Goal: Task Accomplishment & Management: Manage account settings

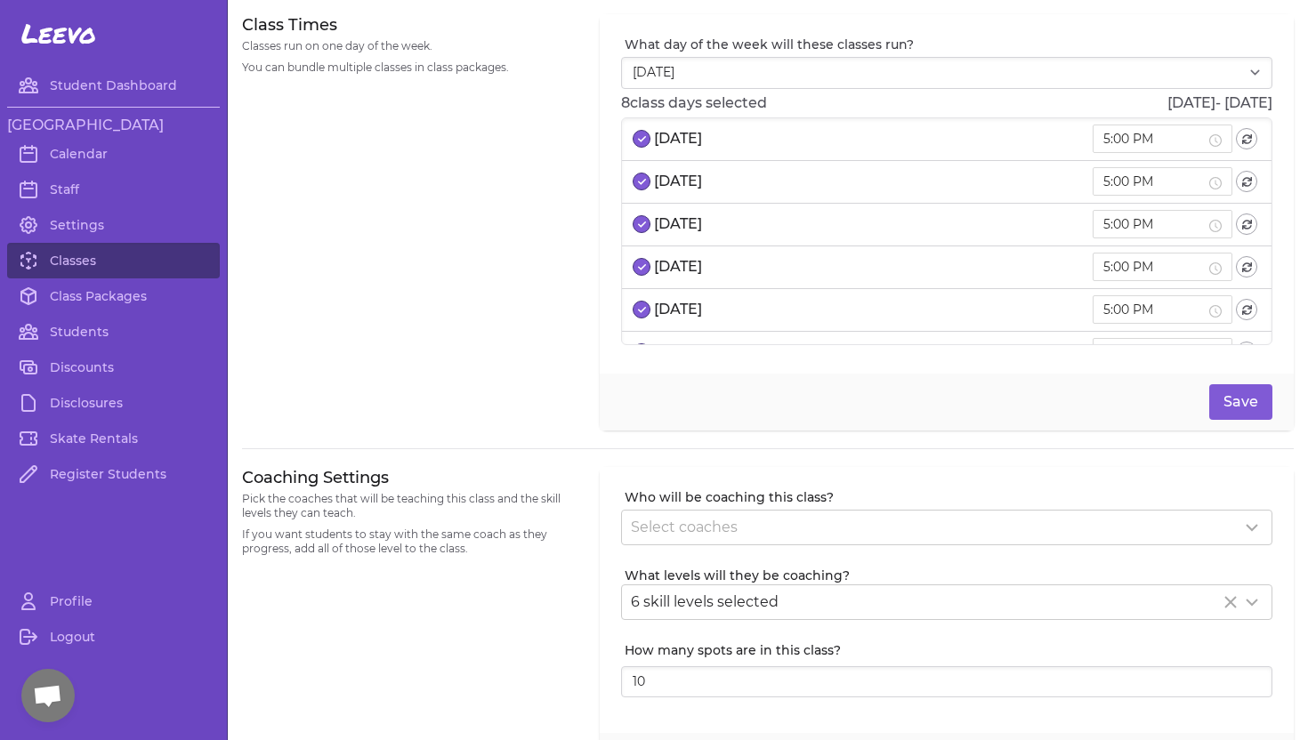
select select "2"
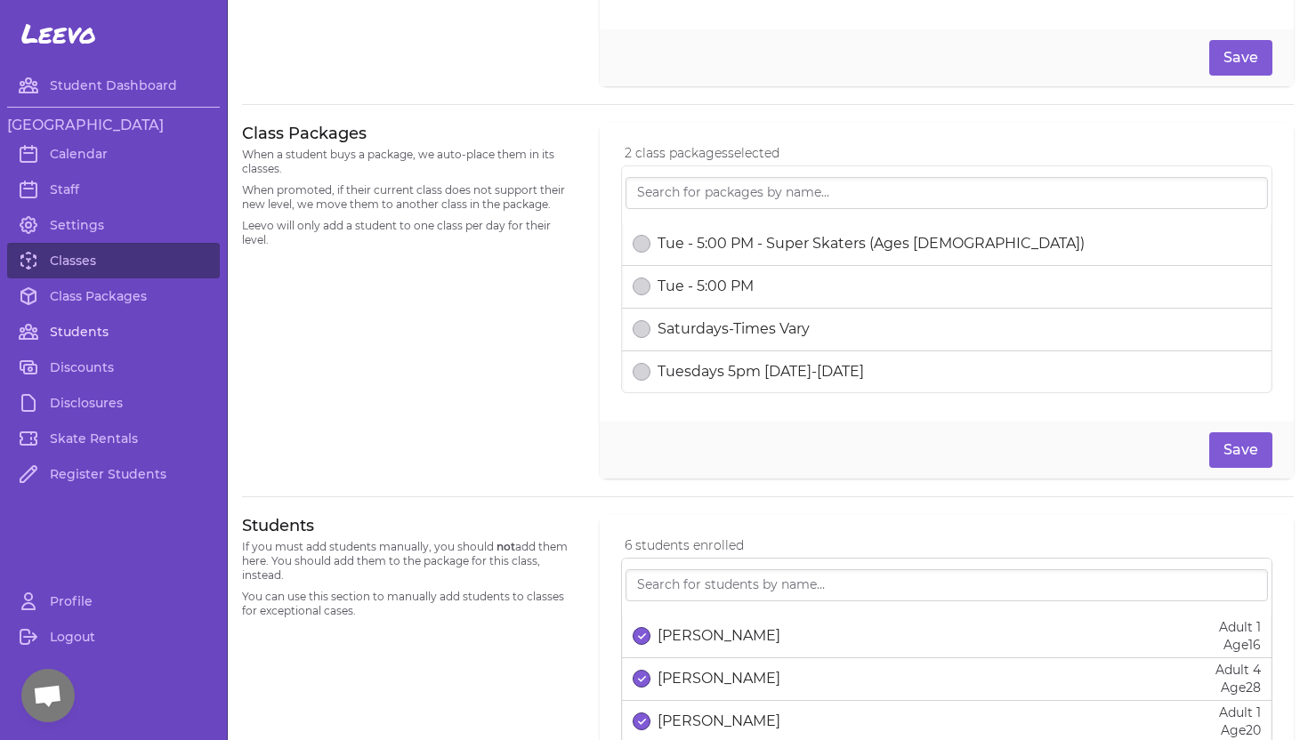
click at [92, 332] on link "Students" at bounding box center [113, 332] width 213 height 36
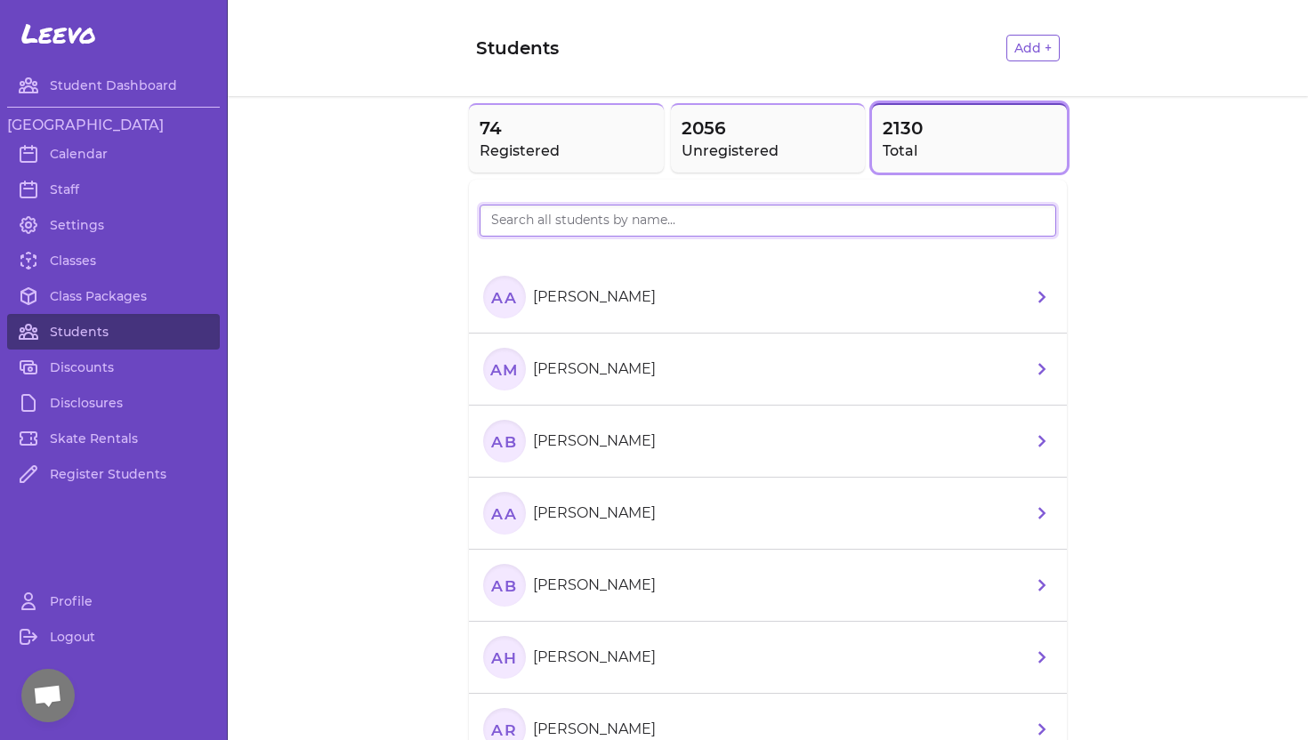
click at [506, 225] on input "search" at bounding box center [768, 221] width 577 height 32
type input "[PERSON_NAME]"
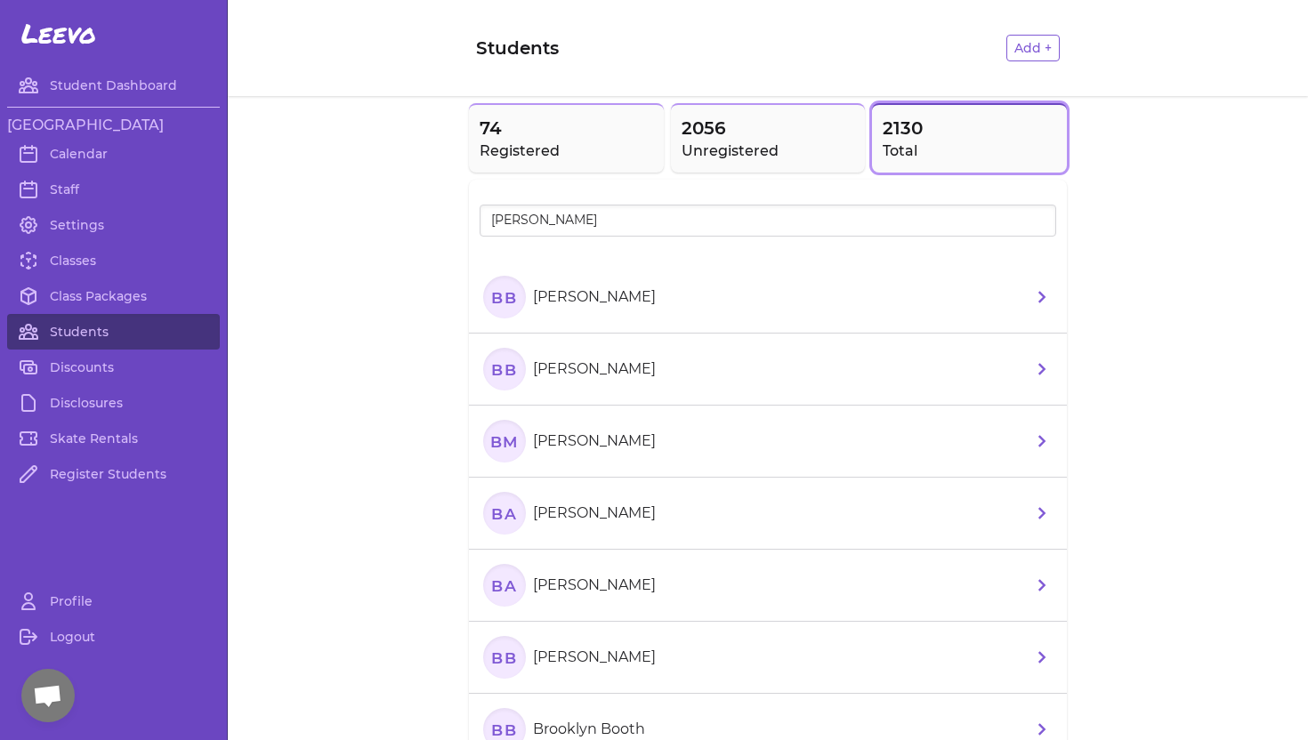
click at [615, 514] on p "[PERSON_NAME]" at bounding box center [594, 513] width 123 height 21
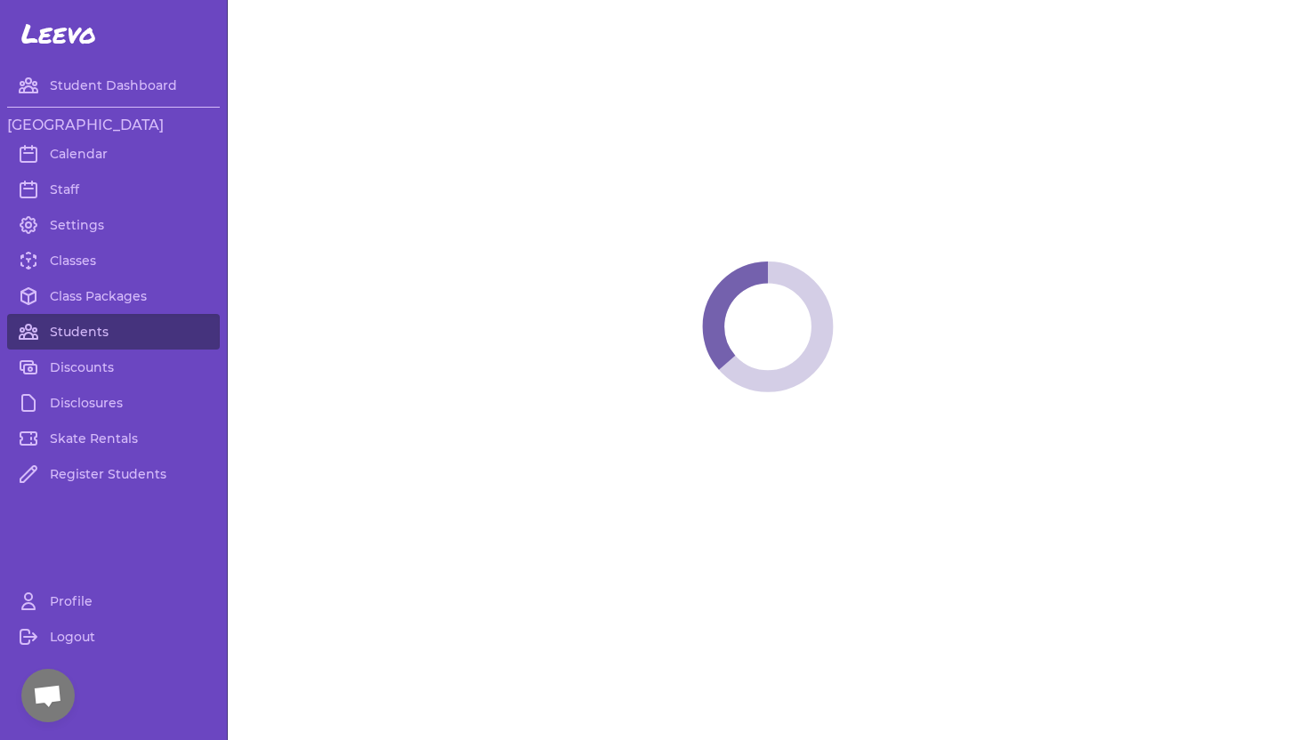
select select "ID"
select select "youth_figure"
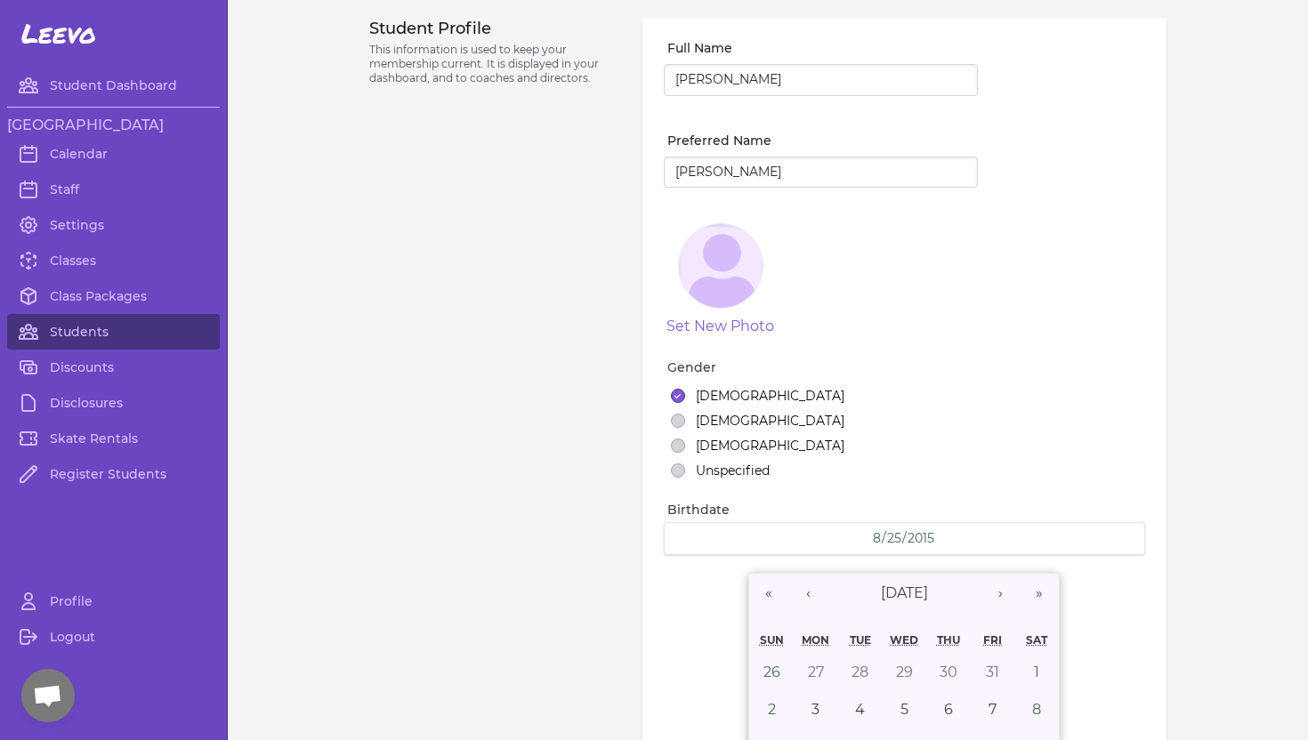
select select "6"
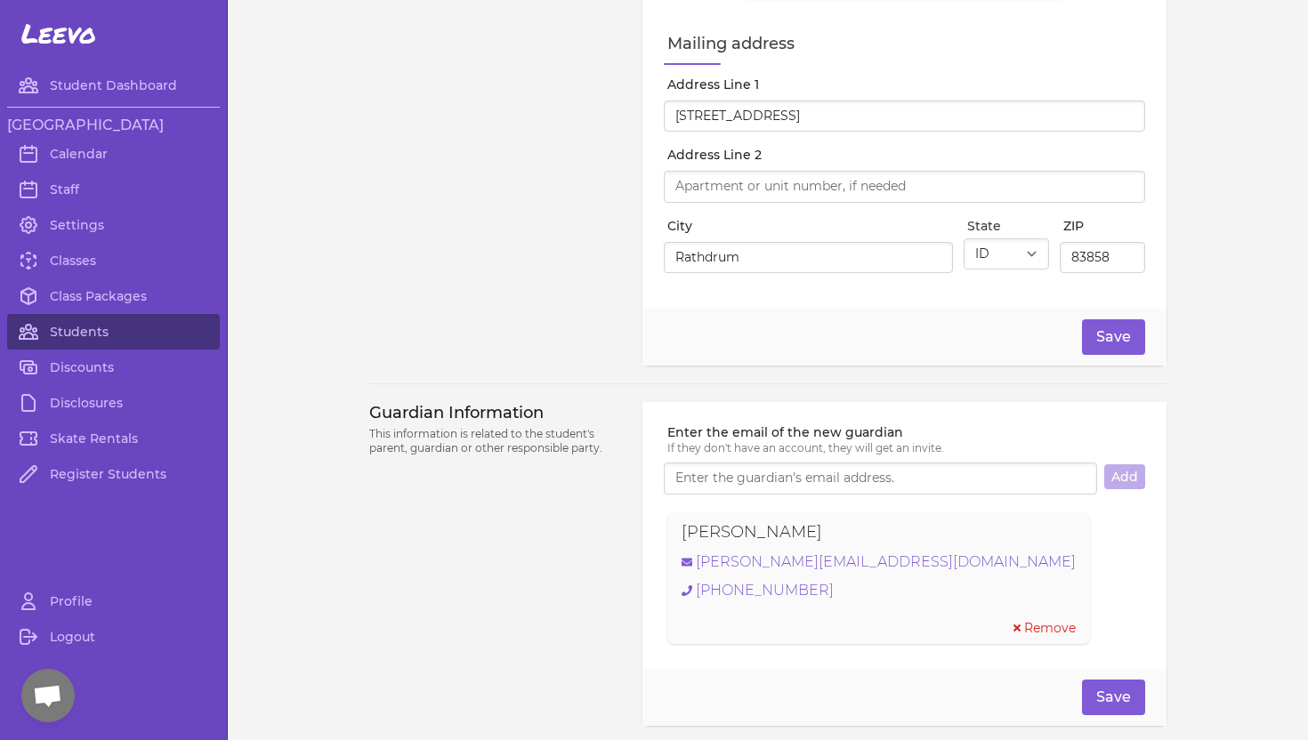
scroll to position [893, 0]
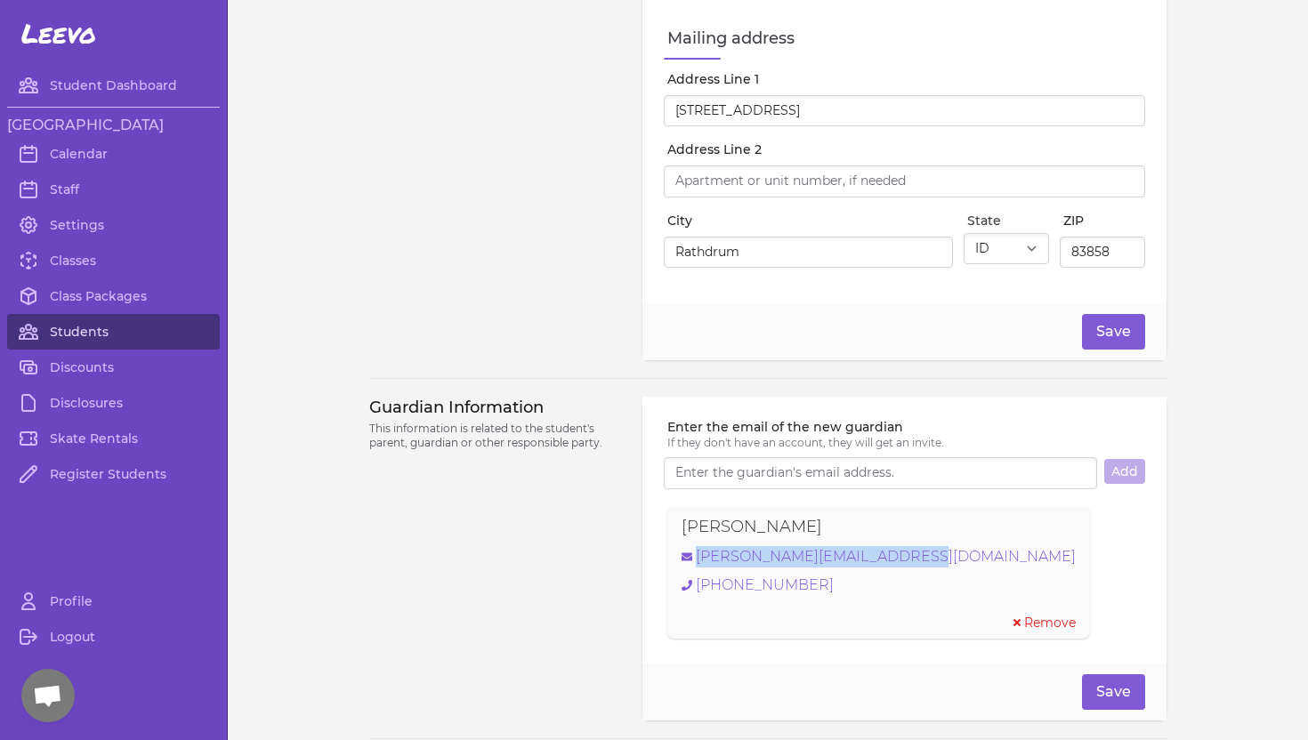
click at [88, 333] on link "Students" at bounding box center [113, 332] width 213 height 36
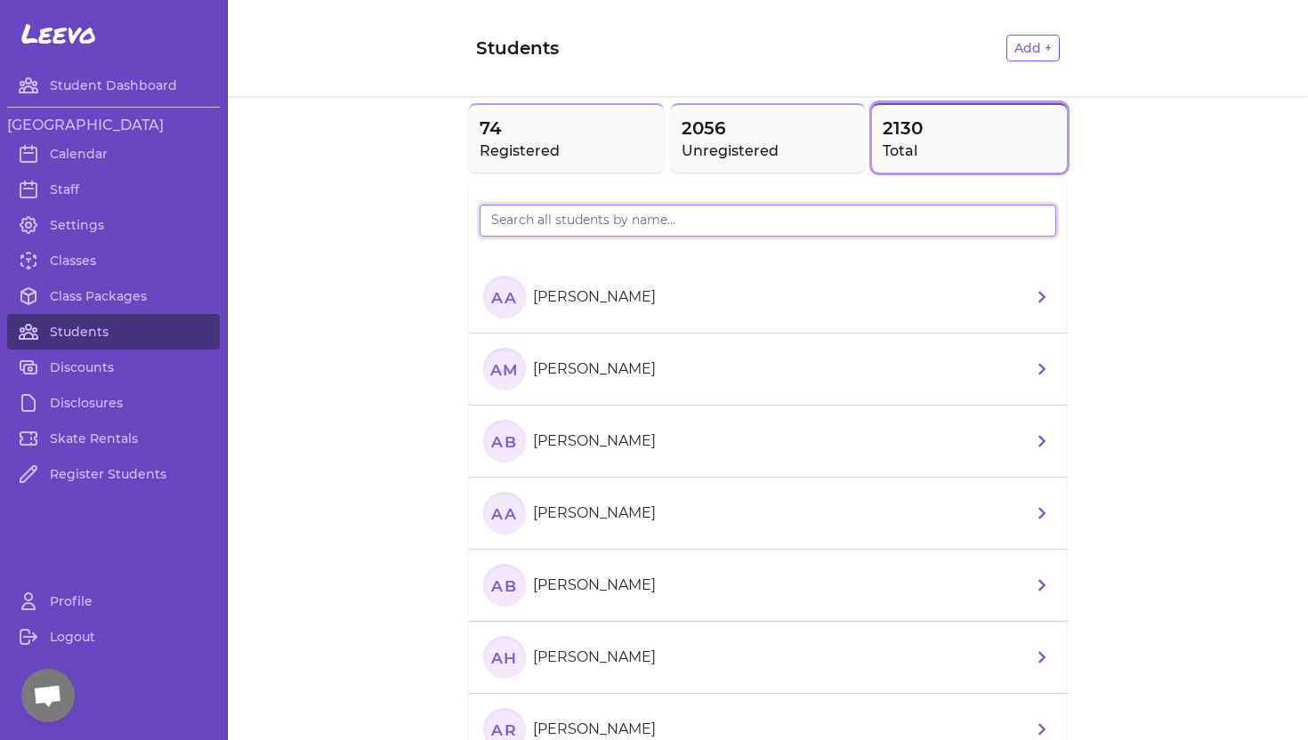
click at [538, 223] on input "search" at bounding box center [768, 221] width 577 height 32
type input "[PERSON_NAME]"
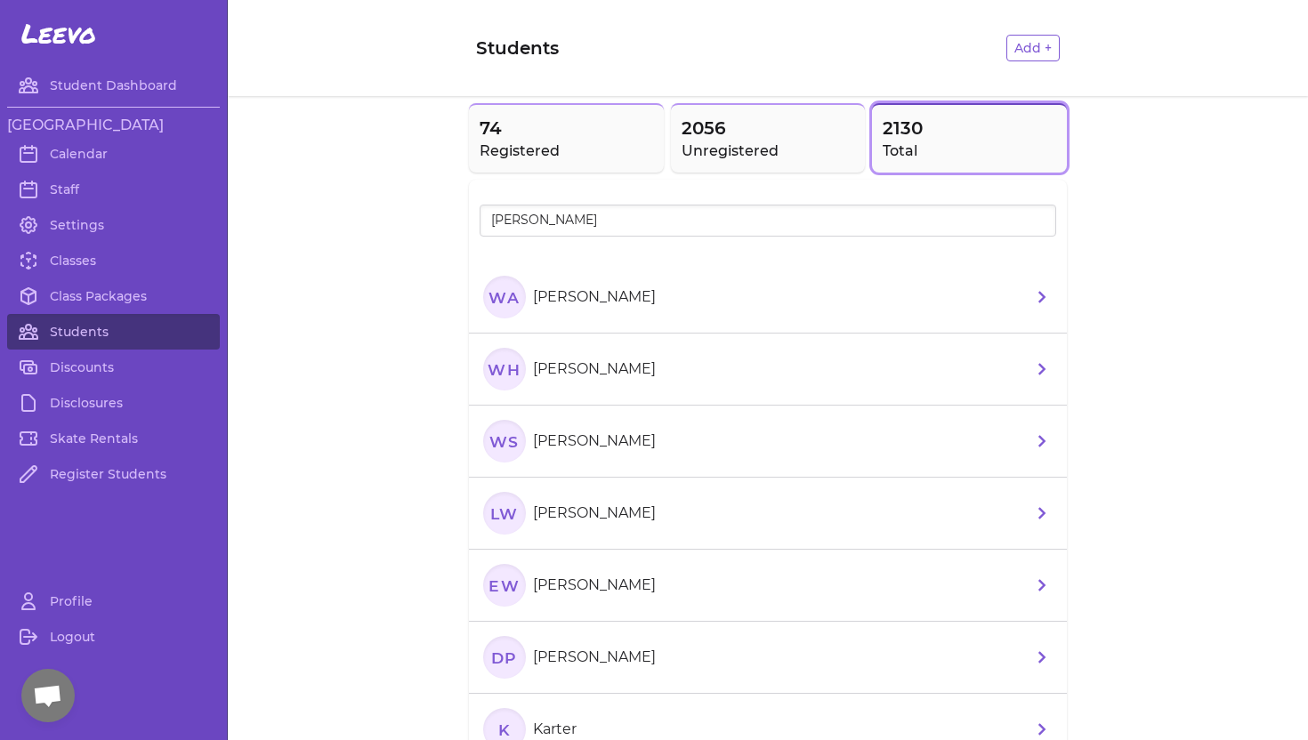
click at [609, 296] on p "[PERSON_NAME]" at bounding box center [594, 297] width 123 height 21
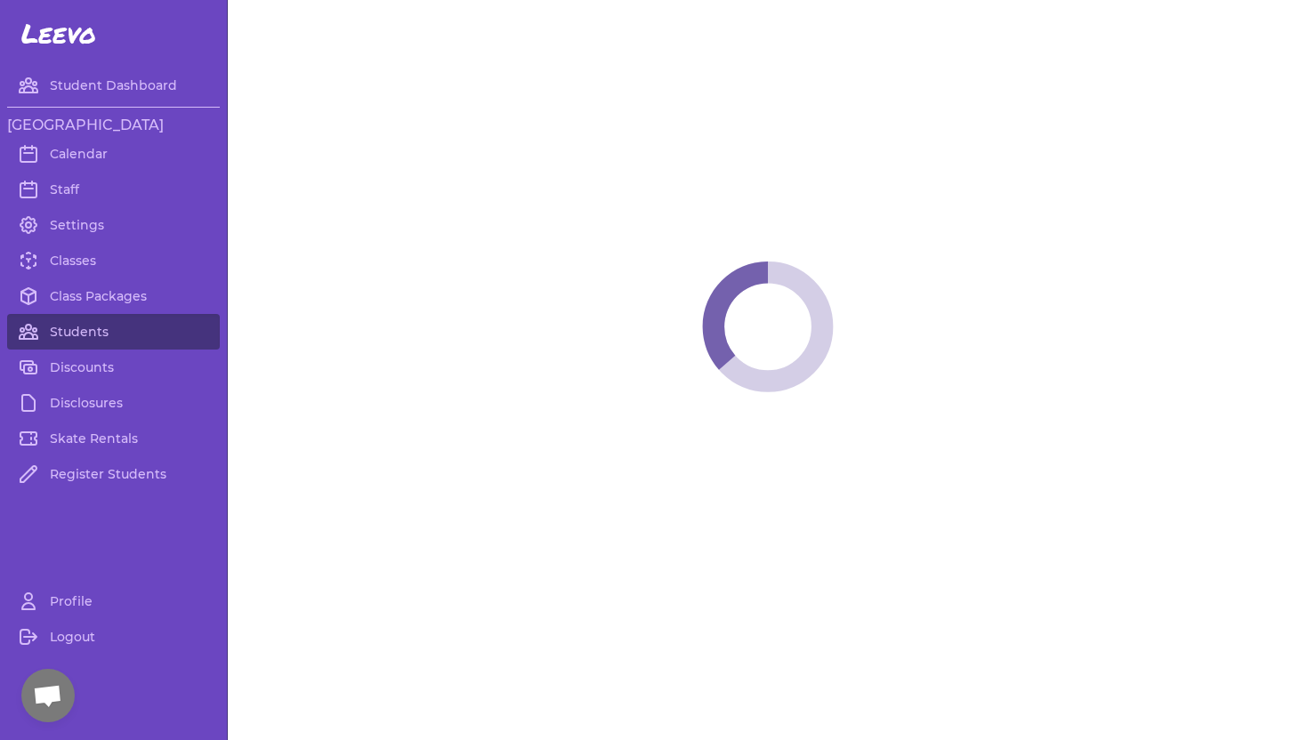
select select "WA"
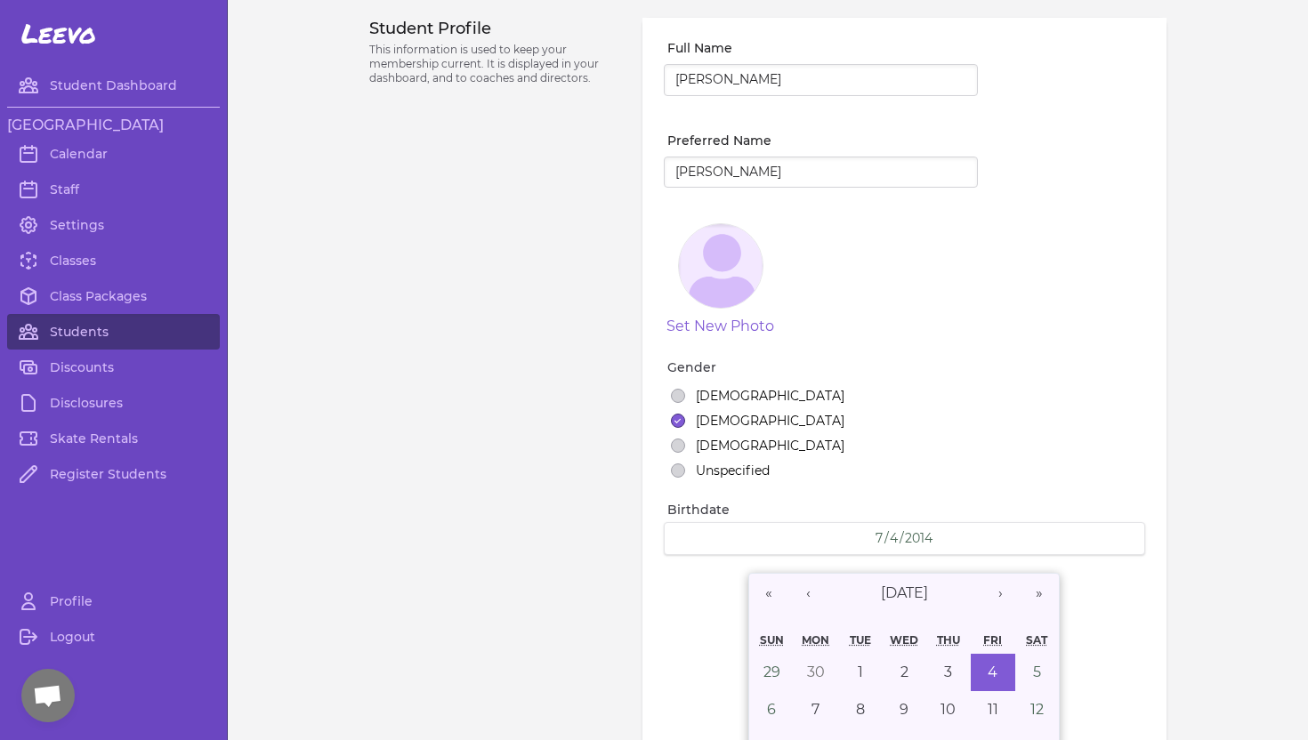
select select "3"
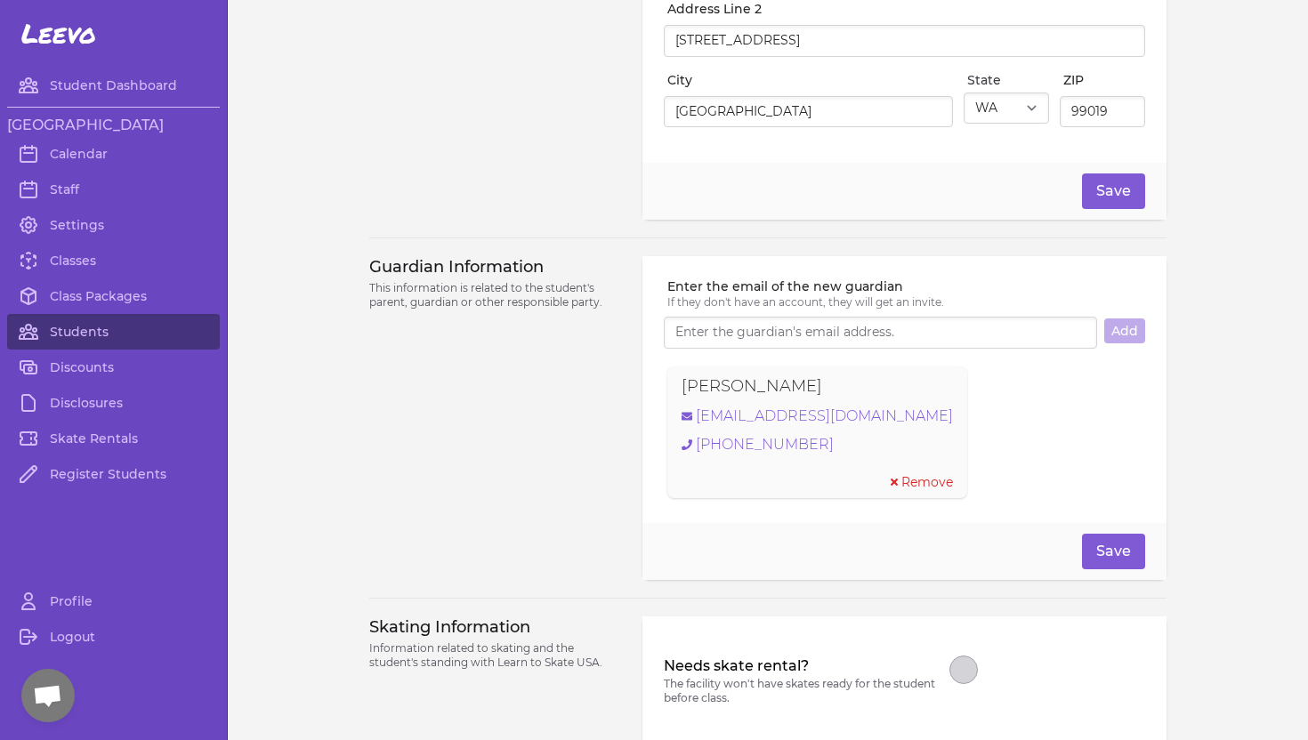
scroll to position [1015, 0]
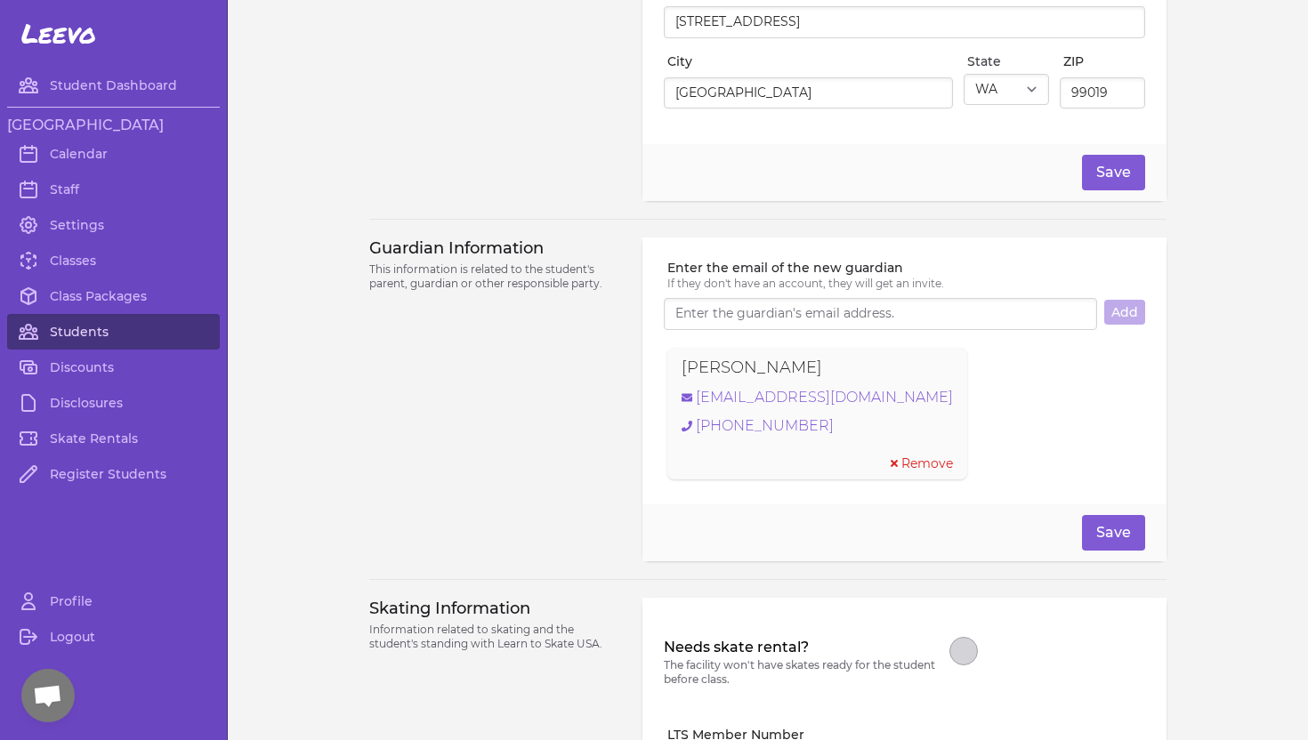
click at [75, 330] on link "Students" at bounding box center [113, 332] width 213 height 36
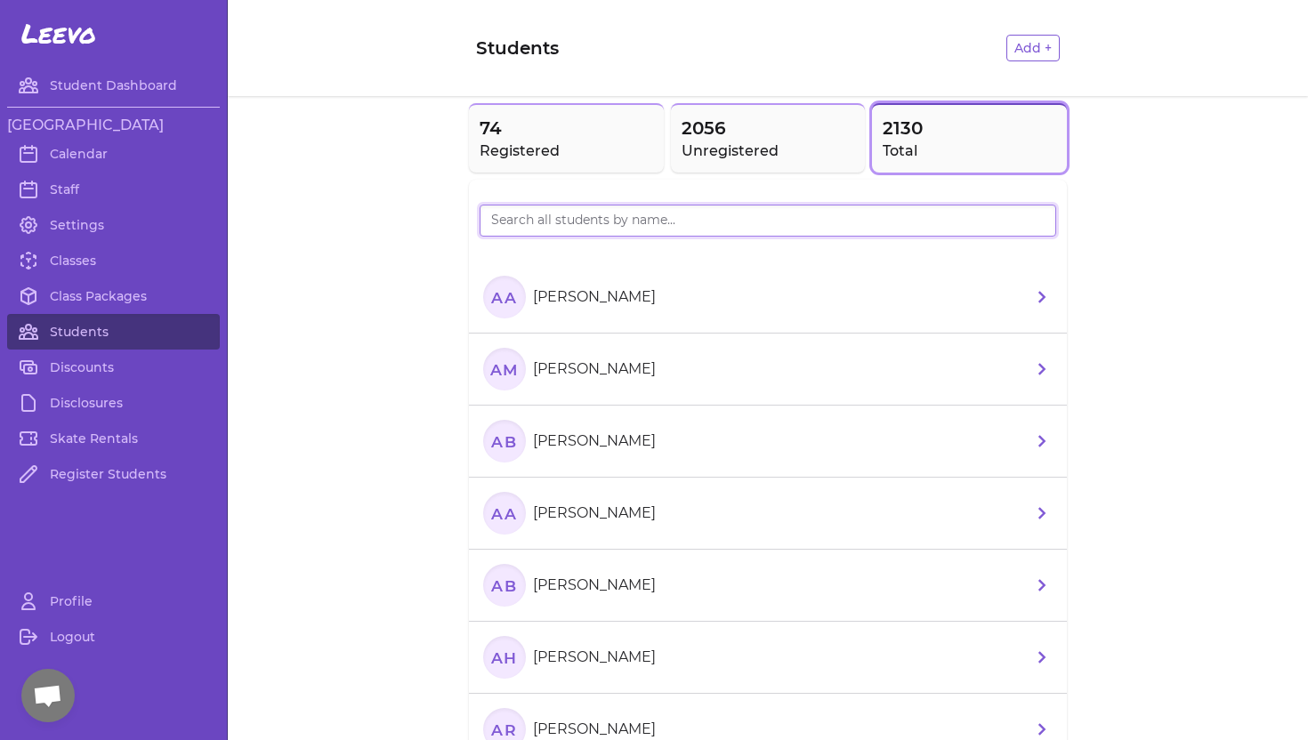
click at [545, 217] on input "search" at bounding box center [768, 221] width 577 height 32
type input "Salma"
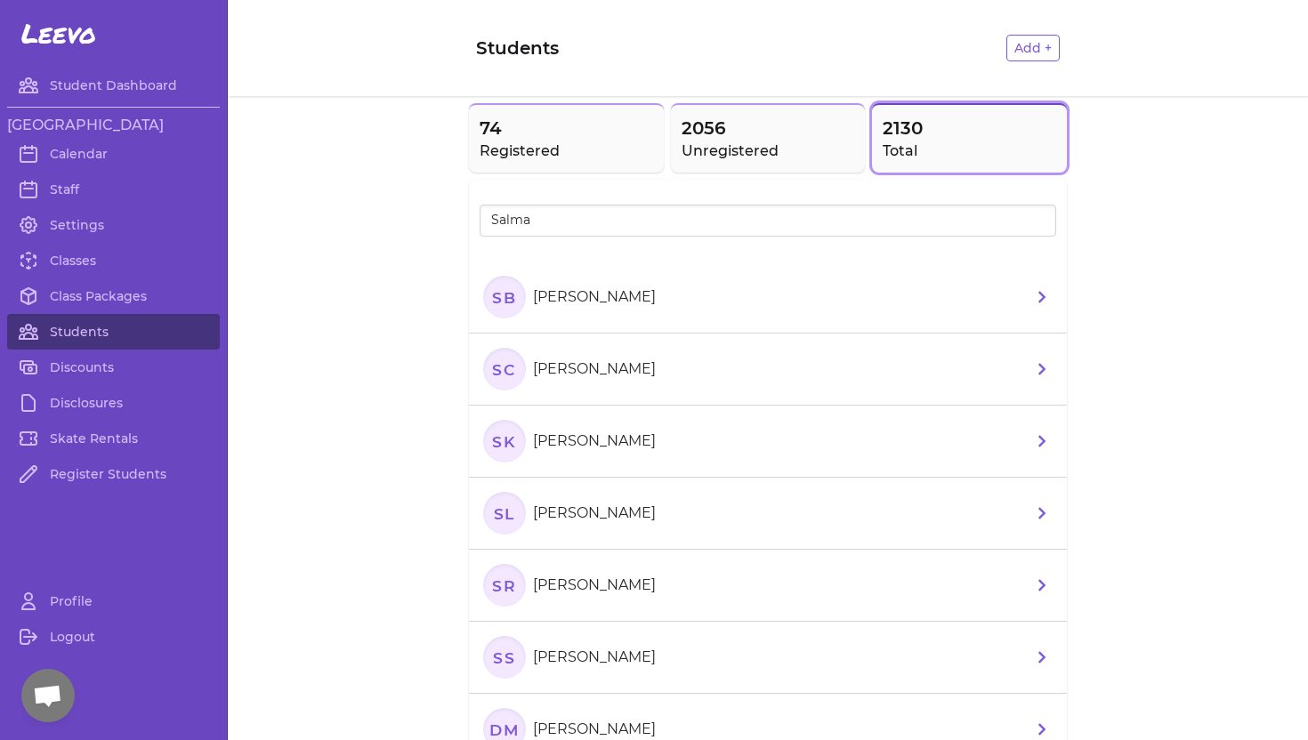
click at [654, 300] on p "[PERSON_NAME]" at bounding box center [594, 297] width 123 height 21
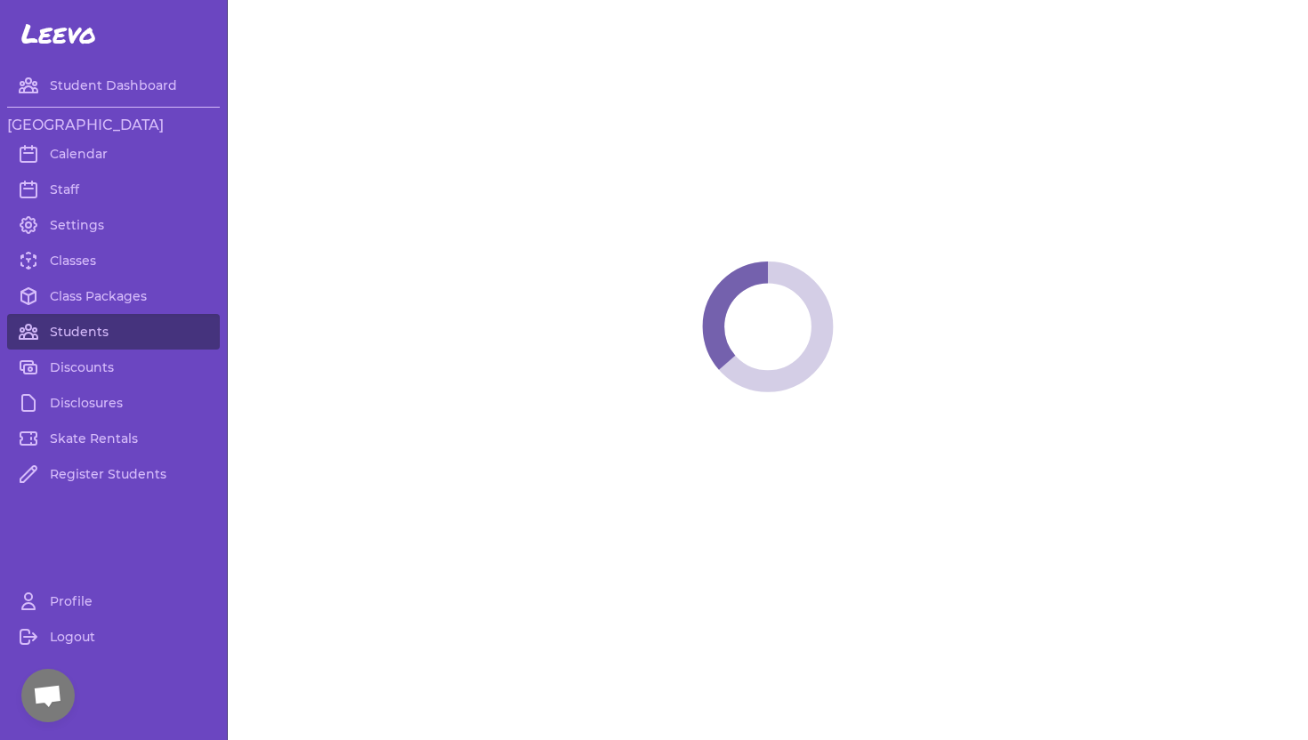
select select "WA"
select select "women_figure"
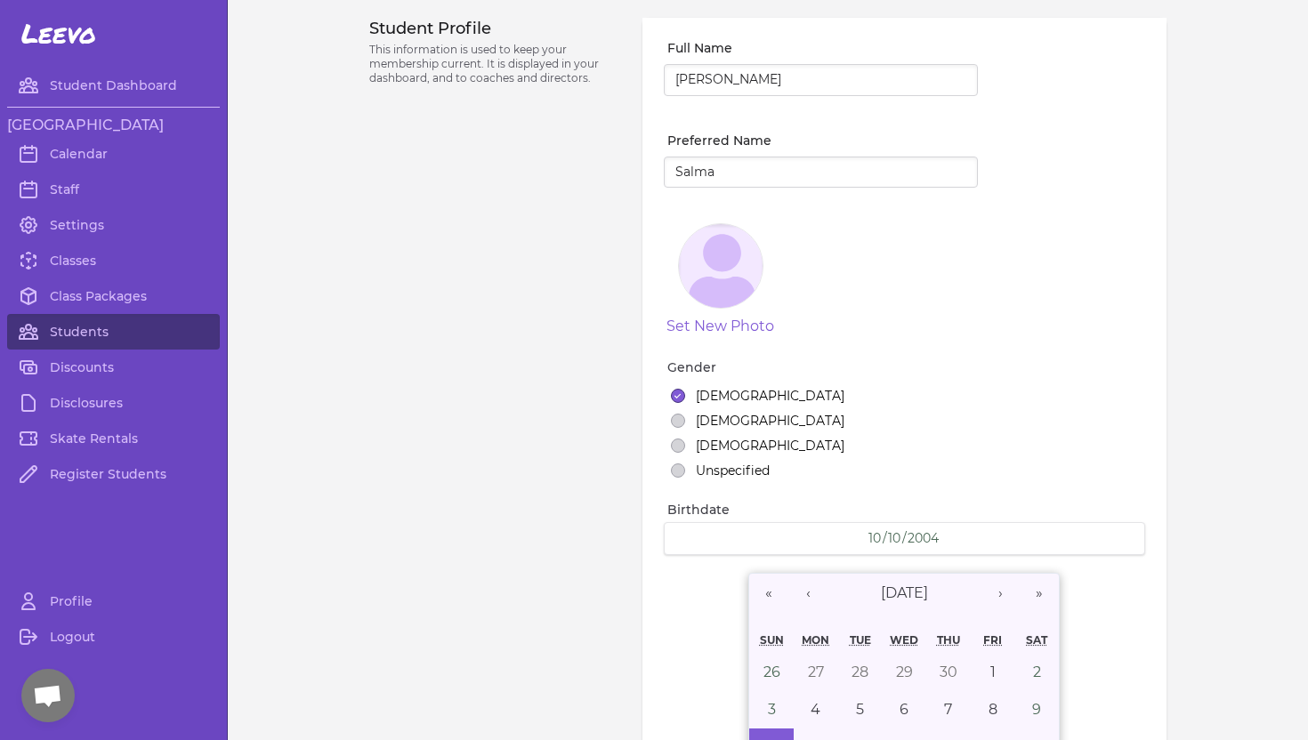
select select "18"
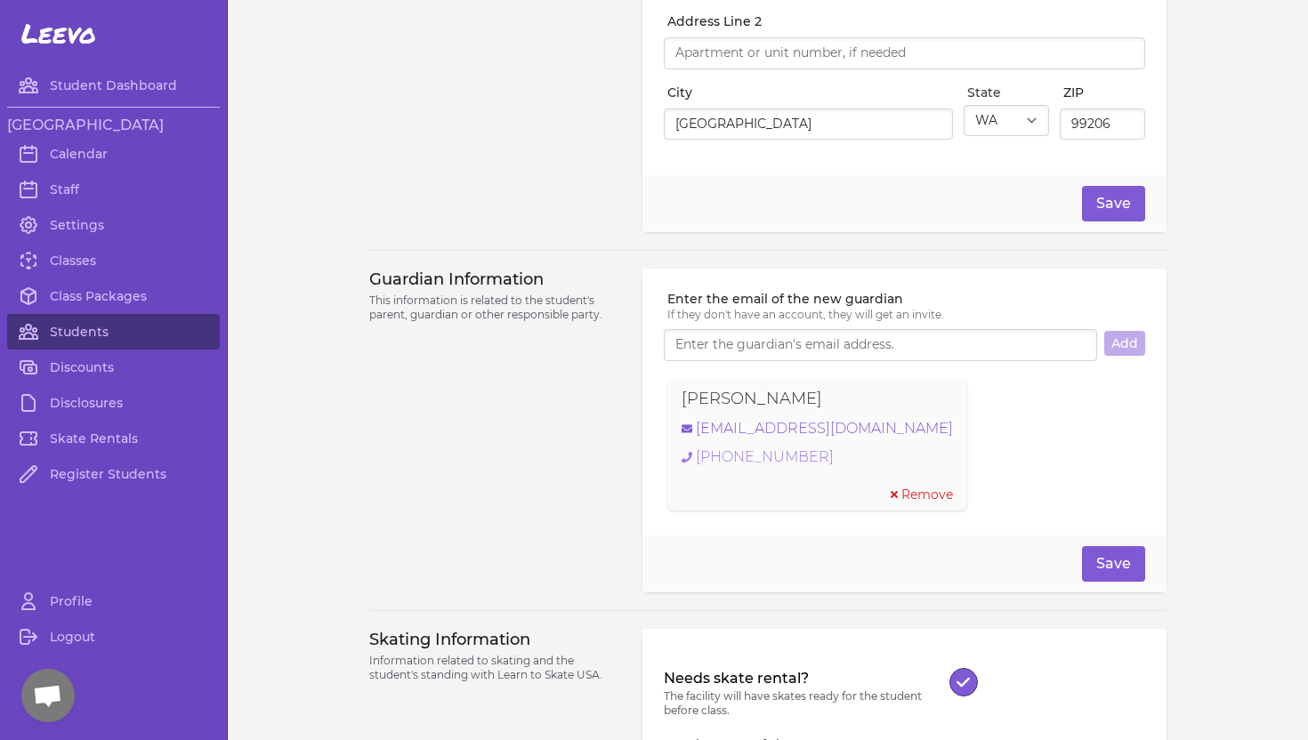
scroll to position [1033, 0]
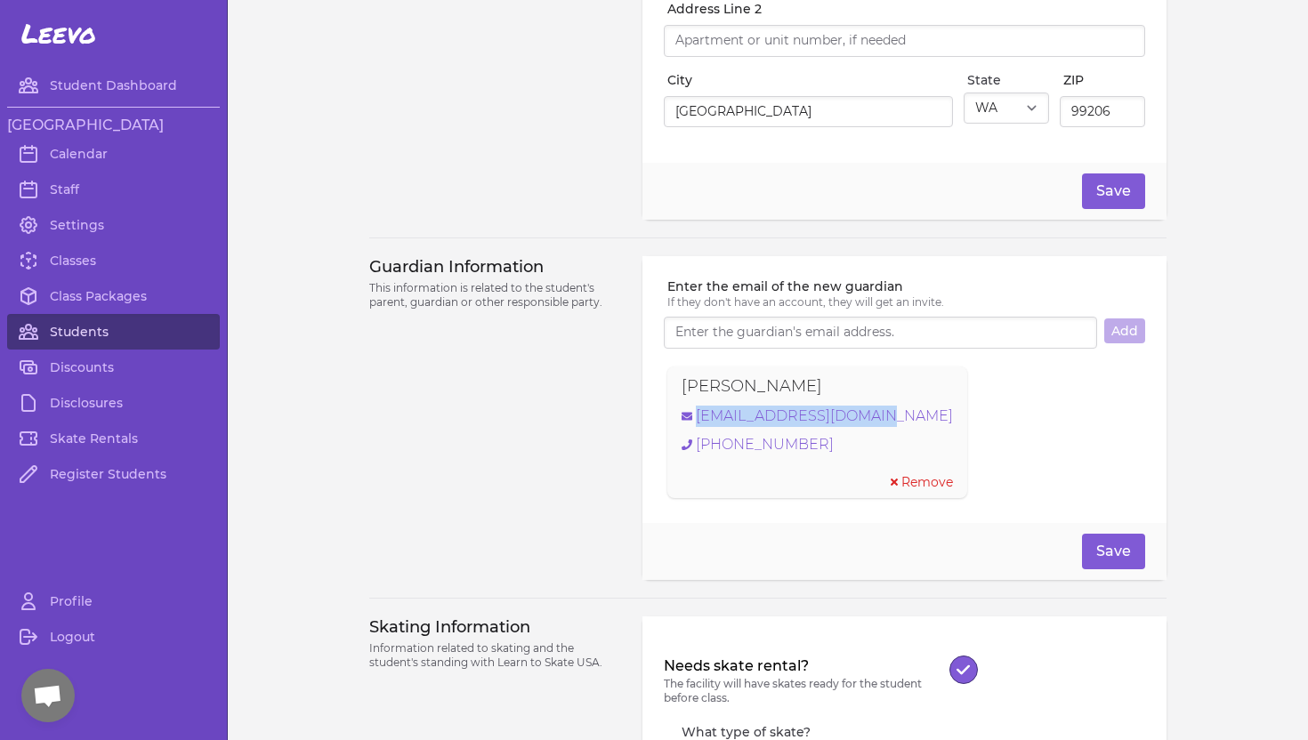
click at [102, 328] on link "Students" at bounding box center [113, 332] width 213 height 36
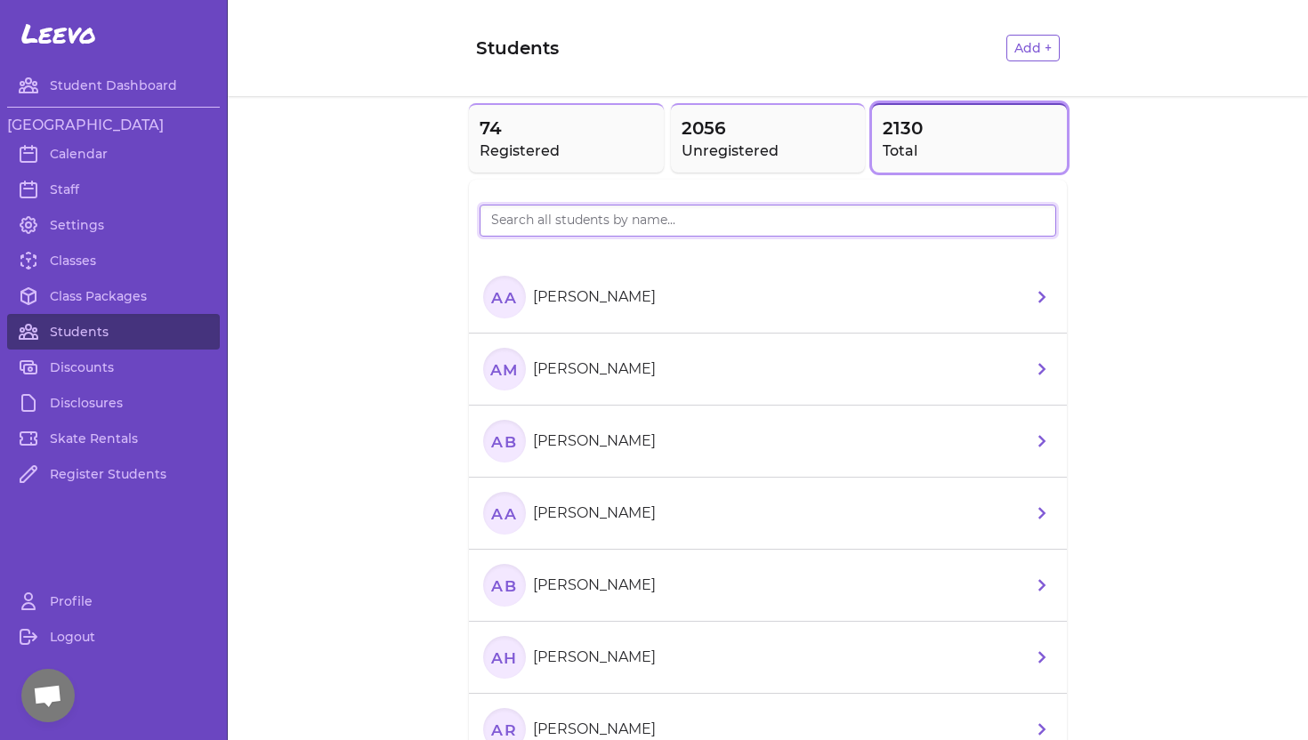
click at [526, 222] on input "search" at bounding box center [768, 221] width 577 height 32
type input "[PERSON_NAME]"
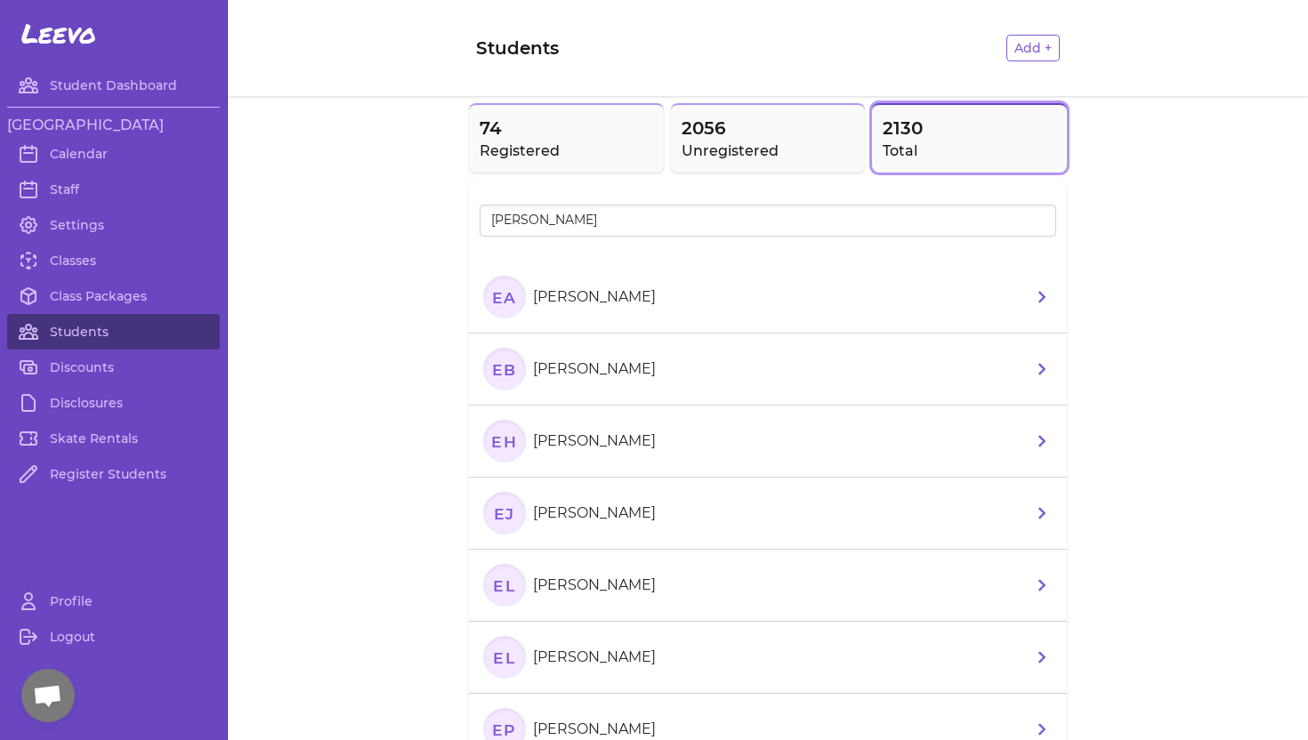
click at [577, 366] on p "[PERSON_NAME]" at bounding box center [594, 369] width 123 height 21
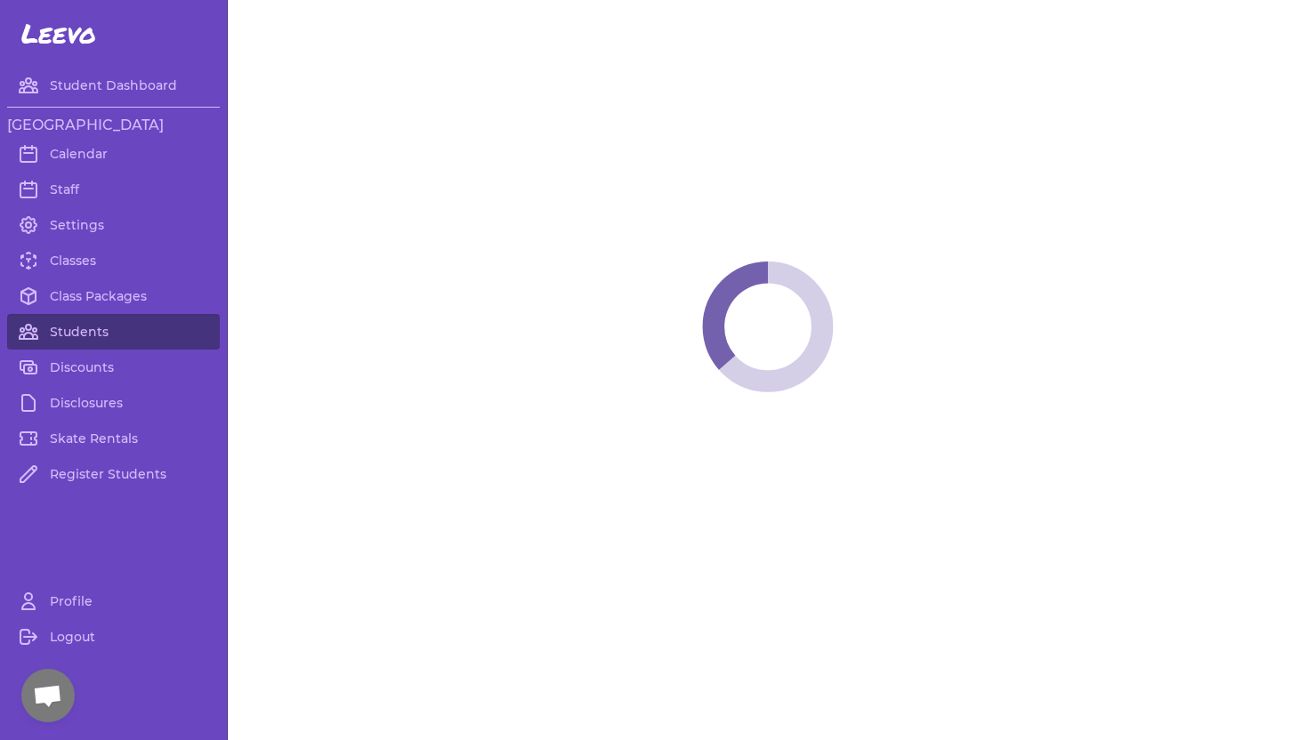
select select "ID"
select select "youth_figure"
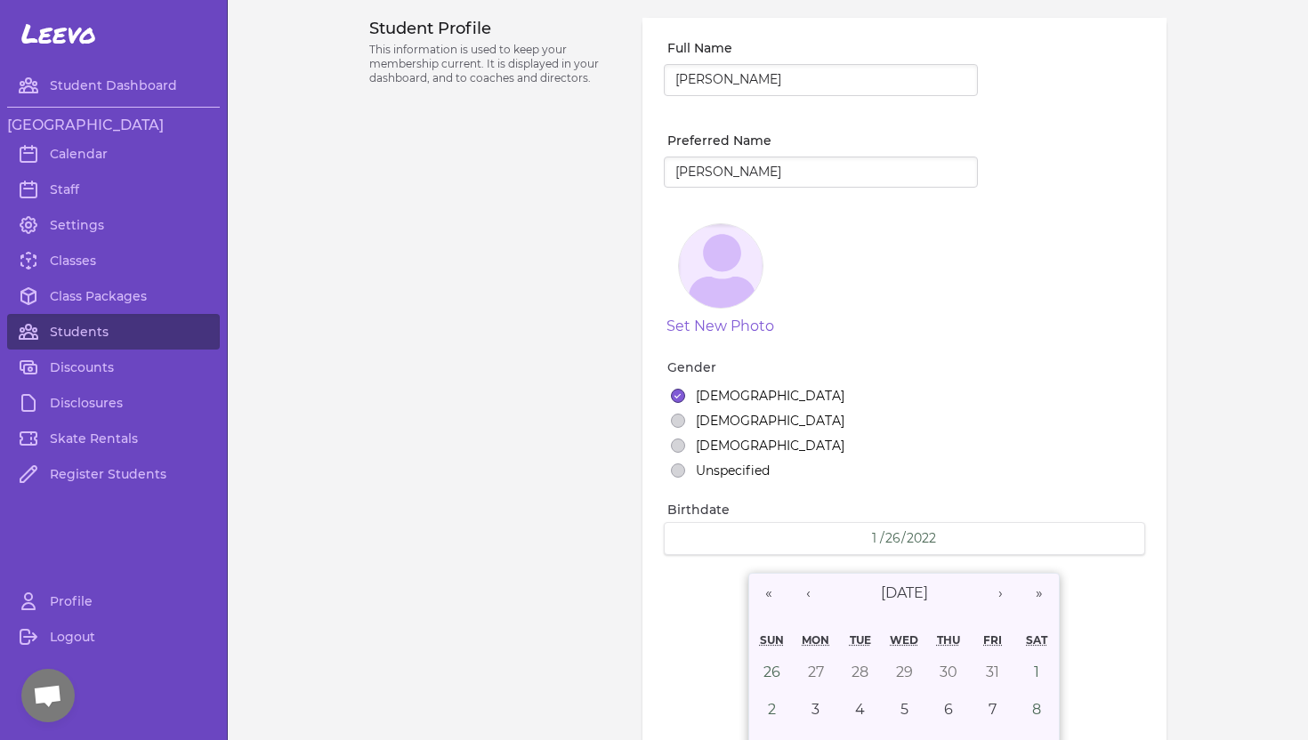
select select "7"
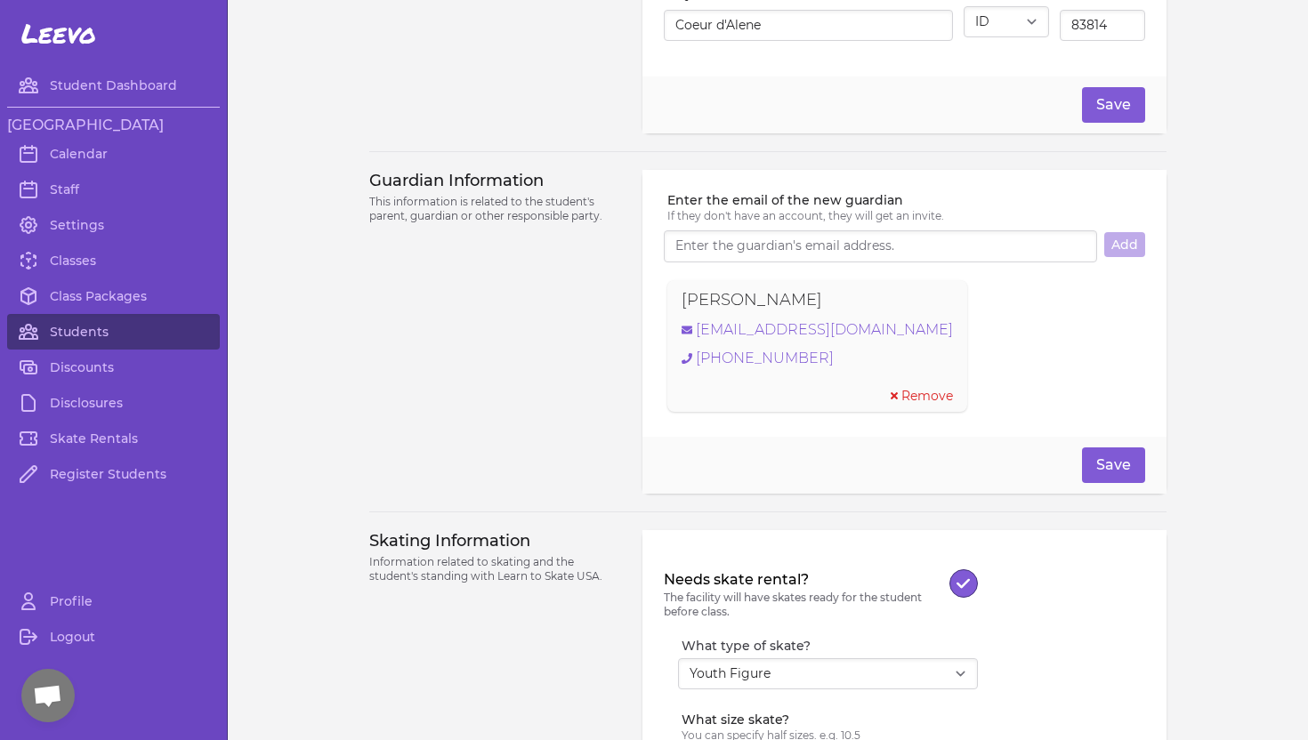
scroll to position [1190, 0]
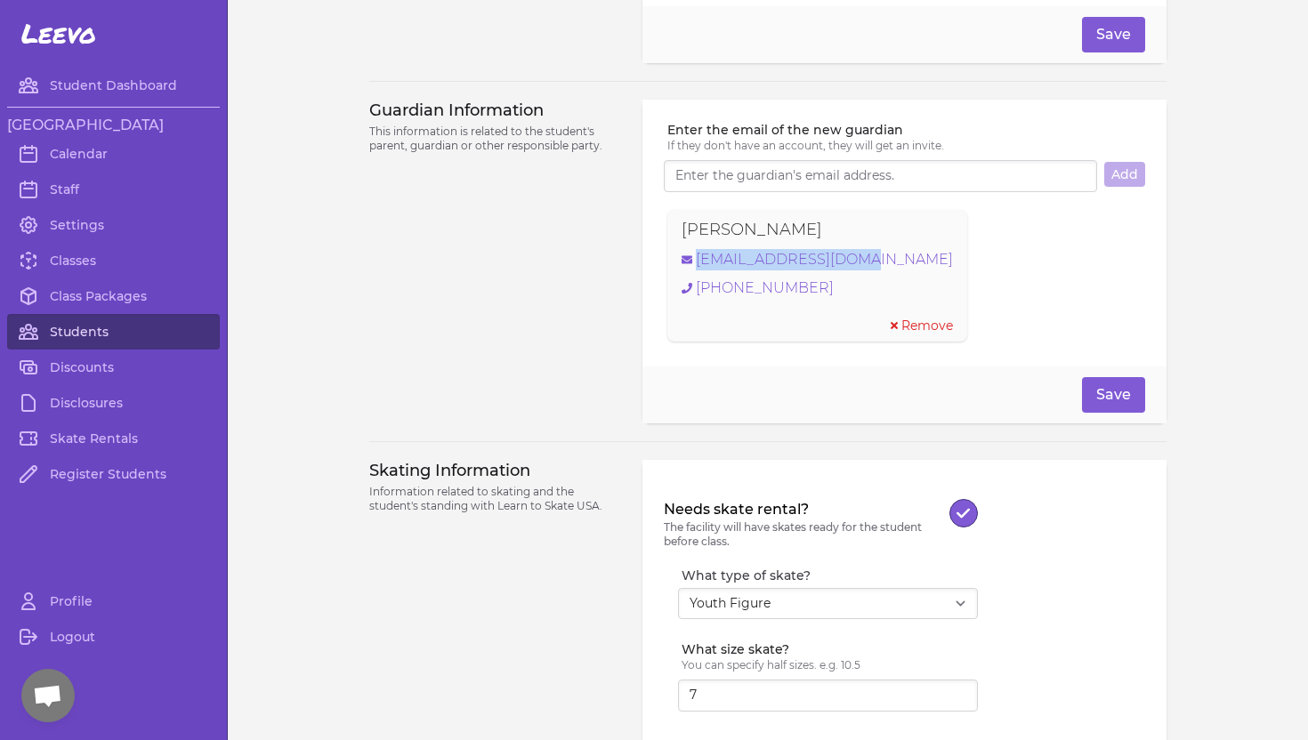
click at [77, 336] on link "Students" at bounding box center [113, 332] width 213 height 36
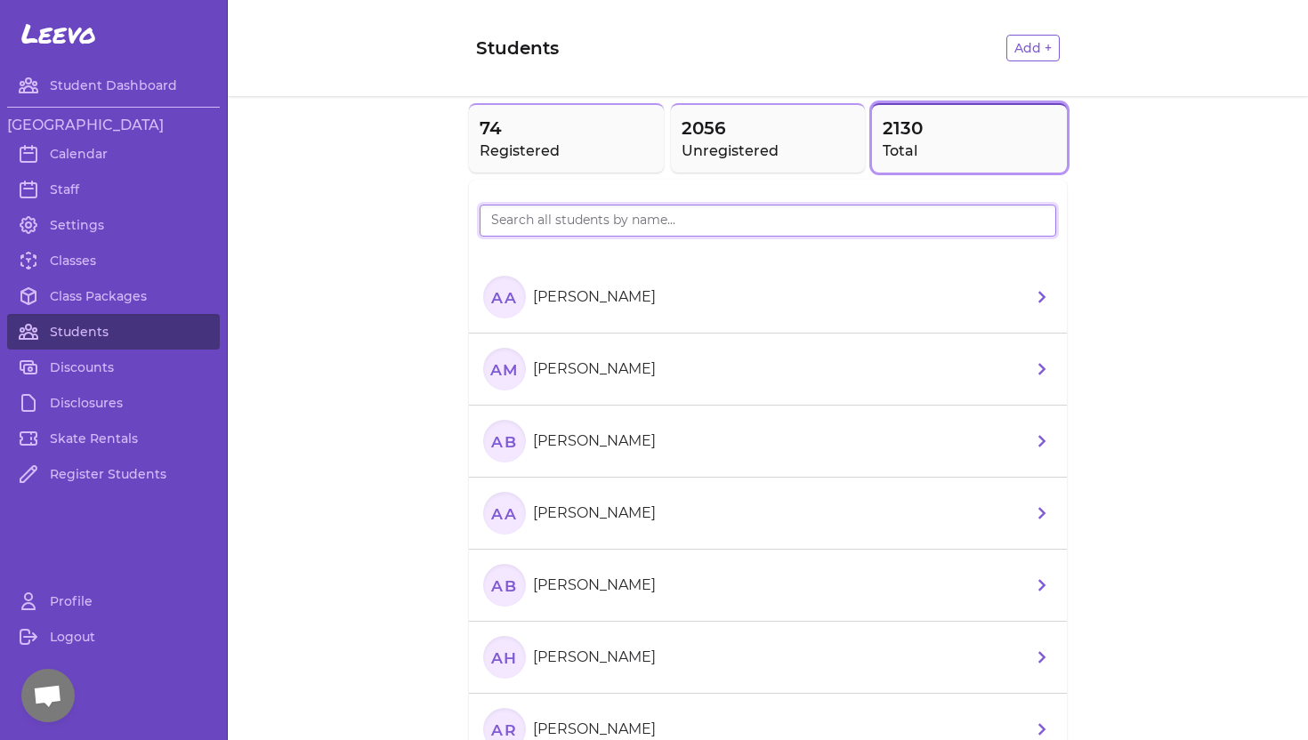
click at [509, 217] on input "search" at bounding box center [768, 221] width 577 height 32
type input "Scarlett"
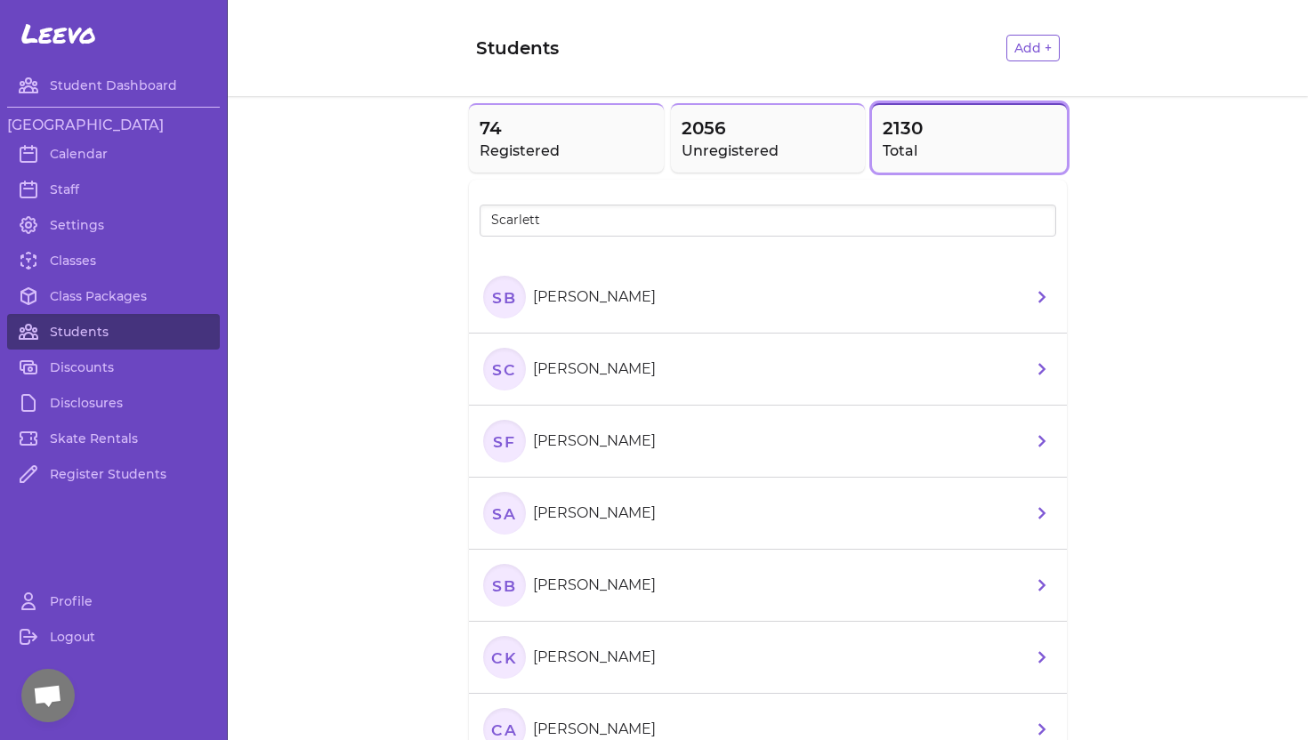
click at [554, 368] on p "[PERSON_NAME]" at bounding box center [594, 369] width 123 height 21
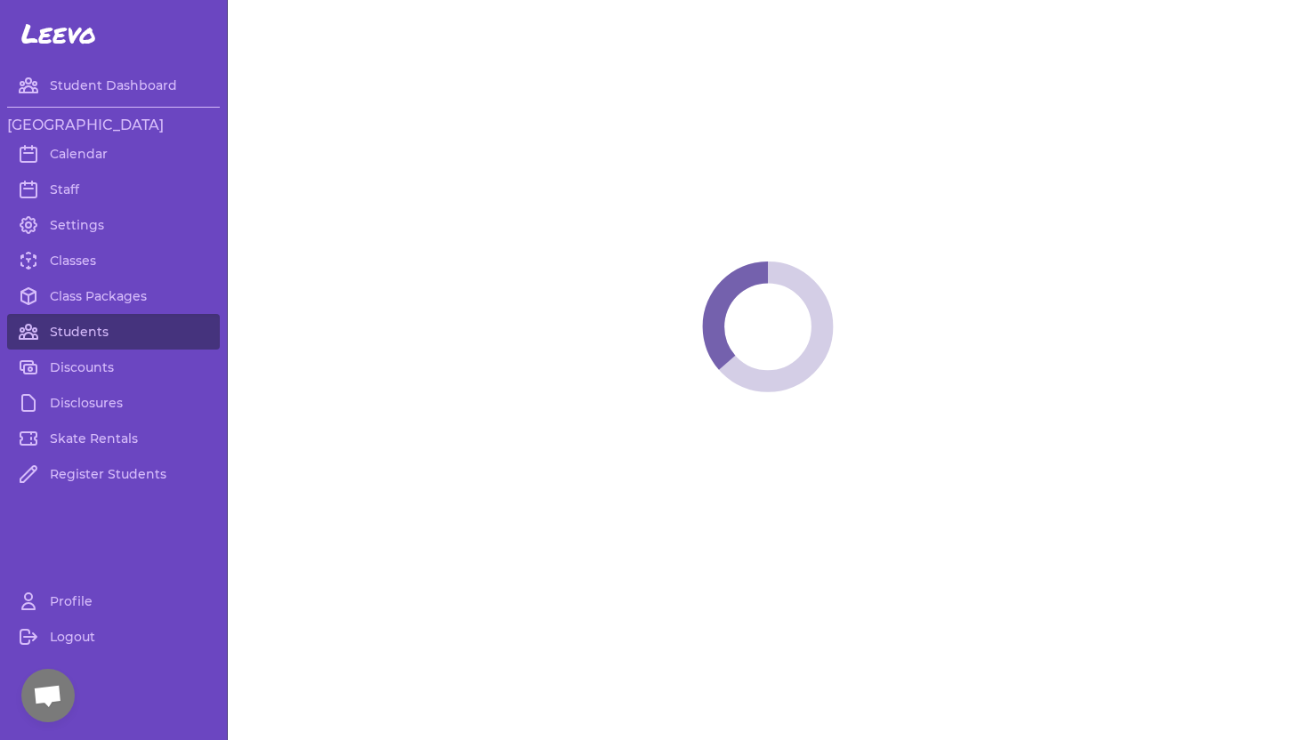
select select "ID"
select select "women_figure"
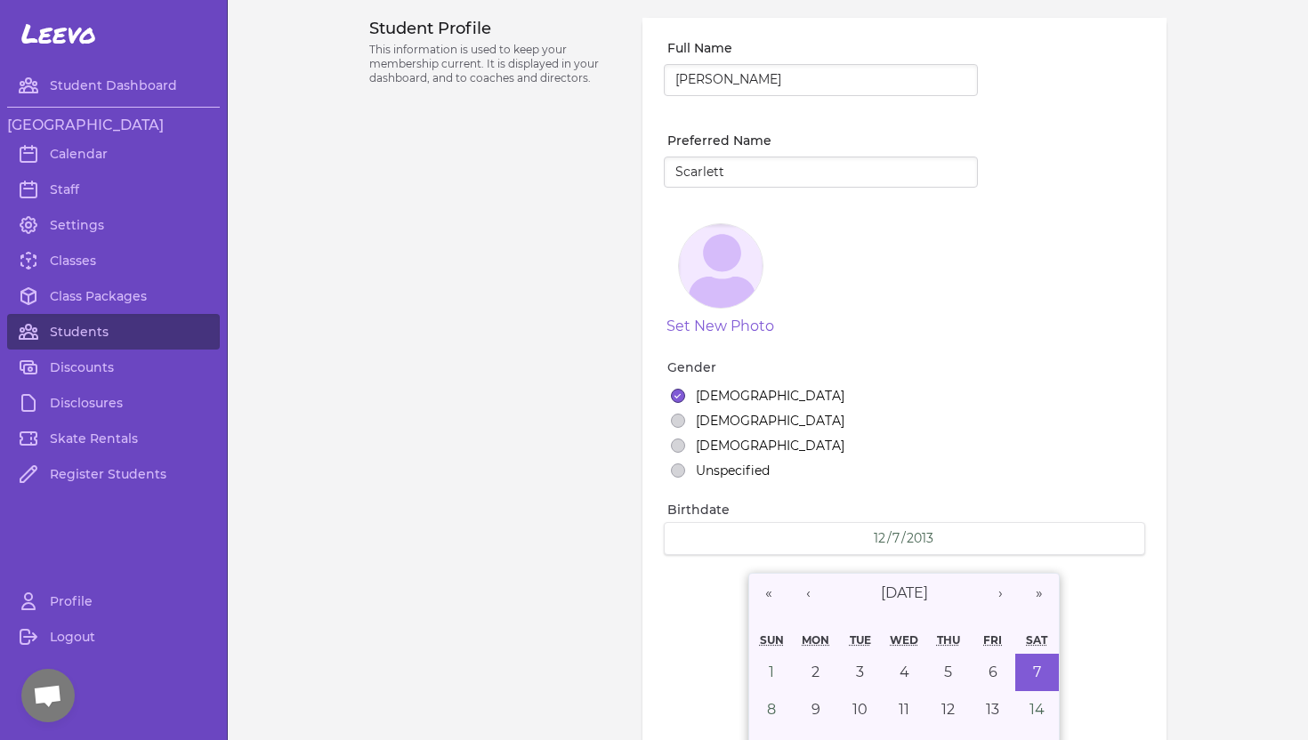
select select "4"
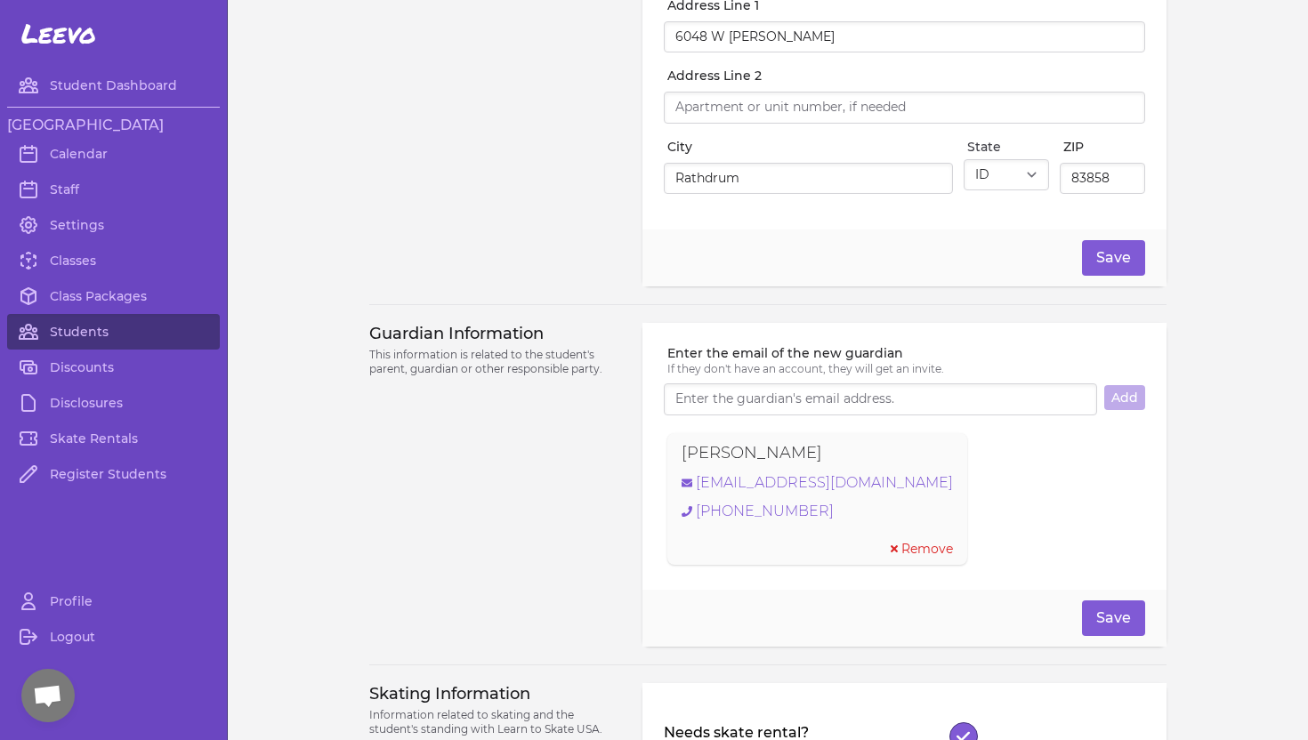
scroll to position [959, 0]
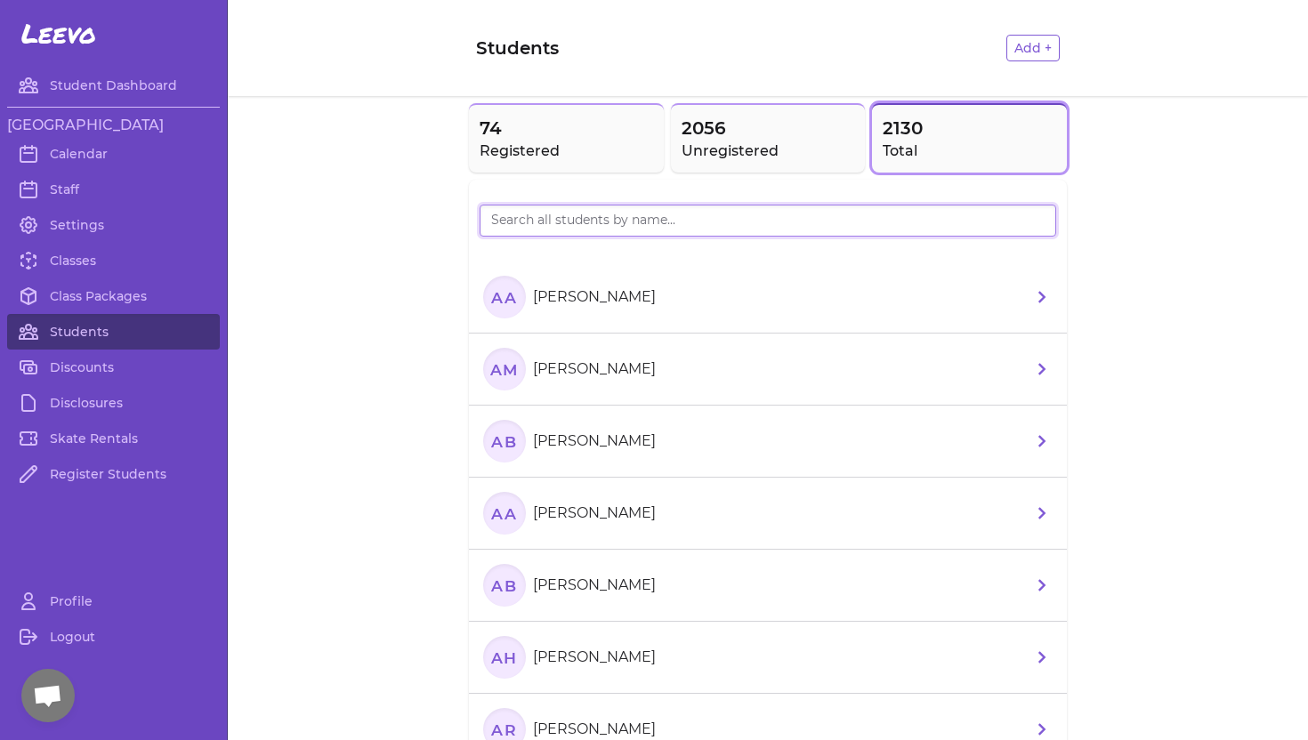
click at [522, 214] on input "search" at bounding box center [768, 221] width 577 height 32
type input "[PERSON_NAME]"
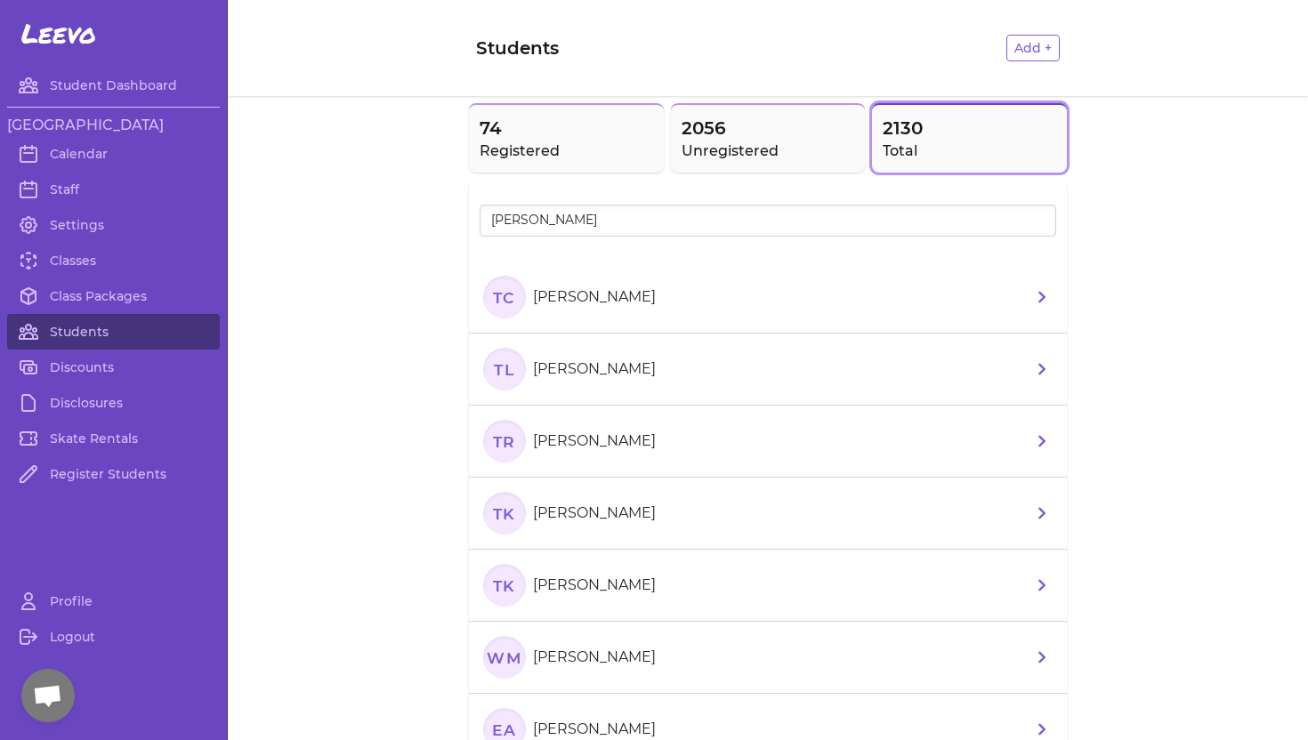
click at [626, 303] on p "[PERSON_NAME]" at bounding box center [594, 297] width 123 height 21
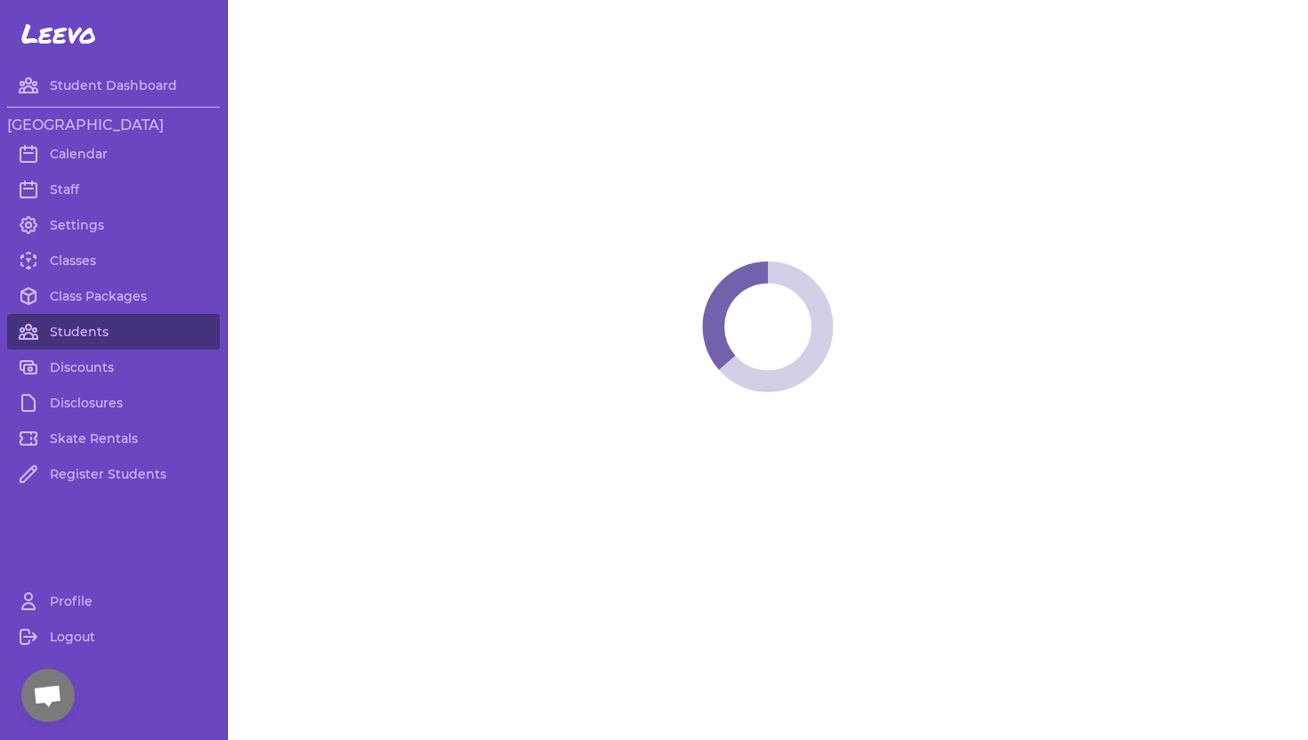
select select "ID"
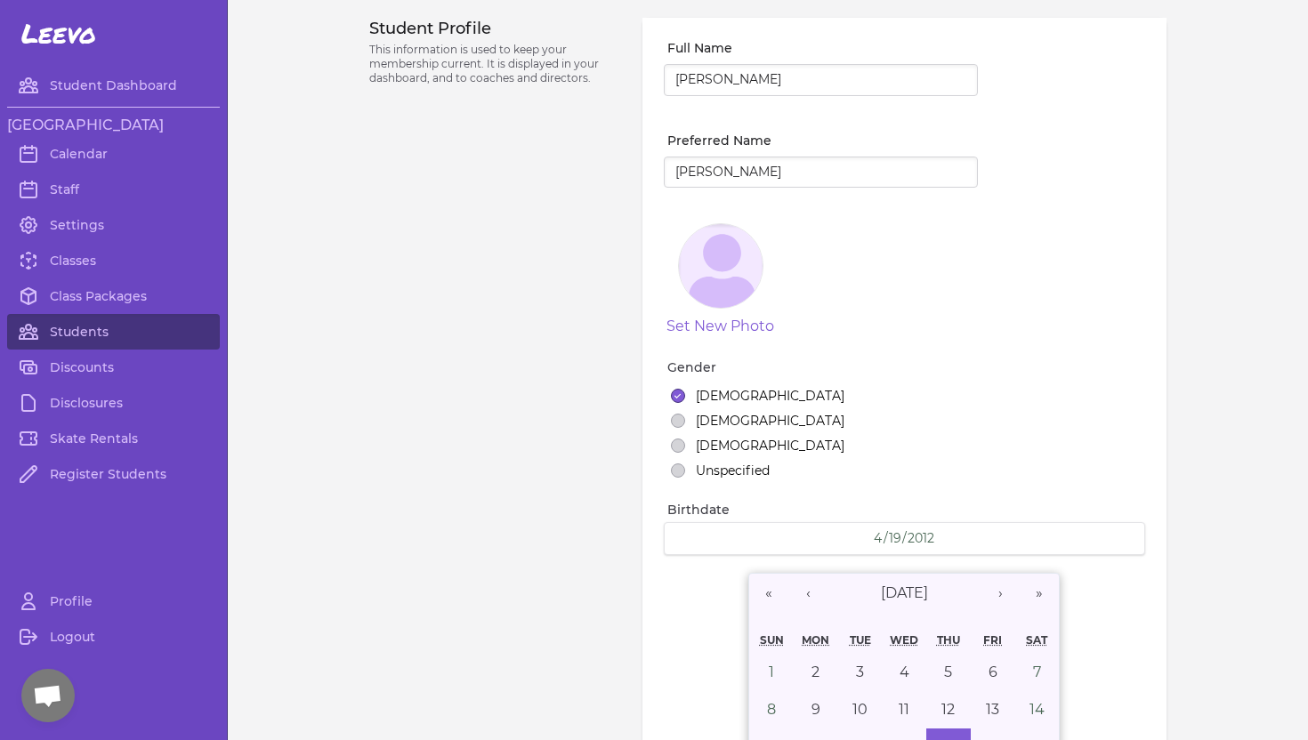
select select "1"
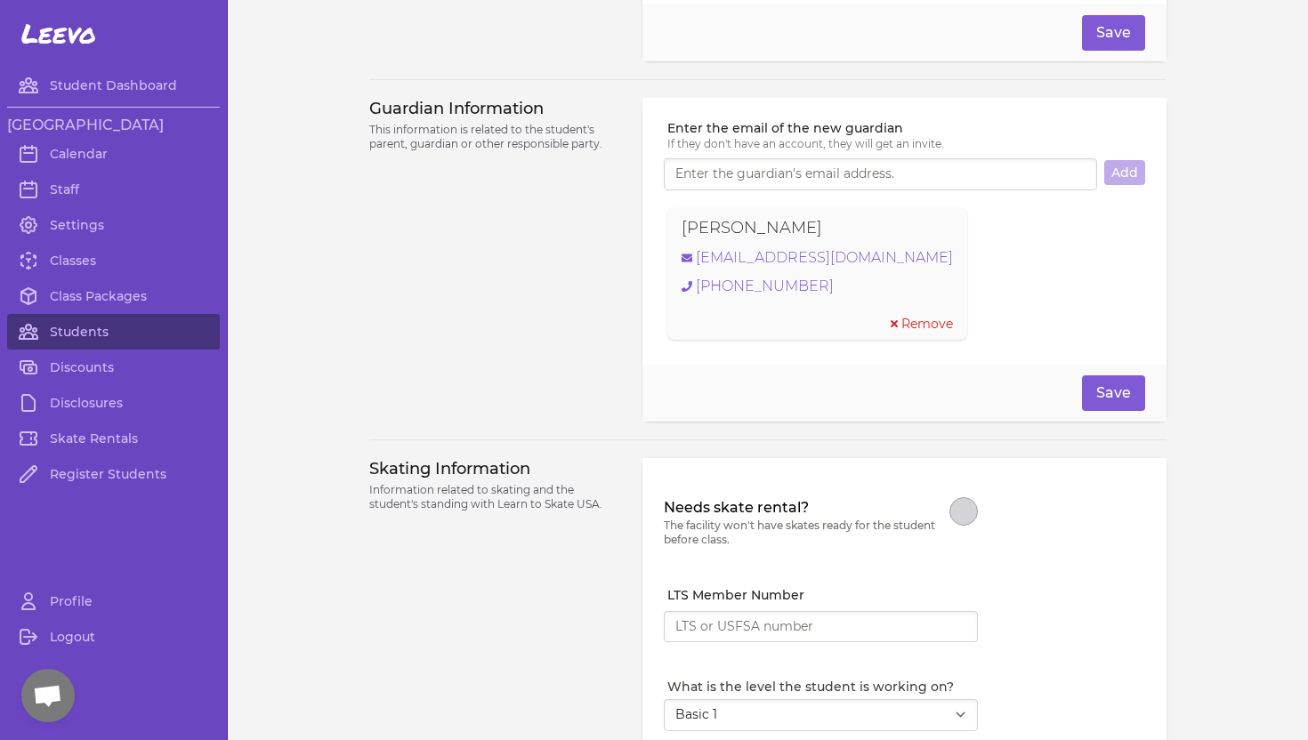
scroll to position [1169, 0]
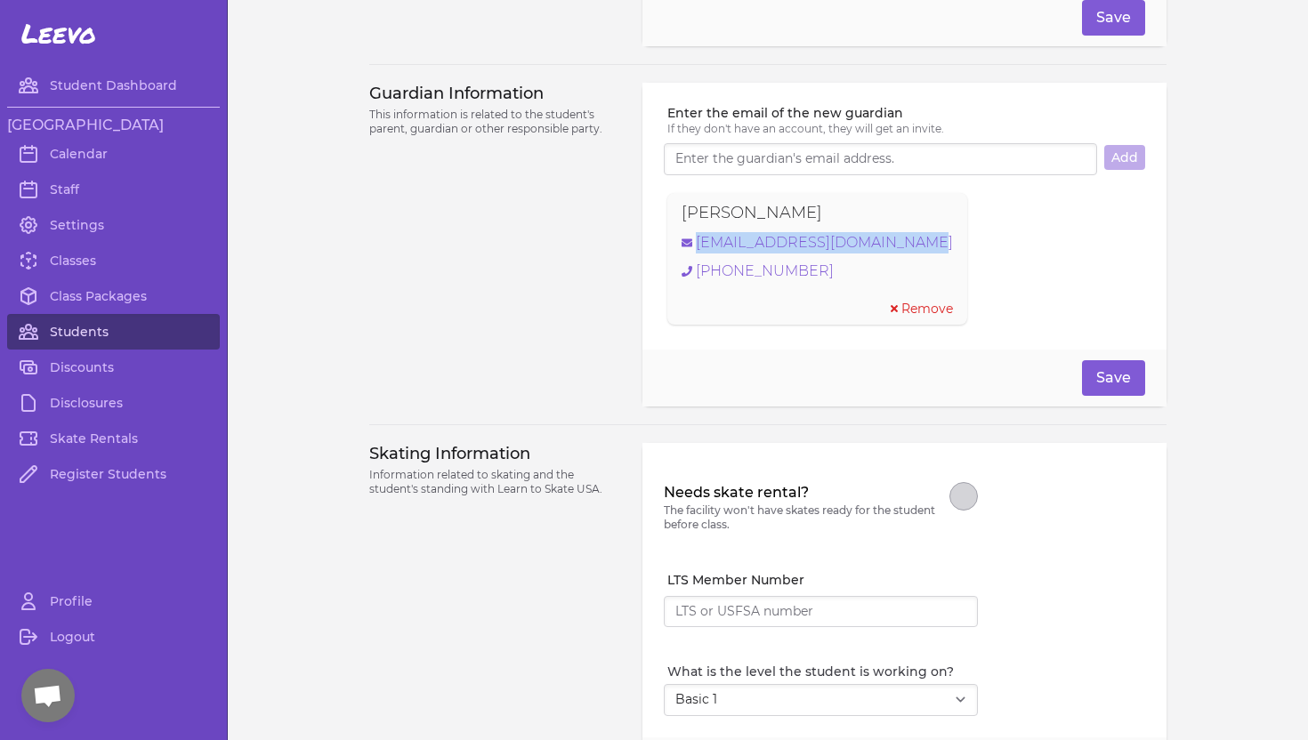
click at [93, 333] on link "Students" at bounding box center [113, 332] width 213 height 36
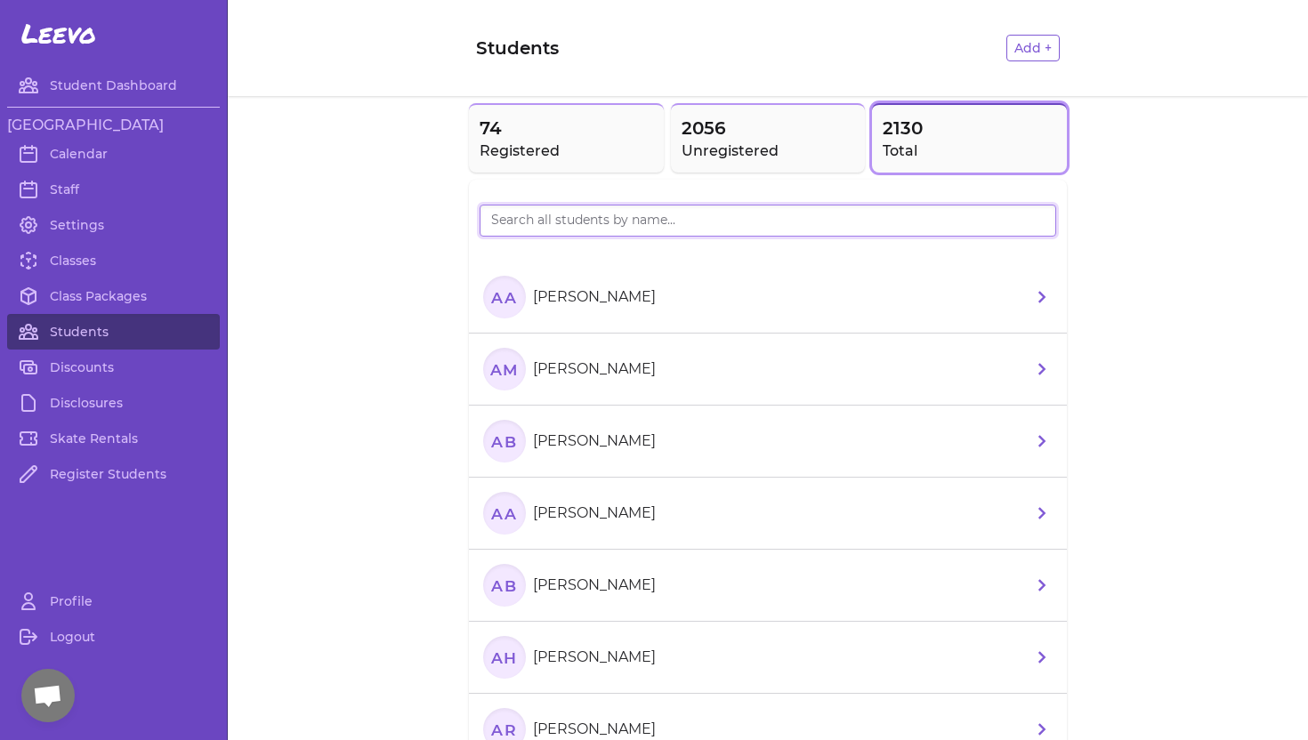
click at [527, 220] on input "search" at bounding box center [768, 221] width 577 height 32
type input "[PERSON_NAME]"
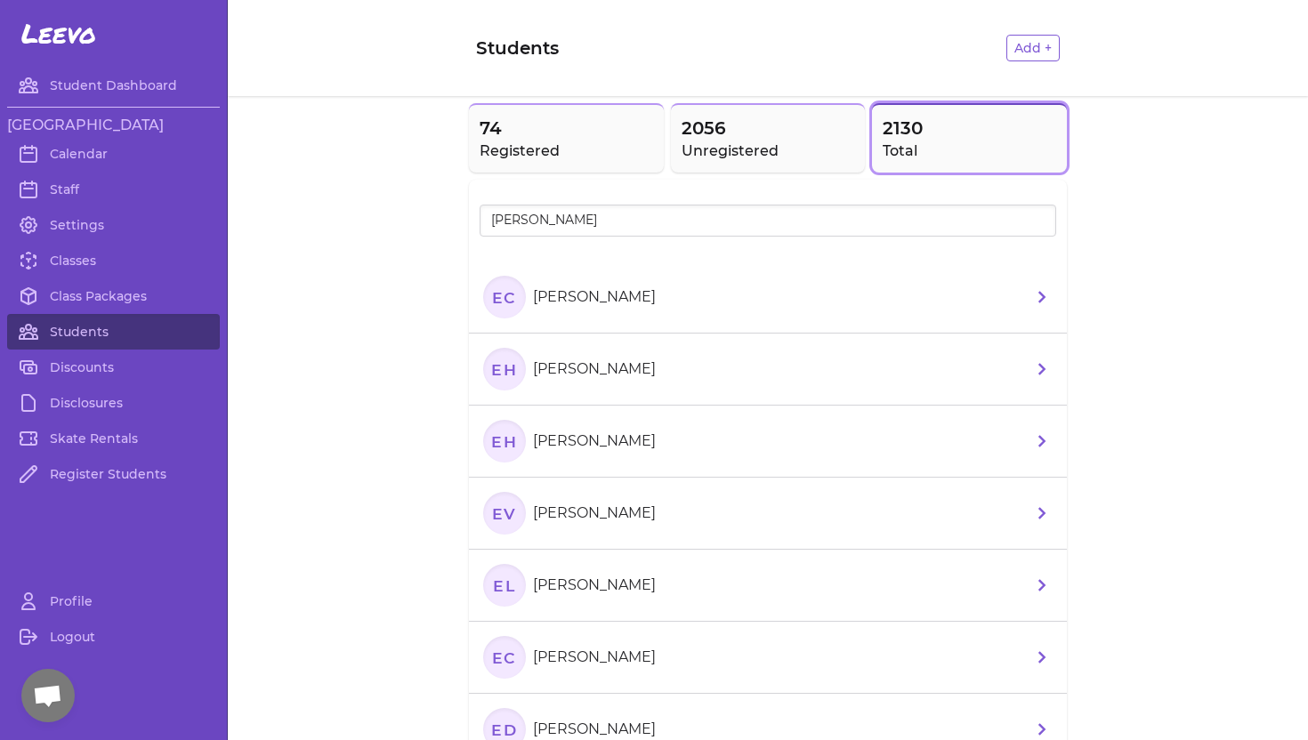
click at [569, 293] on p "[PERSON_NAME]" at bounding box center [594, 297] width 123 height 21
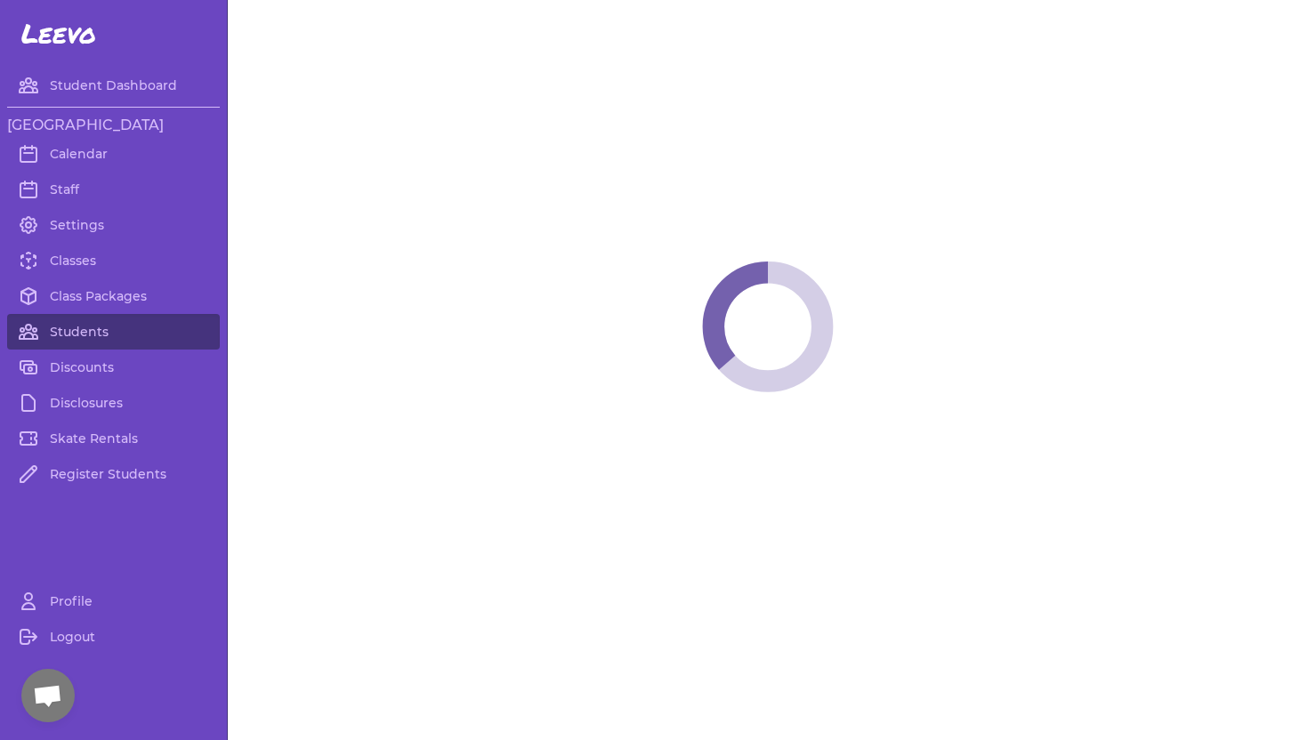
select select "ID"
select select "youth_figure"
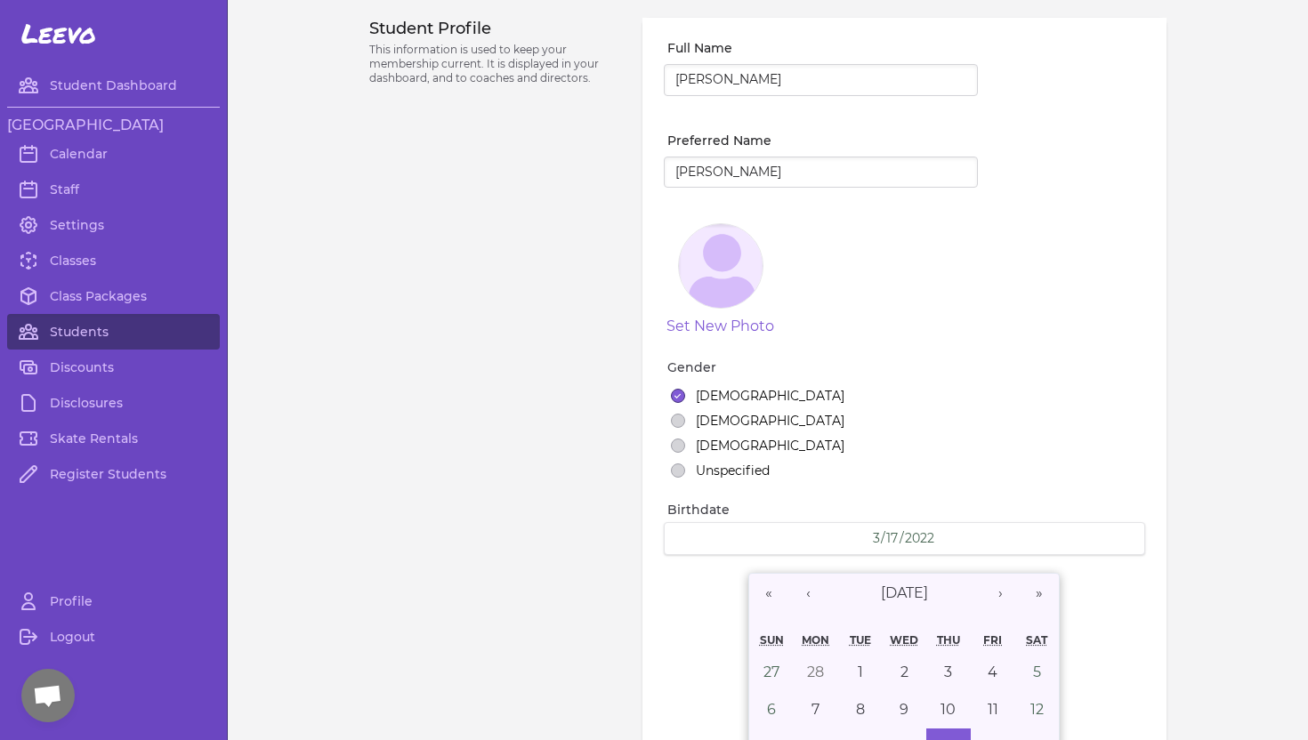
select select "8"
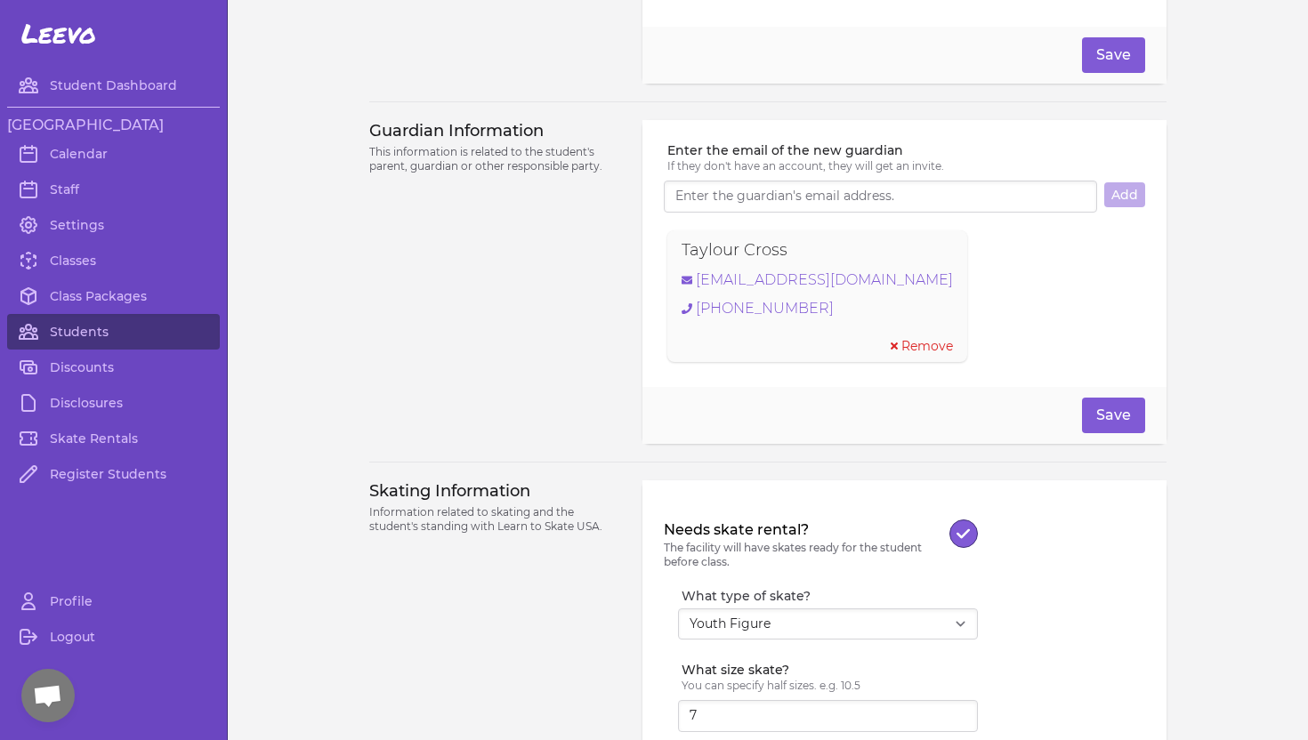
scroll to position [1089, 0]
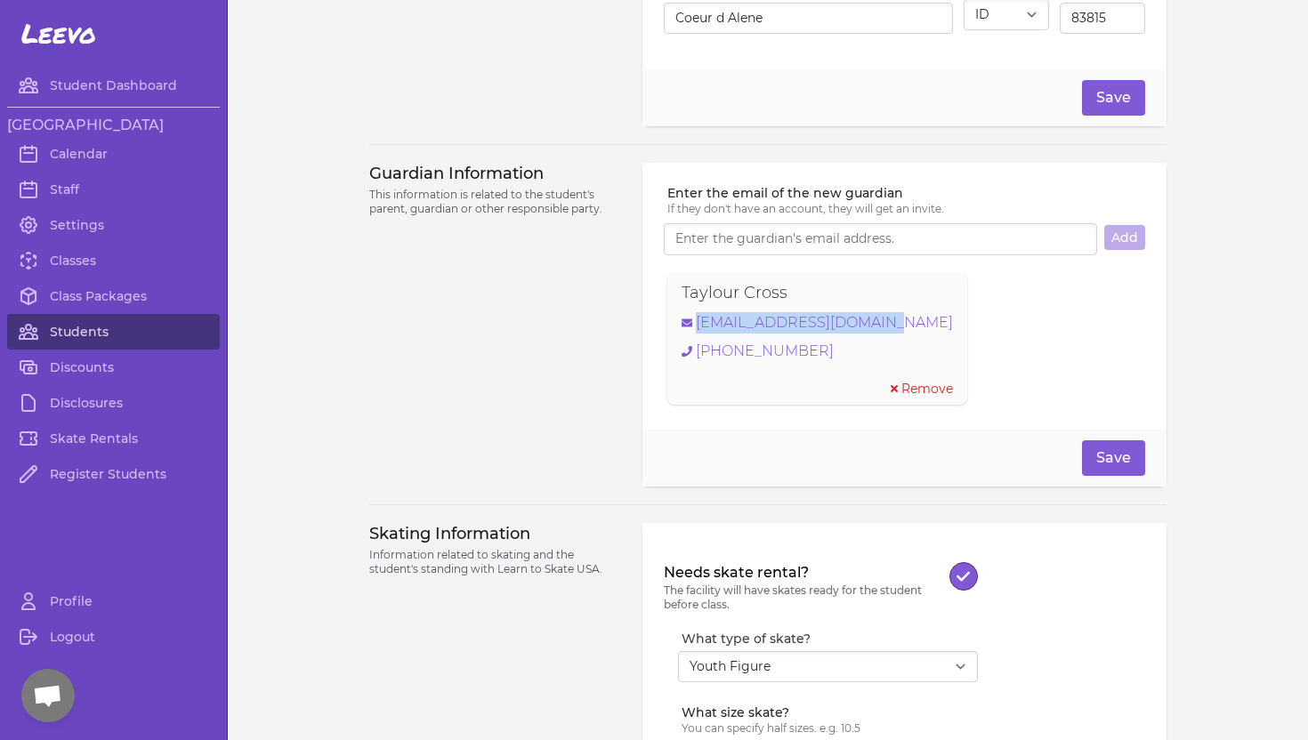
click at [74, 332] on link "Students" at bounding box center [113, 332] width 213 height 36
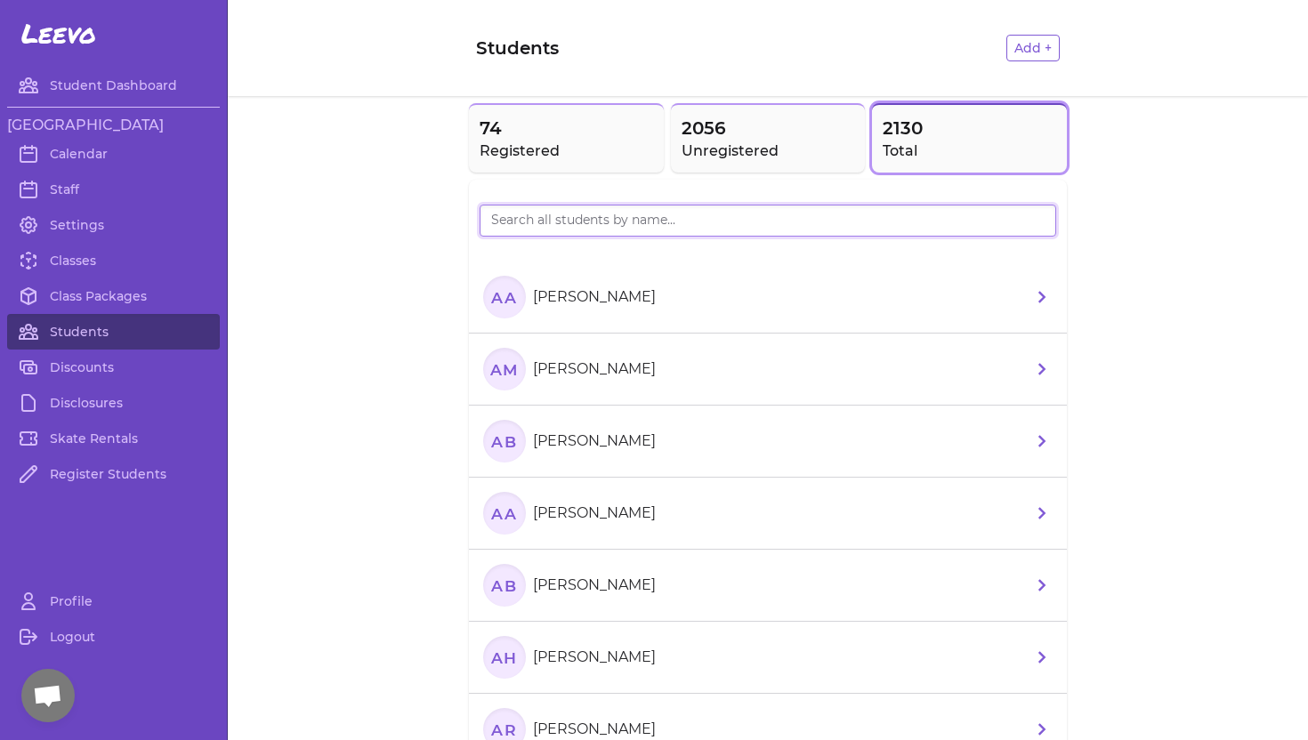
click at [514, 218] on input "search" at bounding box center [768, 221] width 577 height 32
type input "[PERSON_NAME]"
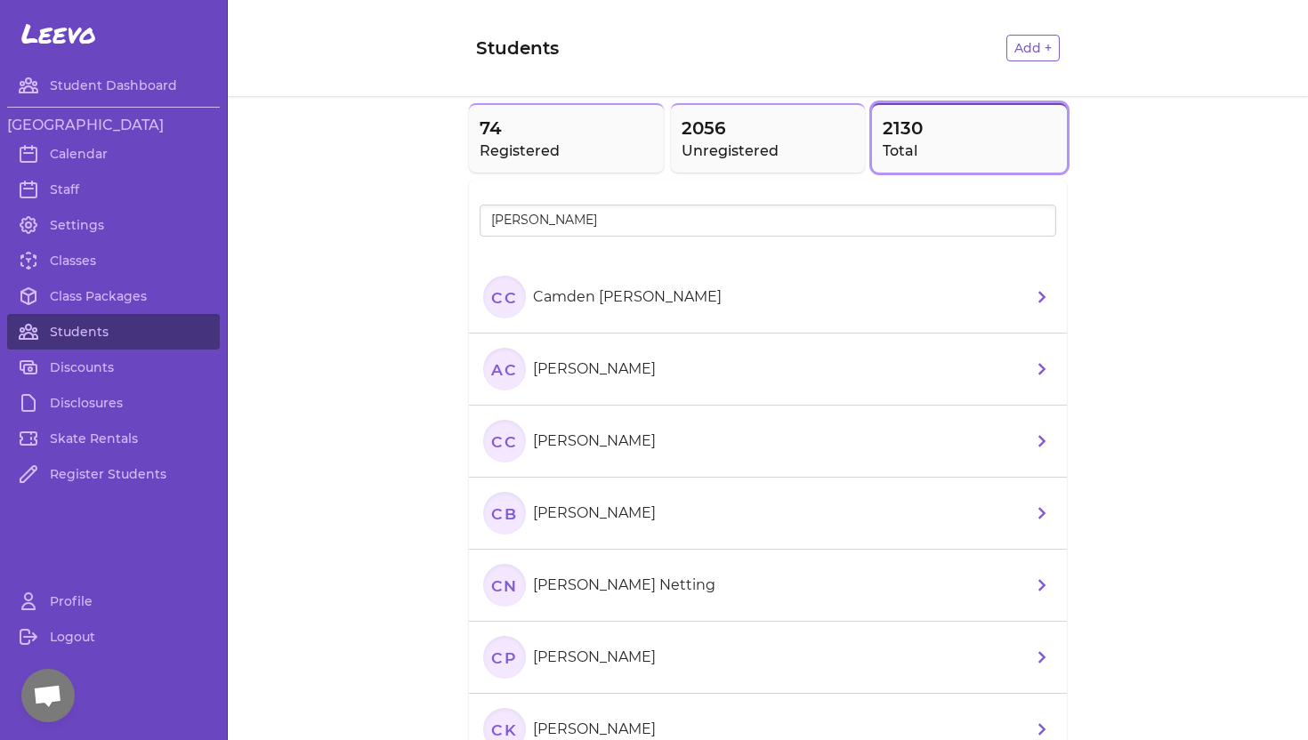
click at [579, 293] on p "Camden [PERSON_NAME]" at bounding box center [627, 297] width 189 height 21
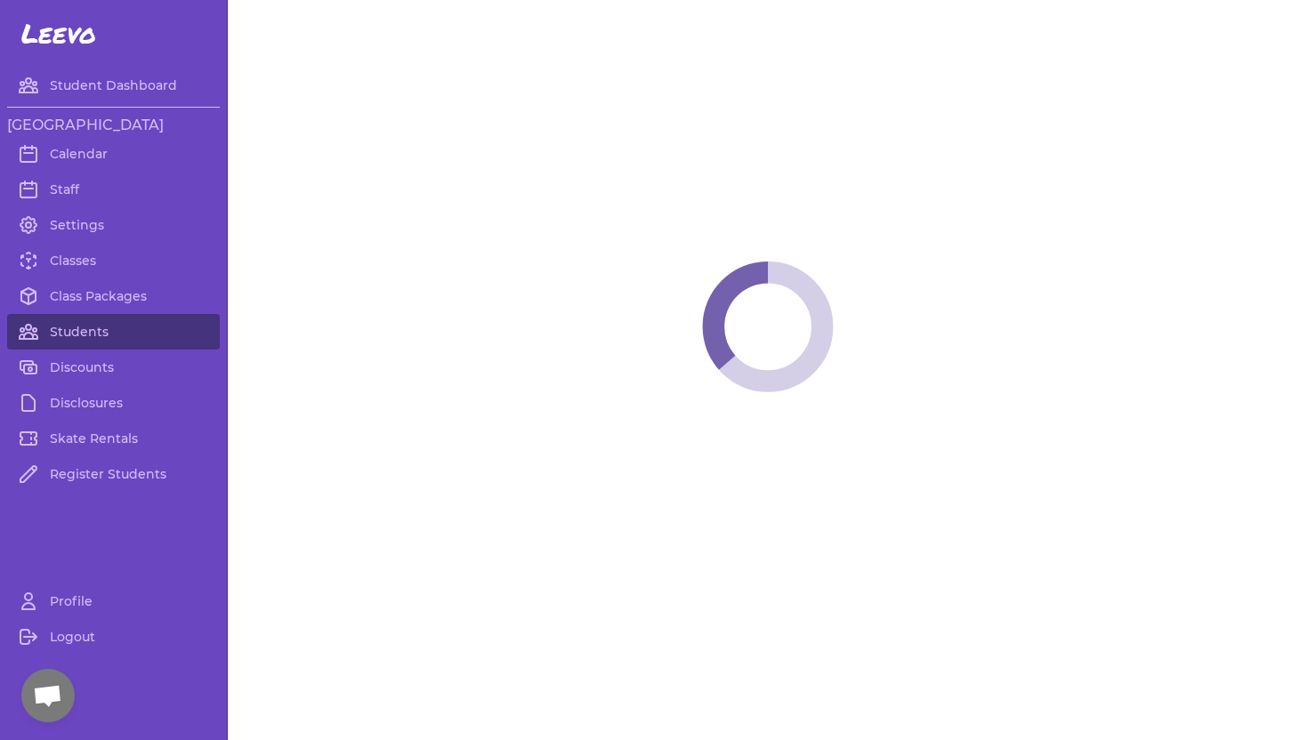
select select "ID"
select select "youth_hockey"
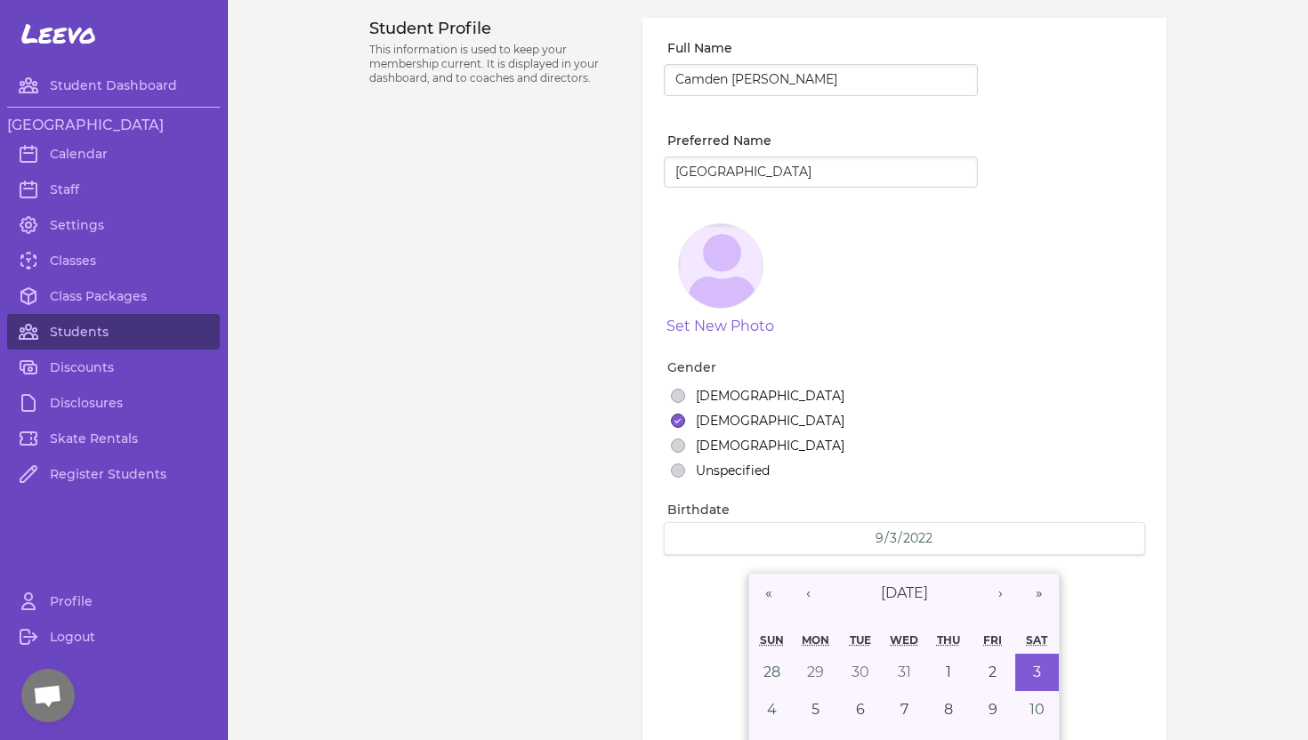
select select "112"
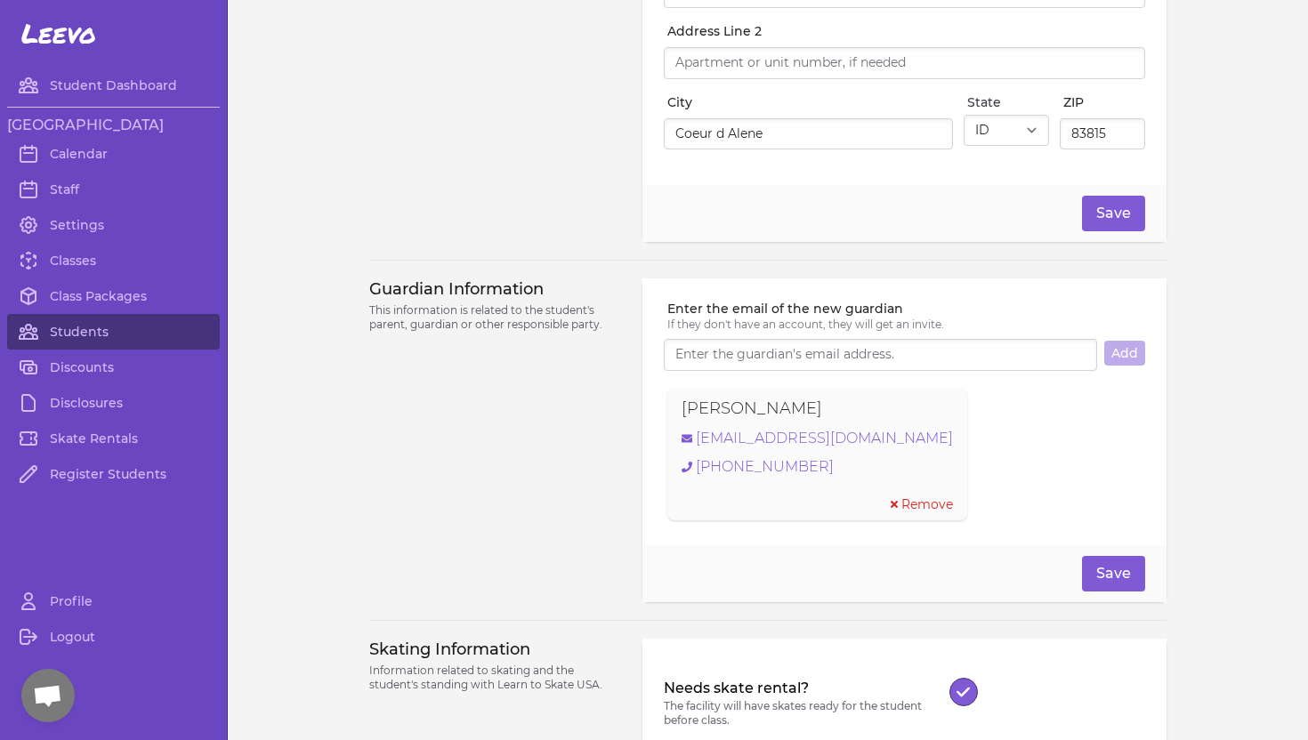
scroll to position [957, 0]
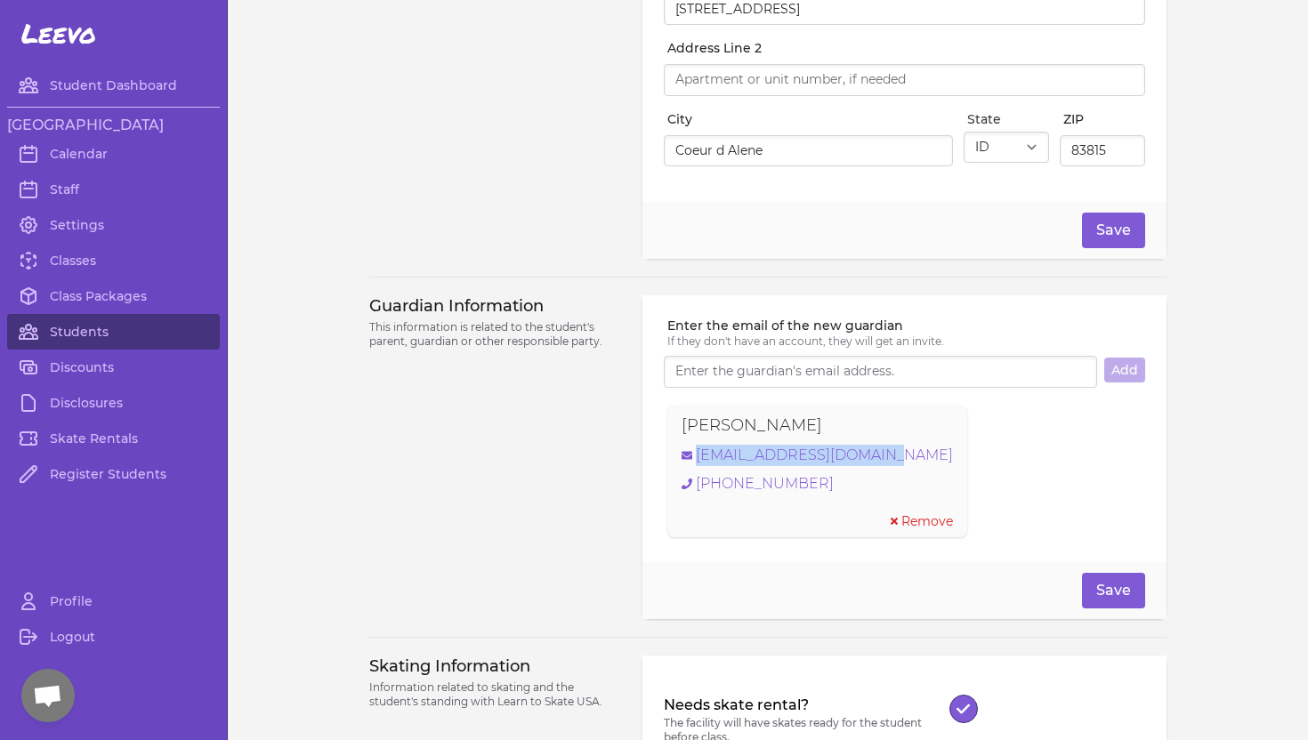
copy link "[EMAIL_ADDRESS][DOMAIN_NAME]"
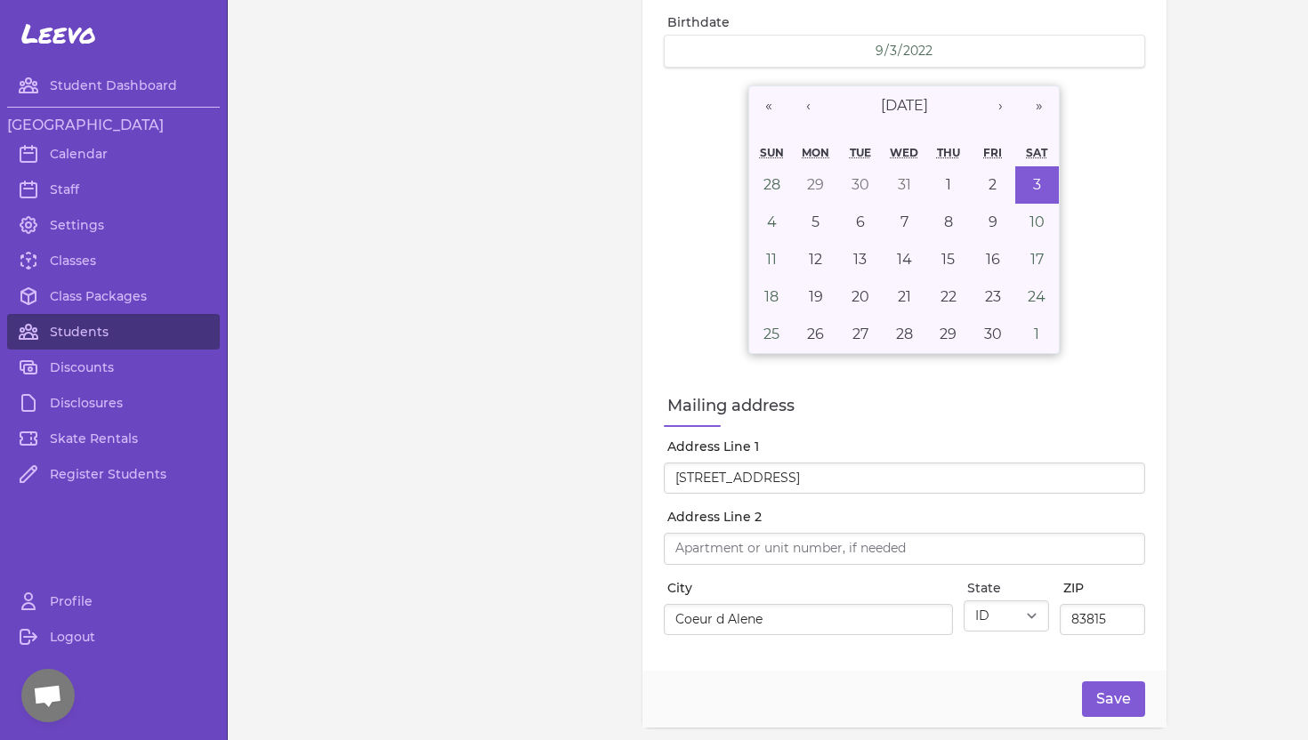
scroll to position [0, 0]
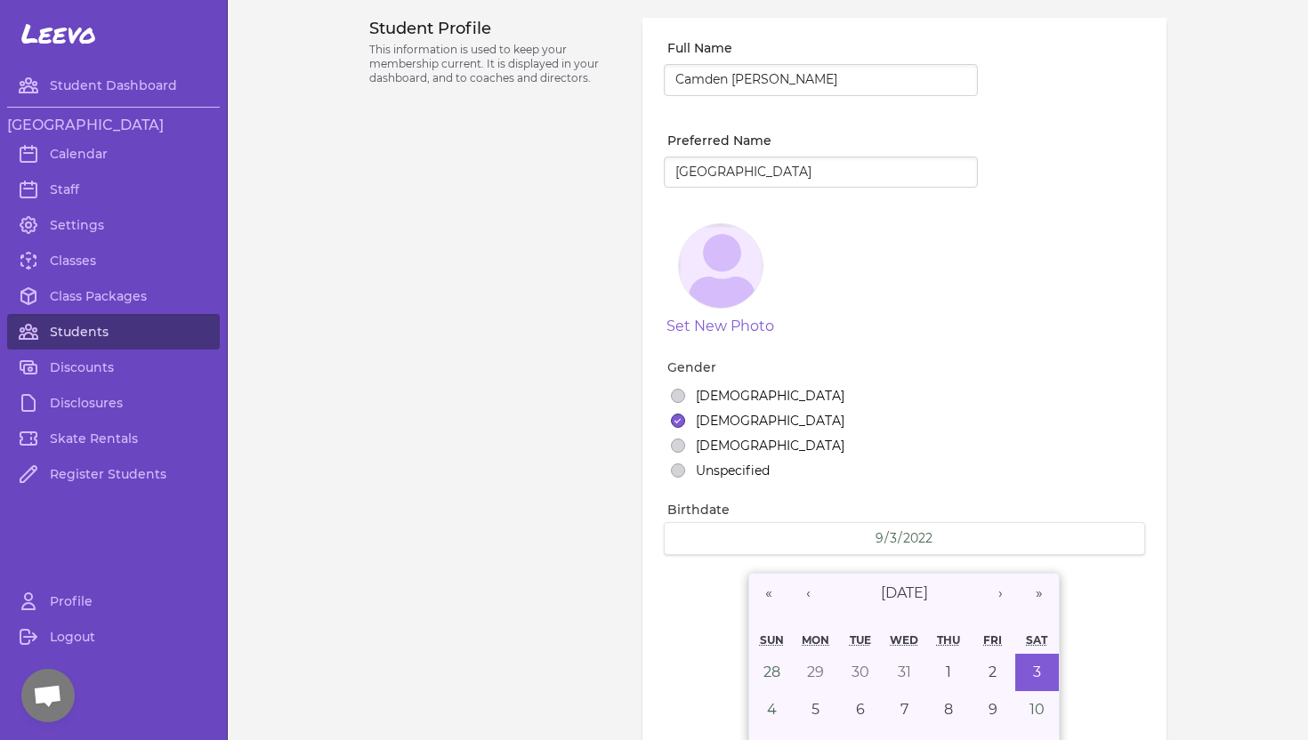
click at [98, 331] on link "Students" at bounding box center [113, 332] width 213 height 36
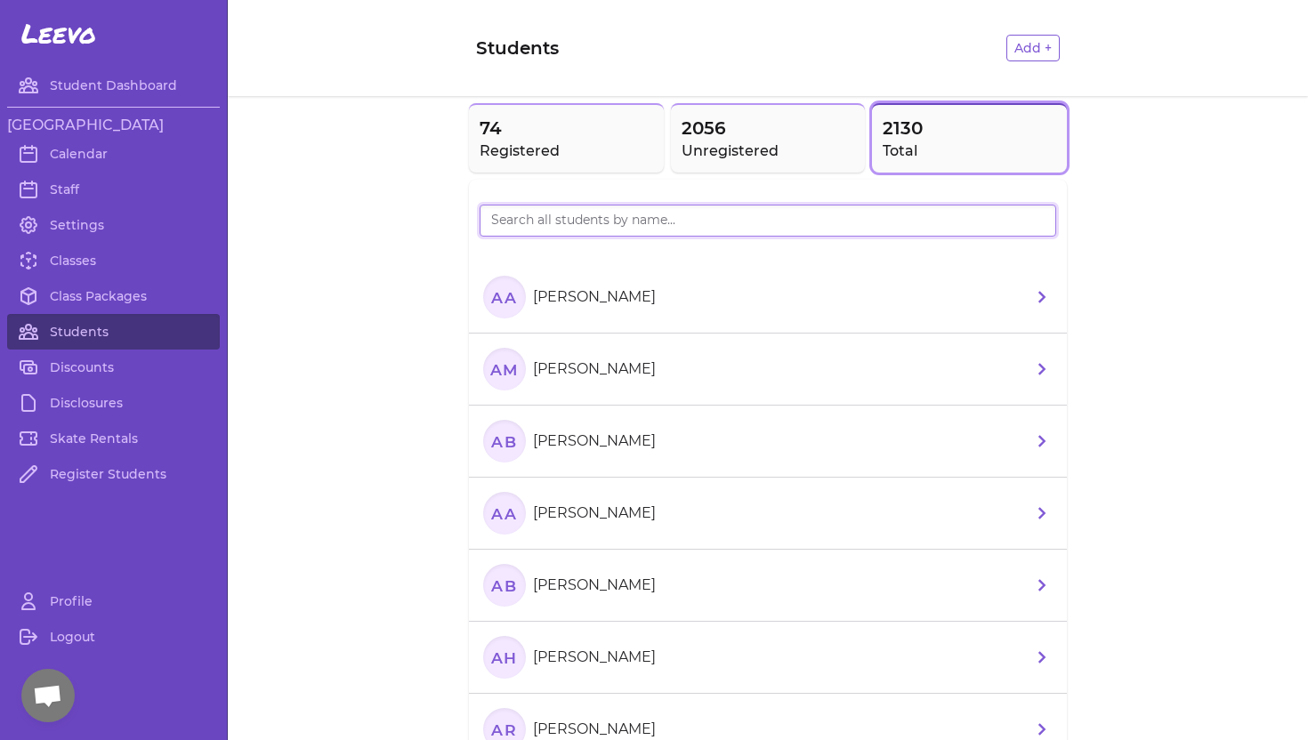
click at [537, 217] on input "search" at bounding box center [768, 221] width 577 height 32
type input "[PERSON_NAME]"
click at [1038, 220] on input "[PERSON_NAME]" at bounding box center [768, 221] width 577 height 32
type input "[PERSON_NAME]"
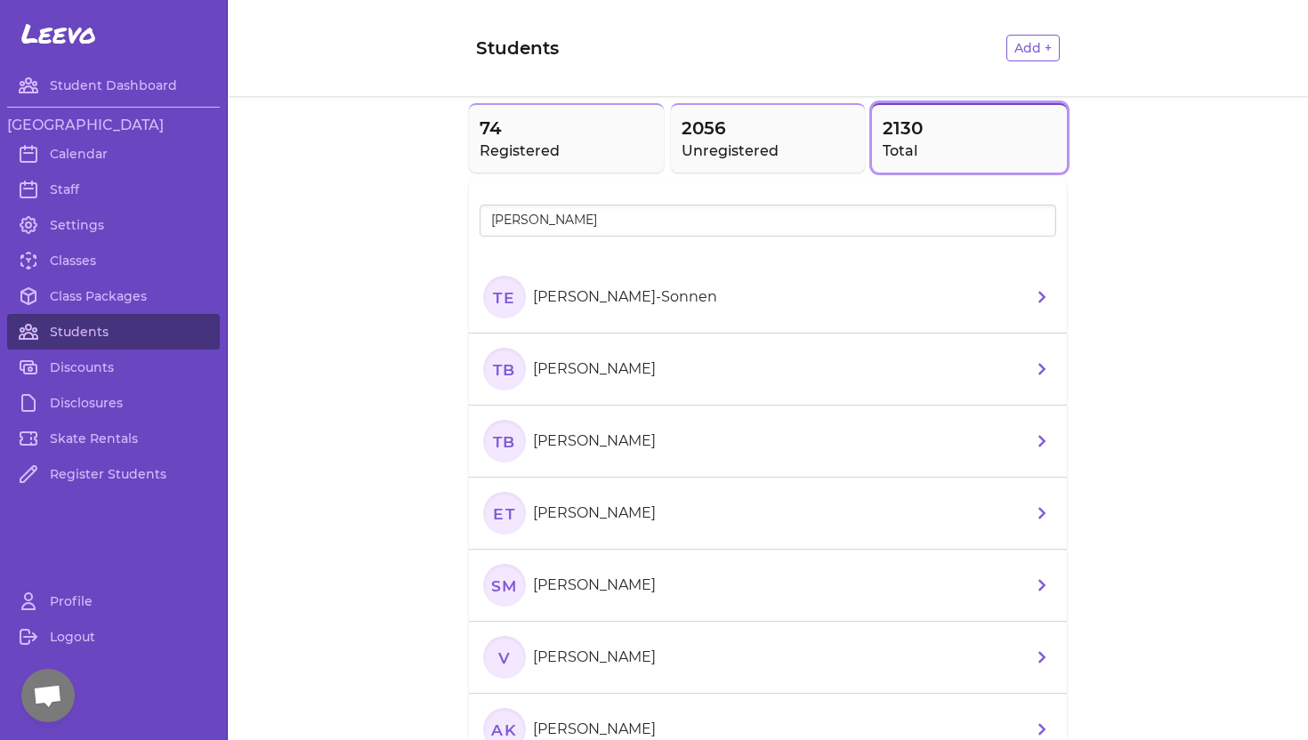
click at [627, 300] on p "[PERSON_NAME]-Sonnen" at bounding box center [625, 297] width 184 height 21
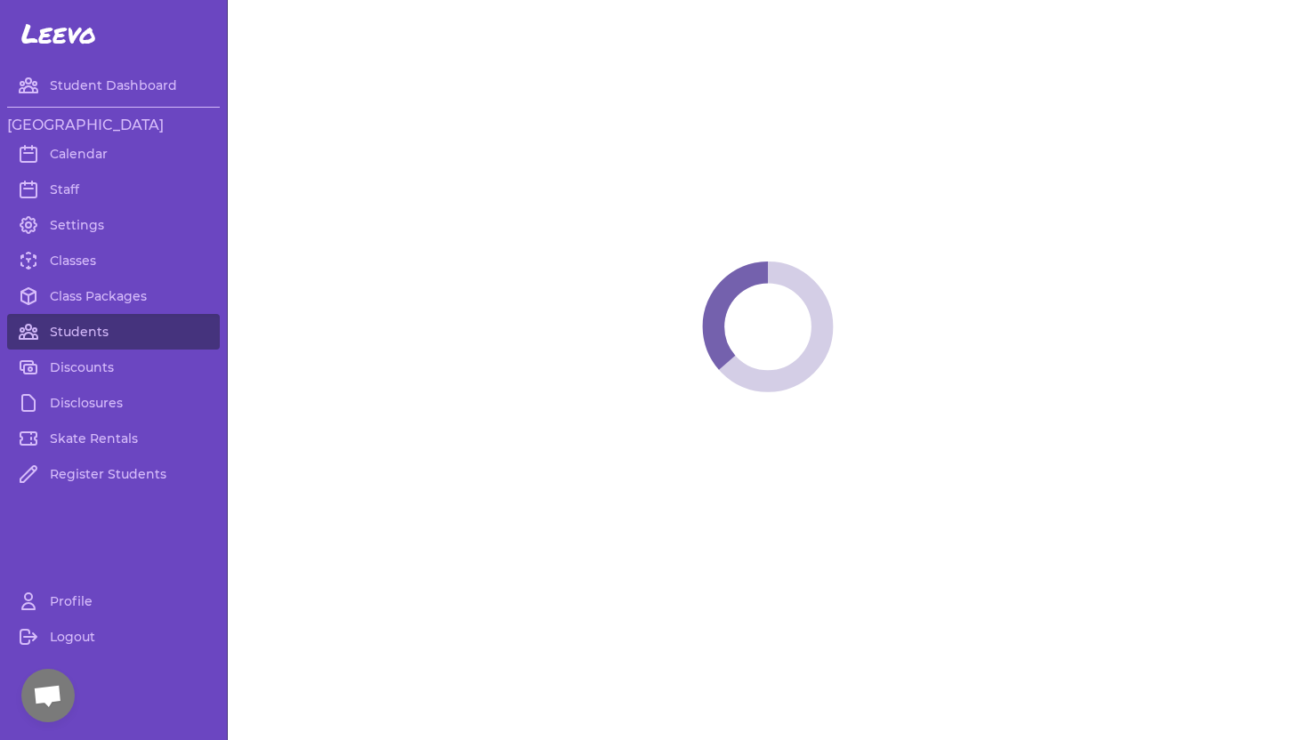
select select "ID"
select select "men_hockey"
select select "21"
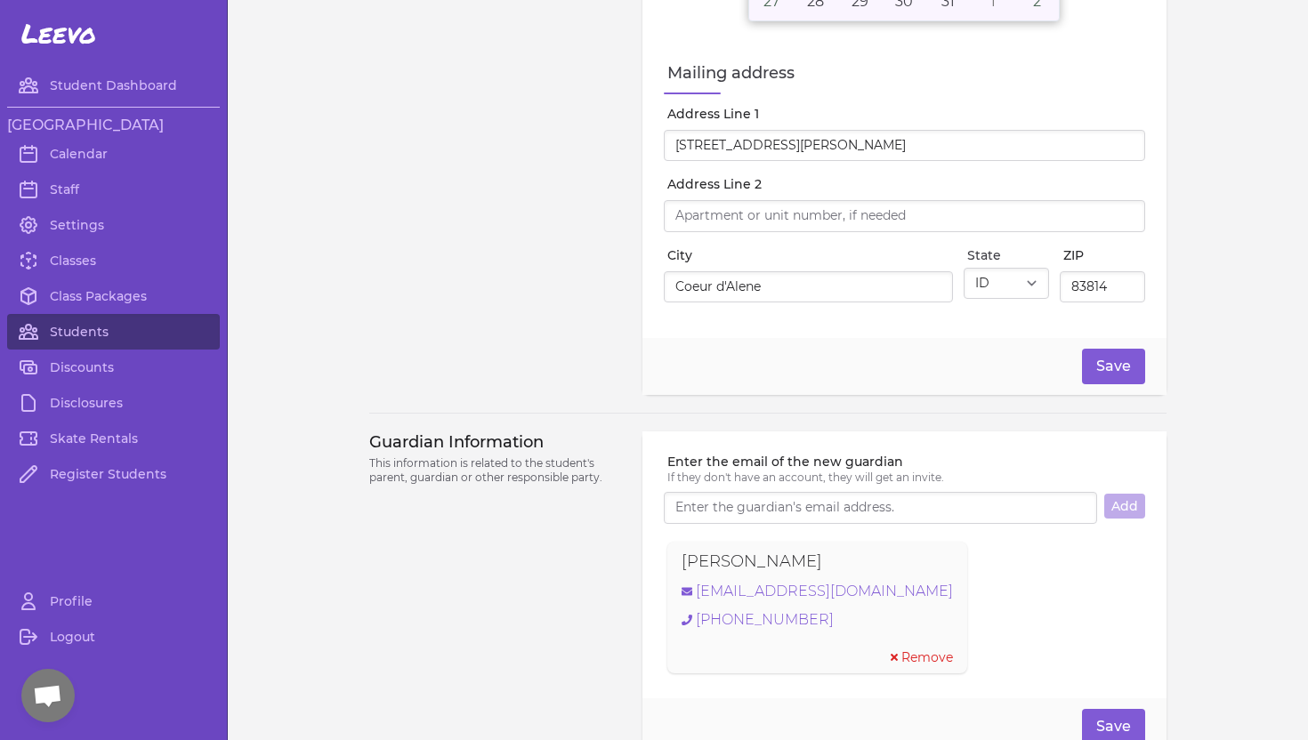
scroll to position [825, 0]
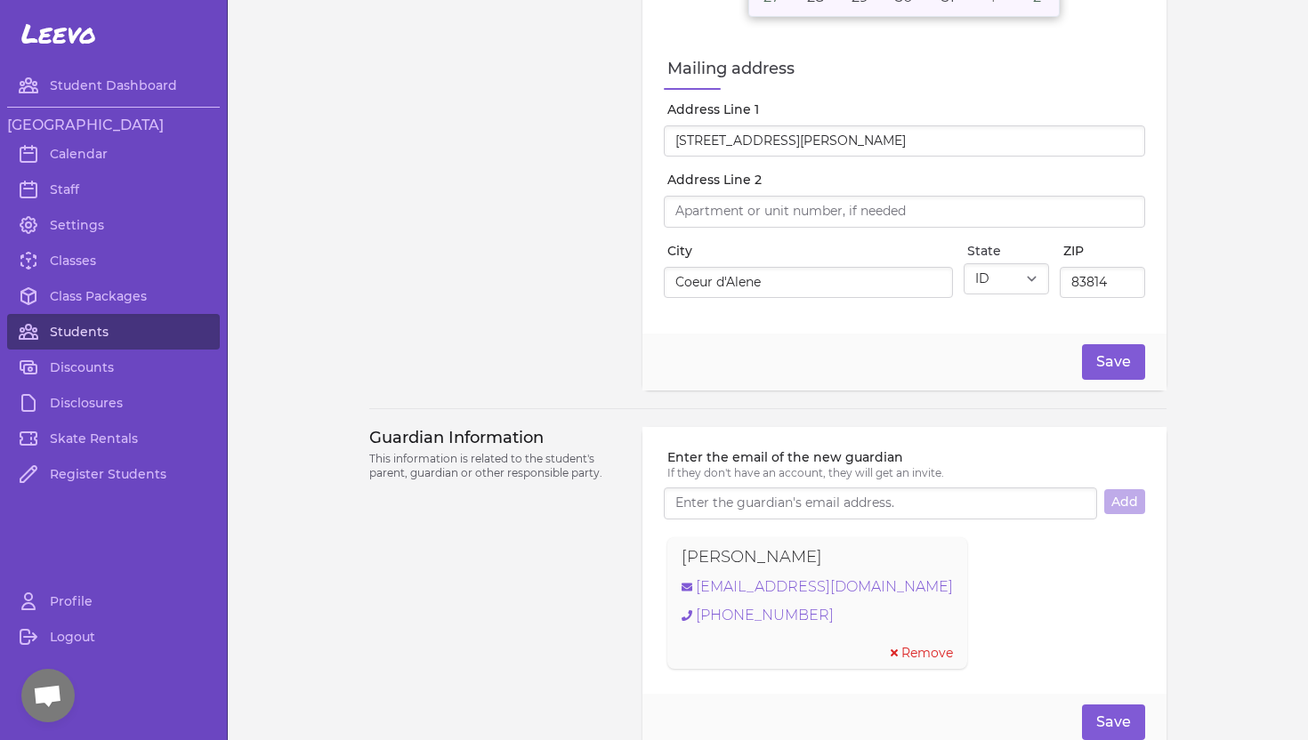
click at [113, 328] on link "Students" at bounding box center [113, 332] width 213 height 36
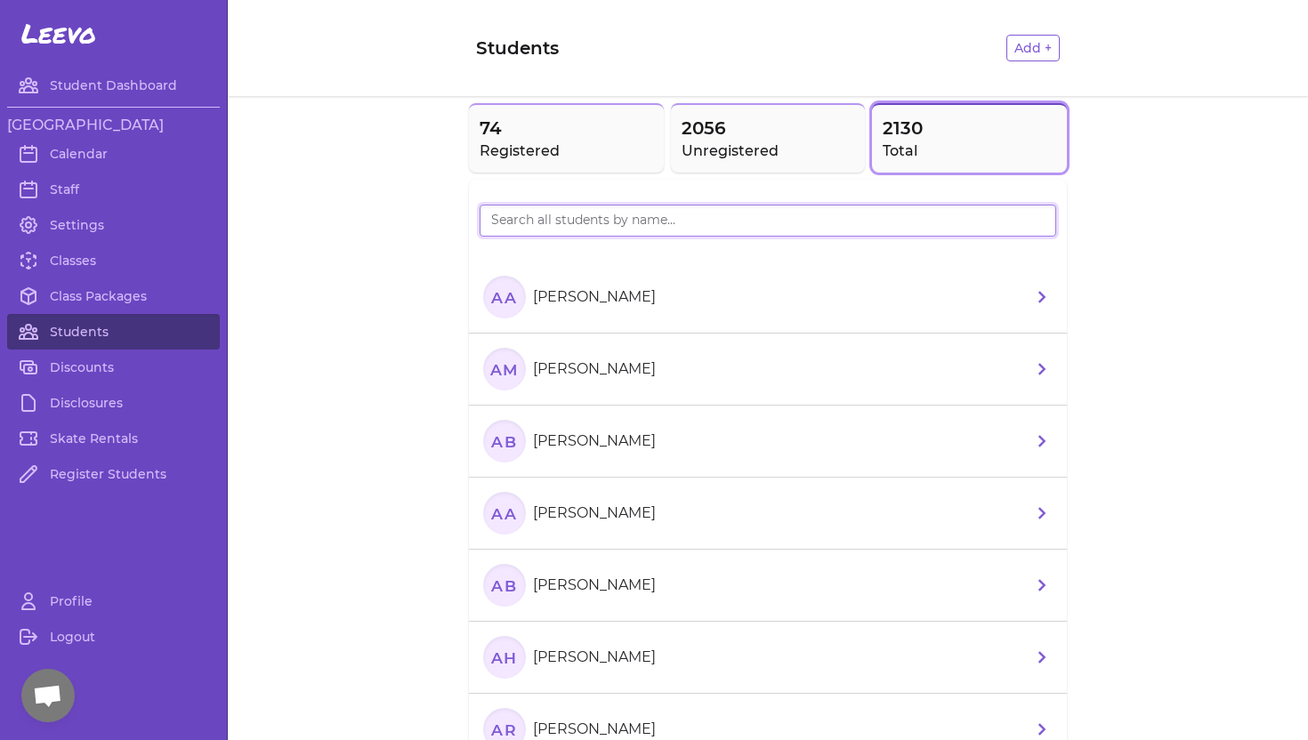
click at [627, 221] on input "search" at bounding box center [768, 221] width 577 height 32
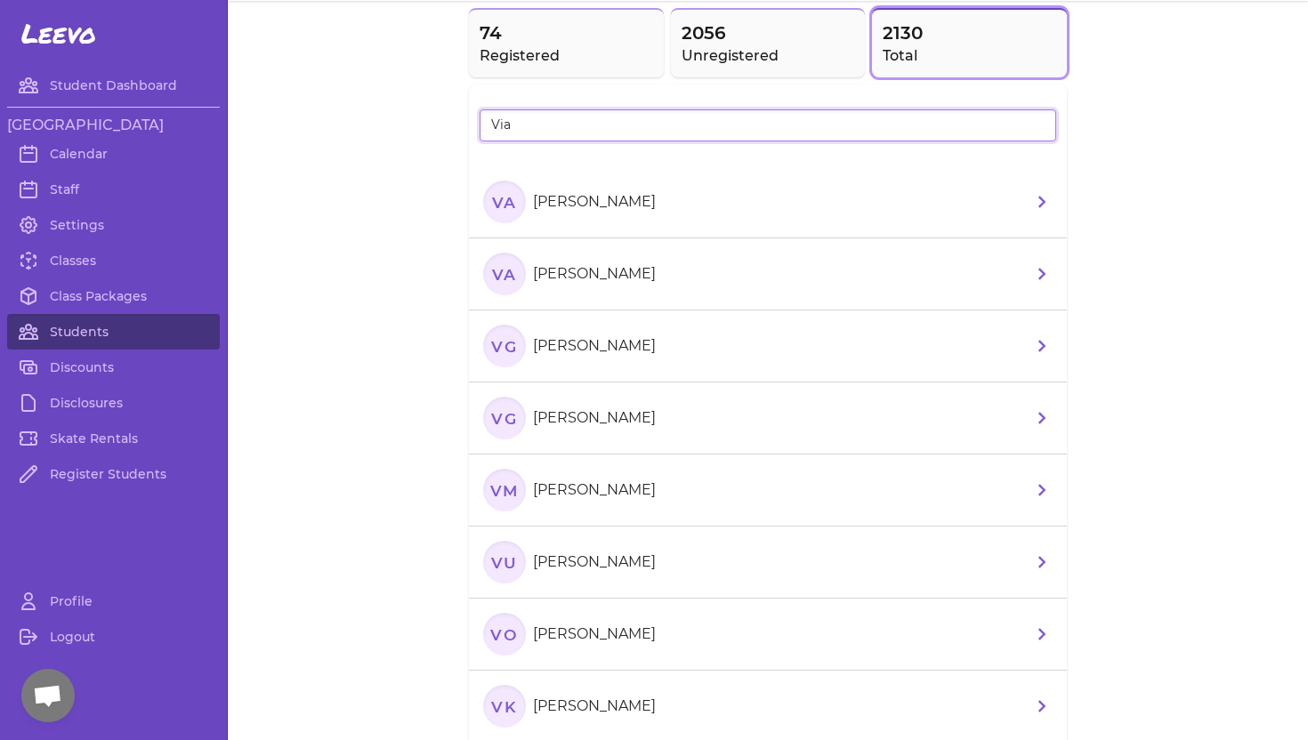
scroll to position [93, 0]
type input "V"
type input "Harm"
click at [625, 201] on p "[PERSON_NAME]" at bounding box center [594, 203] width 123 height 21
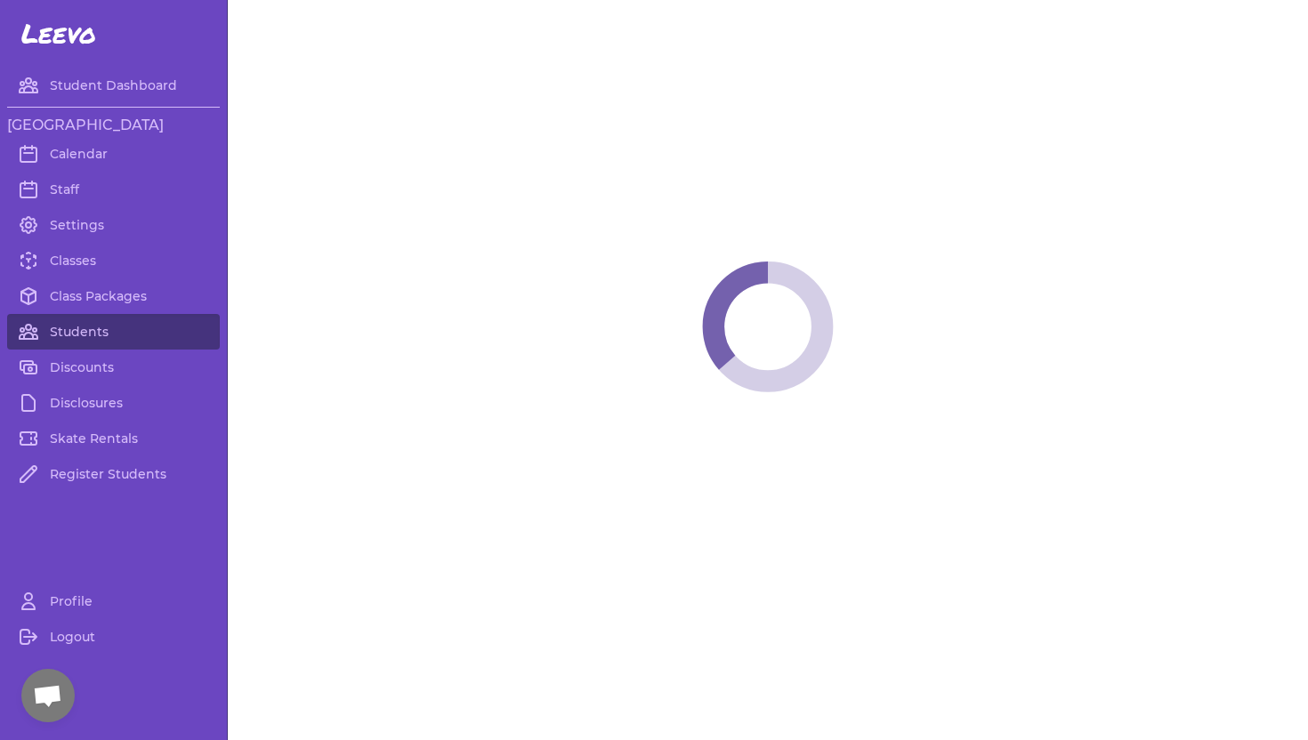
select select "ID"
select select "youth_figure"
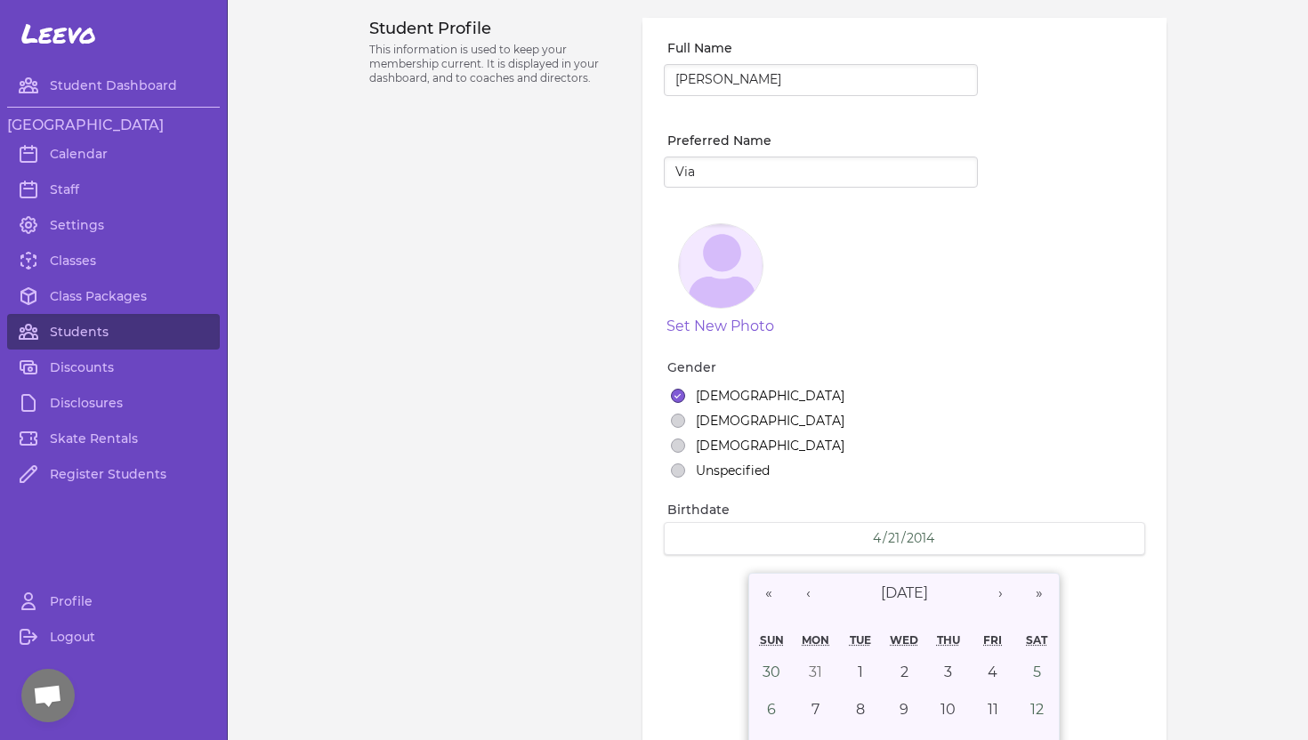
select select "1"
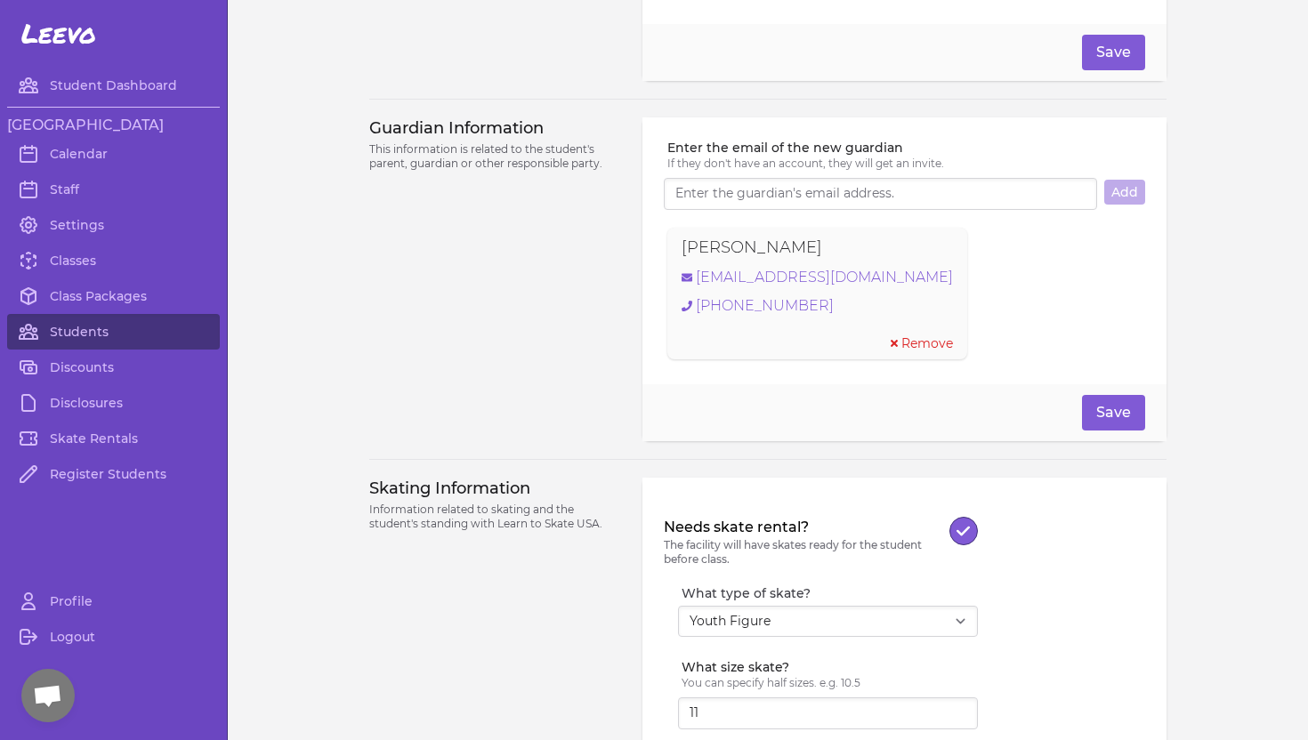
scroll to position [1141, 0]
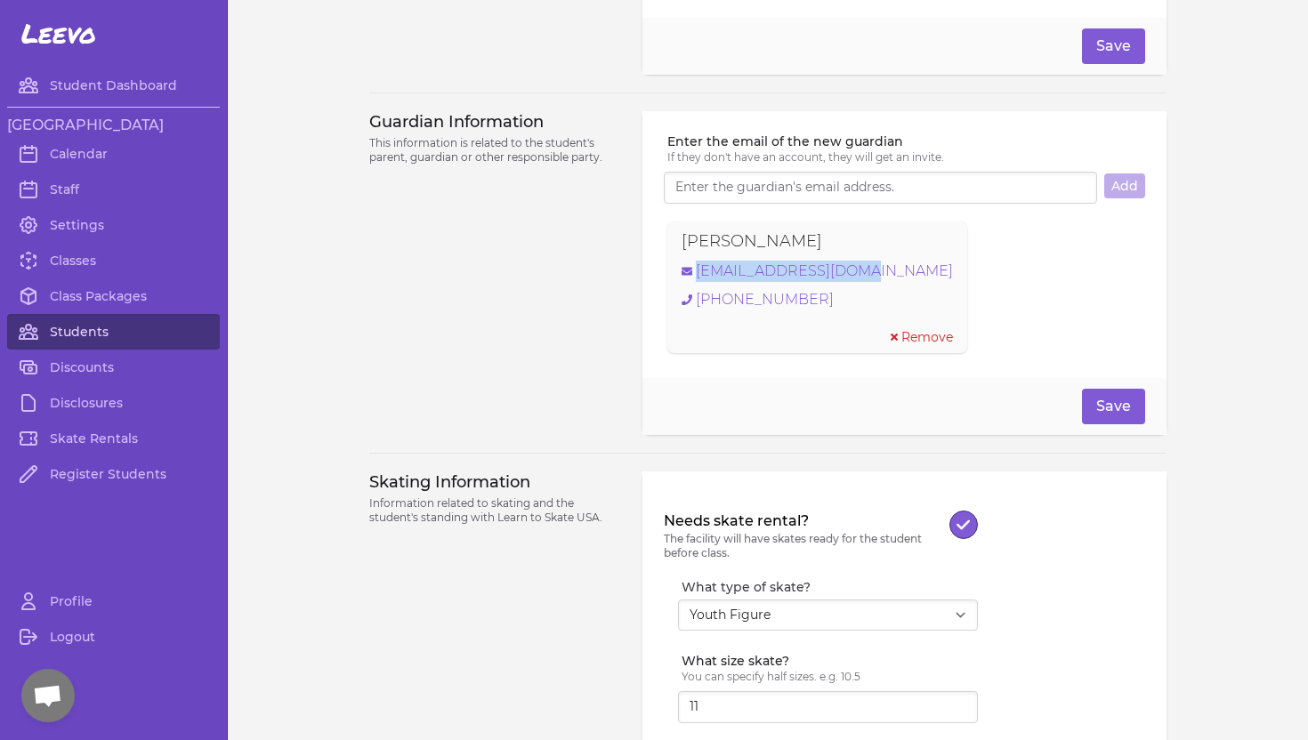
click at [83, 338] on link "Students" at bounding box center [113, 332] width 213 height 36
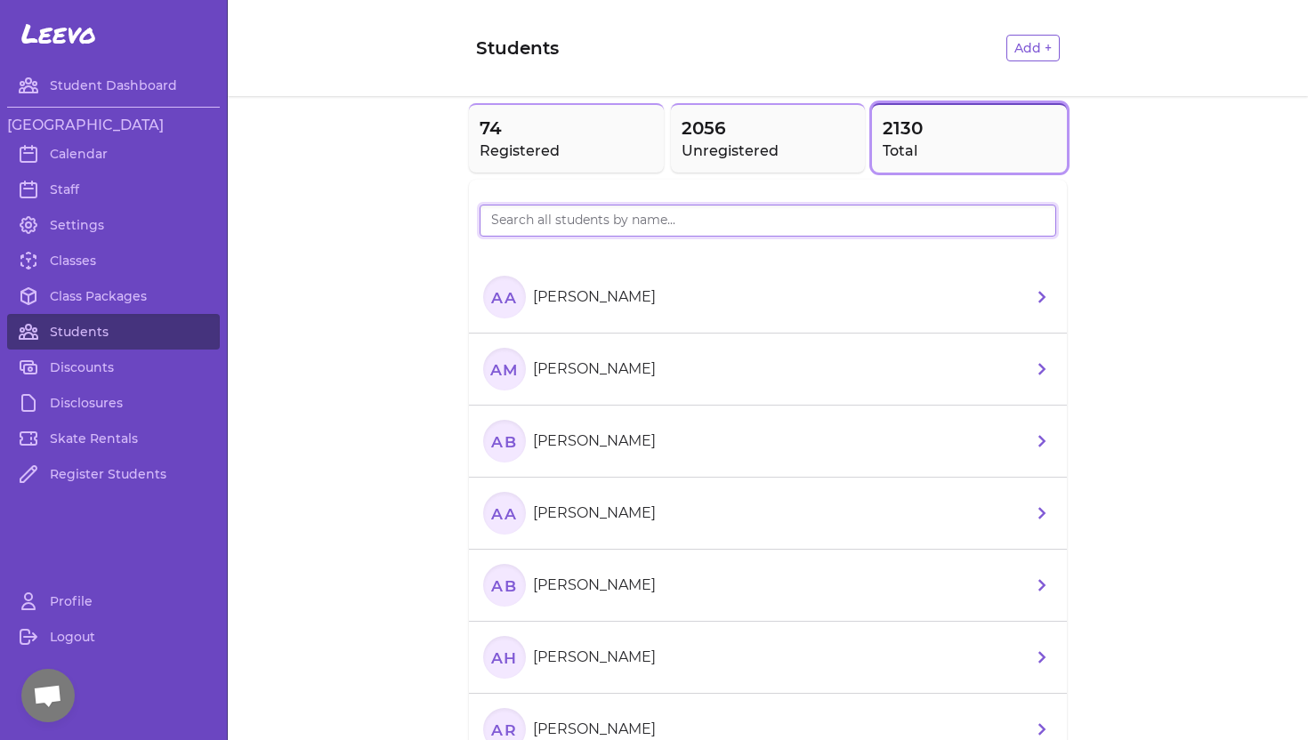
click at [547, 219] on input "search" at bounding box center [768, 221] width 577 height 32
type input "Jentri"
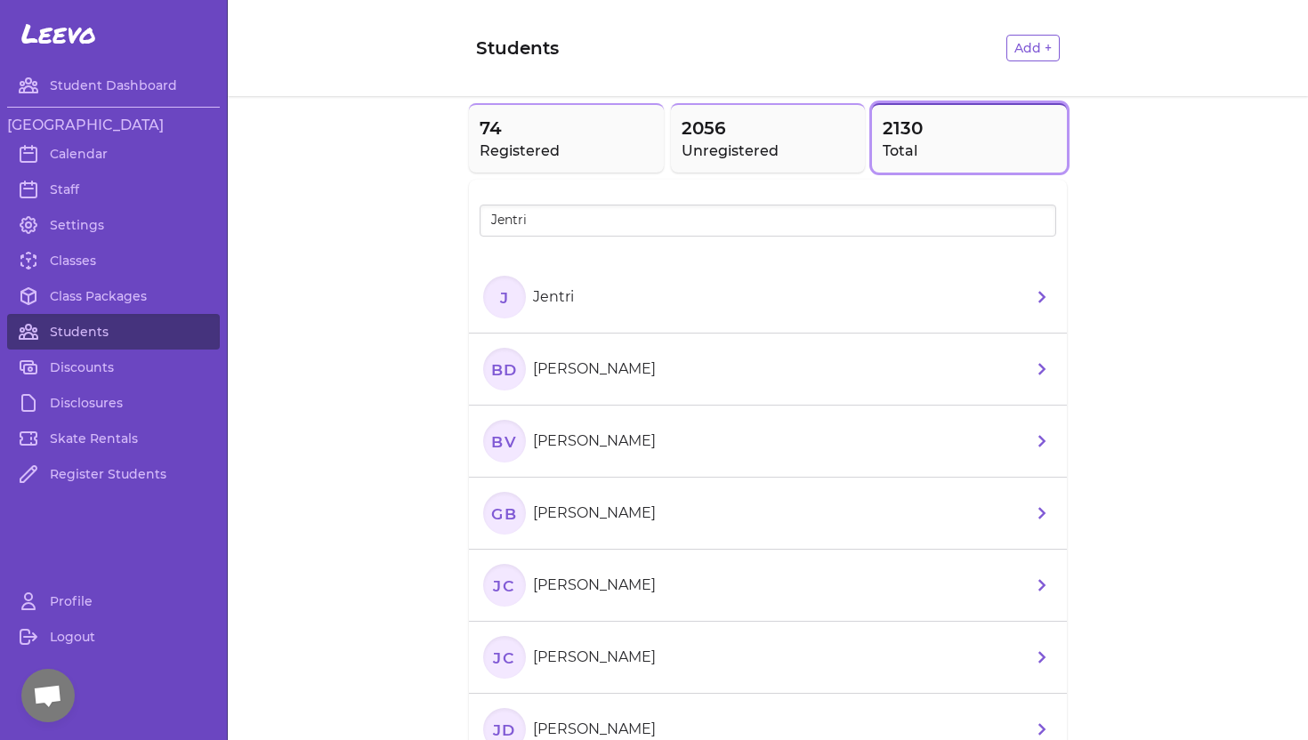
click at [557, 291] on p "Jentri" at bounding box center [553, 297] width 41 height 21
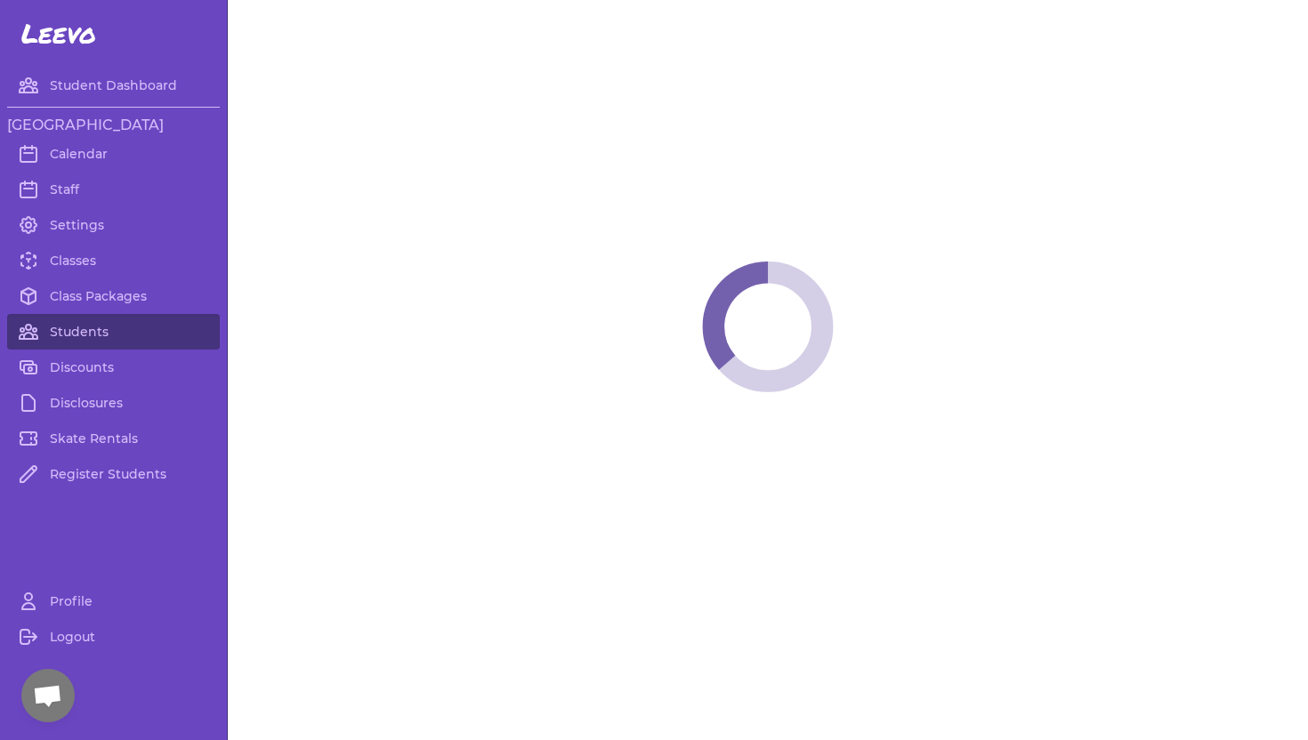
select select "ID"
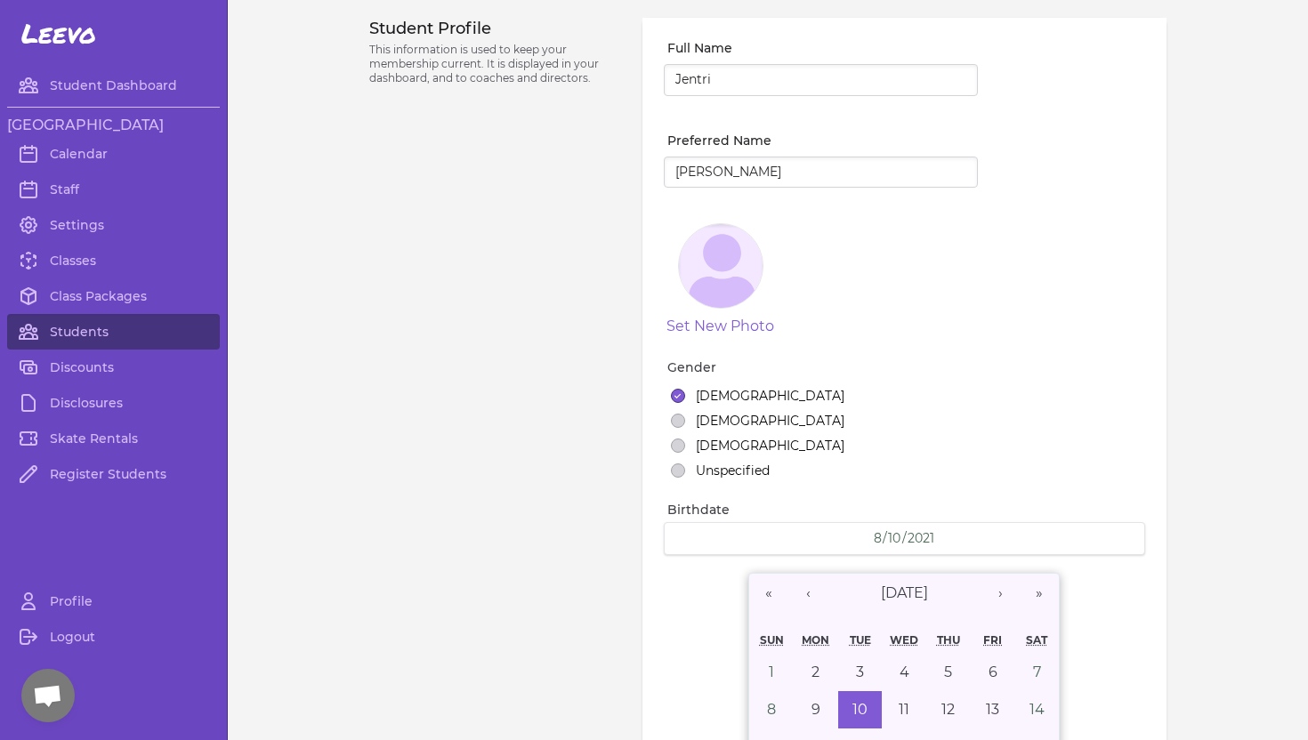
select select "7"
click at [676, 84] on input "Jentri" at bounding box center [821, 80] width 314 height 32
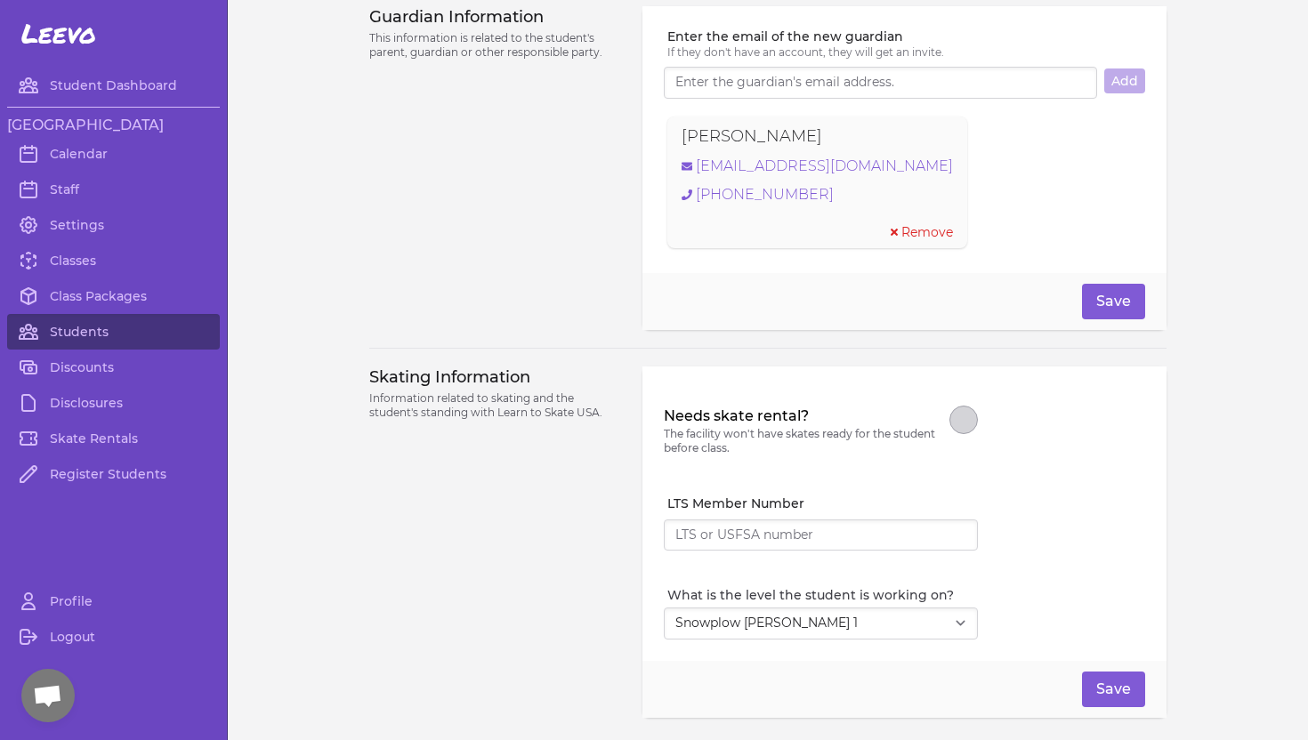
scroll to position [1242, 0]
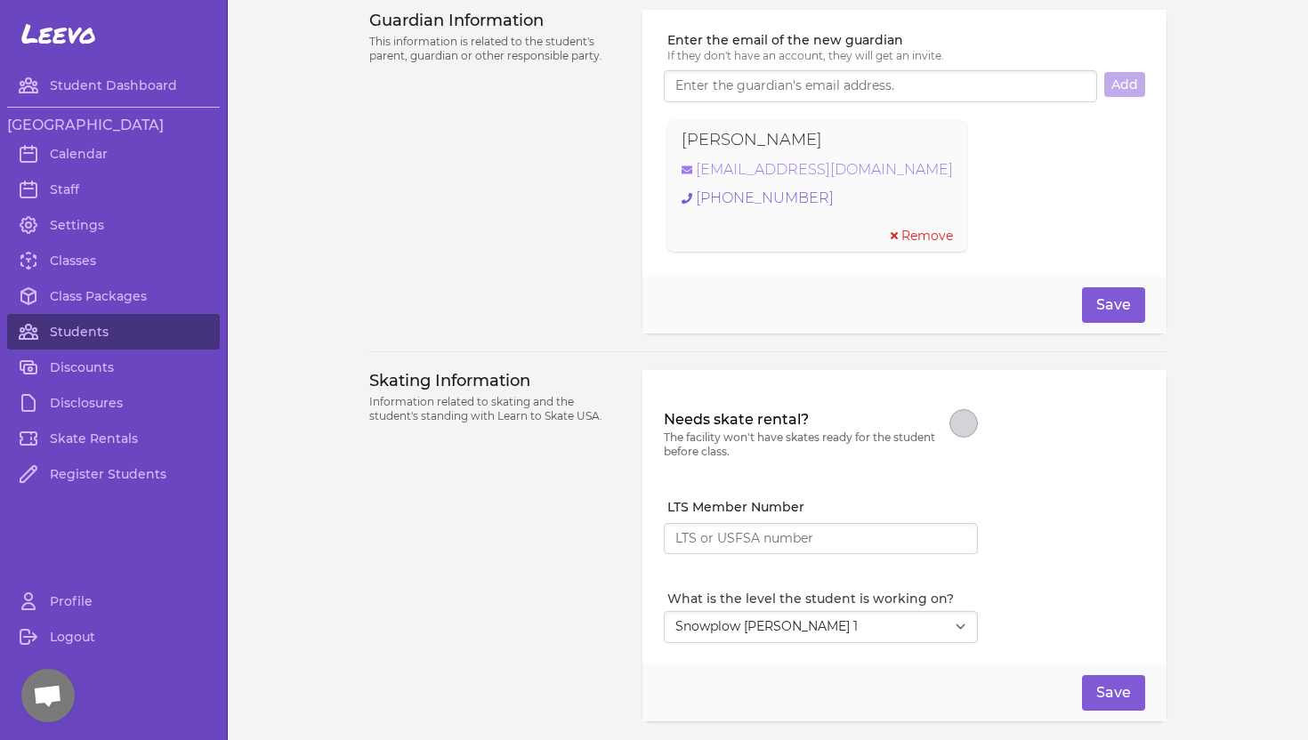
type input "[PERSON_NAME]"
click at [77, 333] on link "Students" at bounding box center [113, 332] width 213 height 36
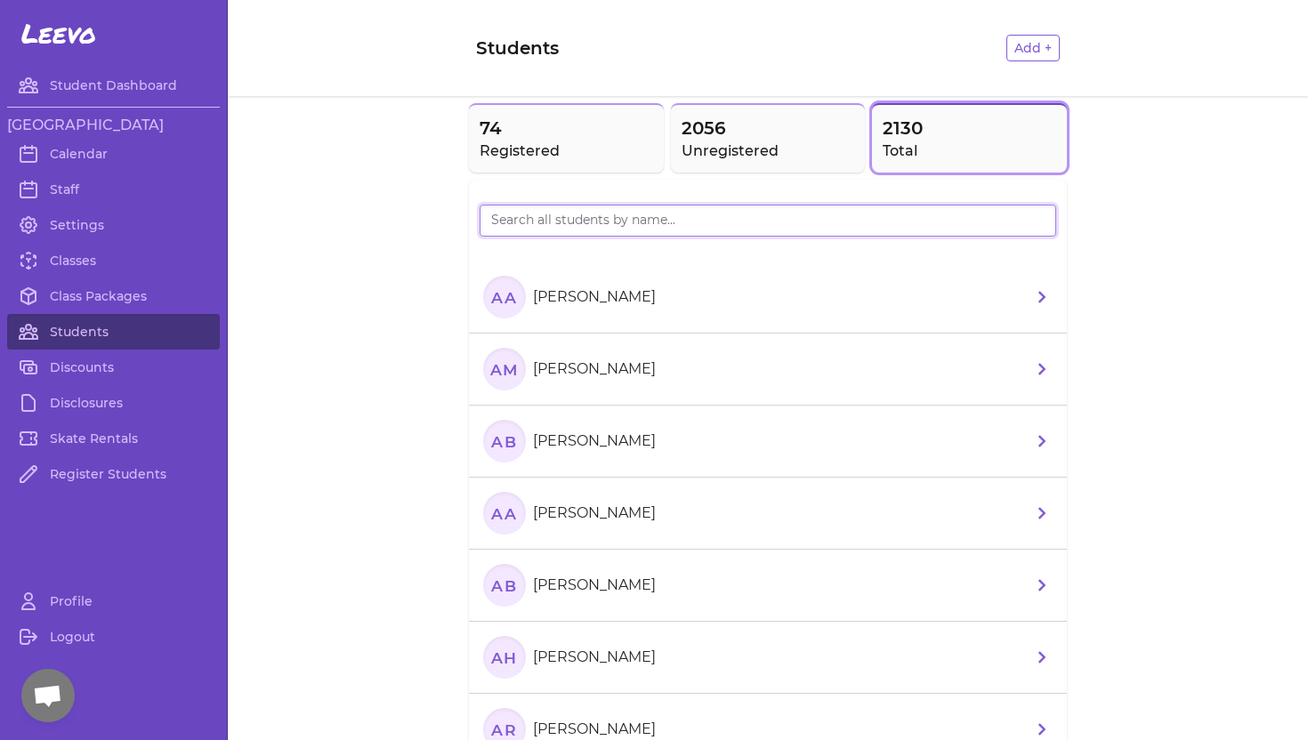
click at [561, 217] on input "search" at bounding box center [768, 221] width 577 height 32
type input "Julli"
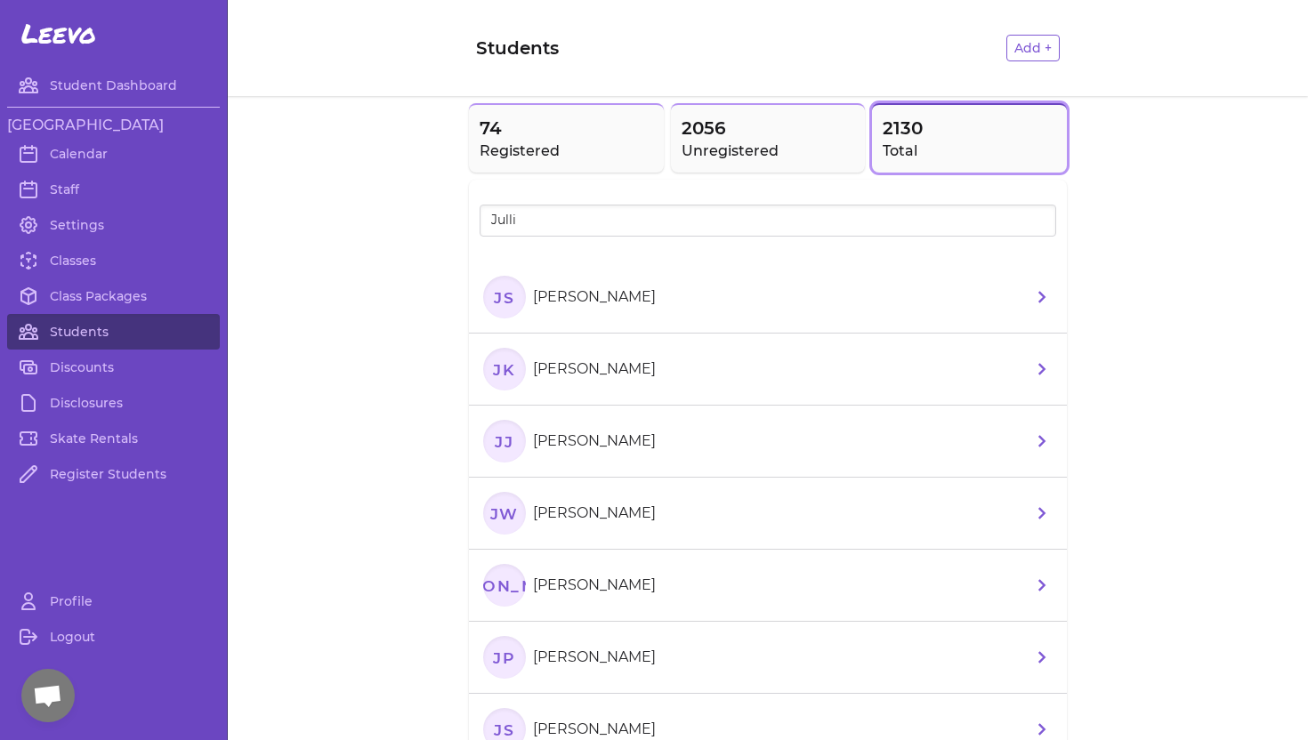
click at [578, 359] on p "[PERSON_NAME]" at bounding box center [594, 369] width 123 height 21
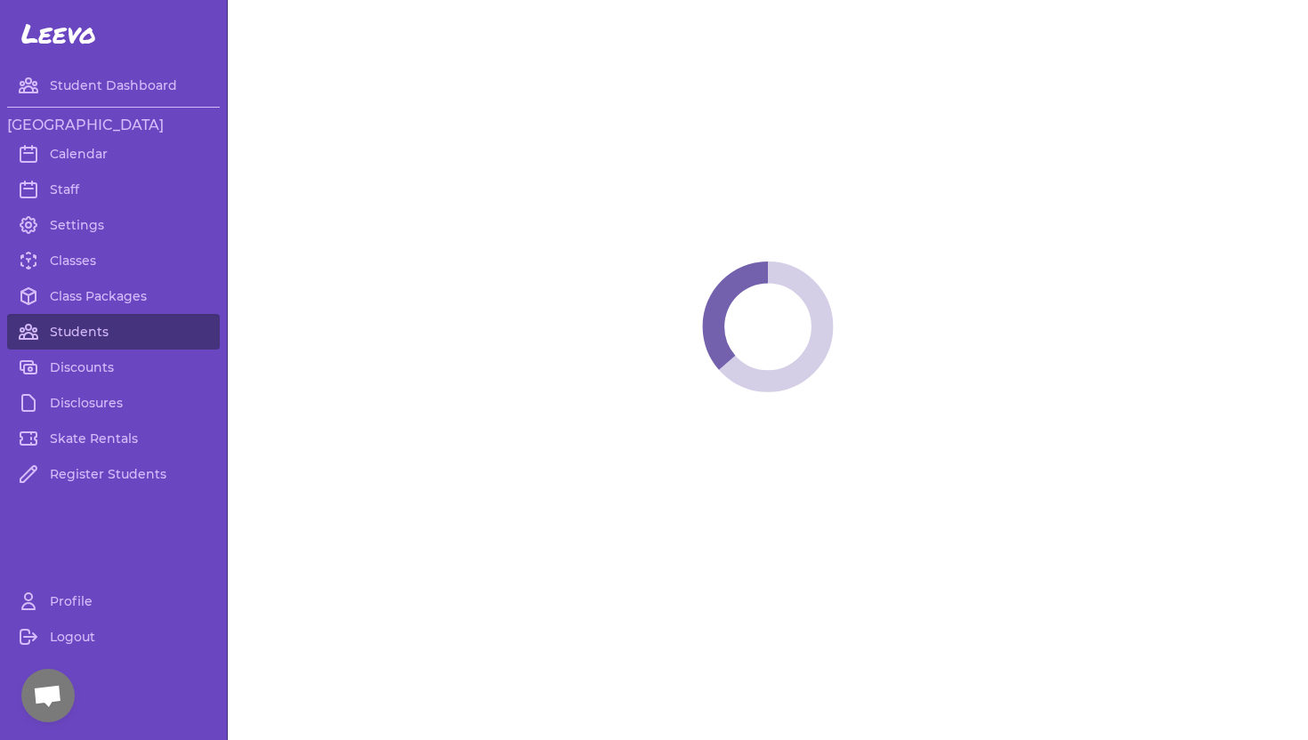
select select "ID"
select select "youth_hockey"
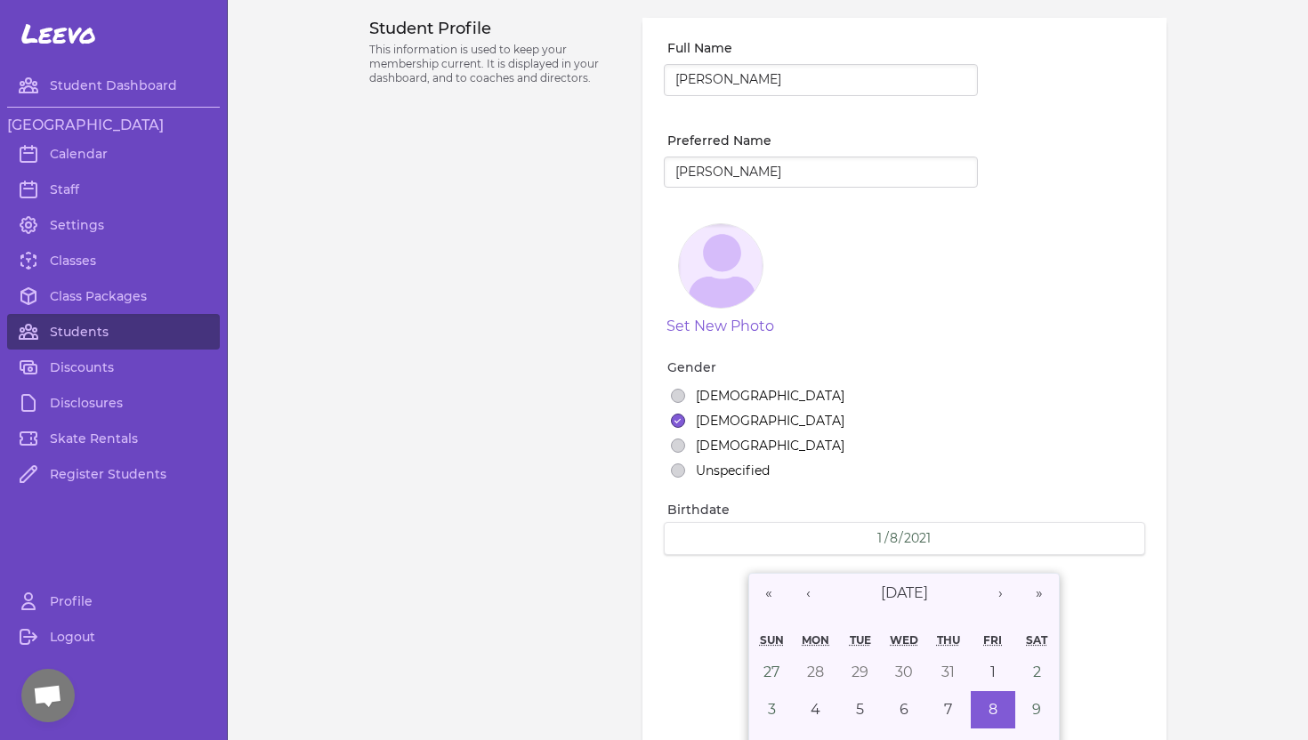
select select "7"
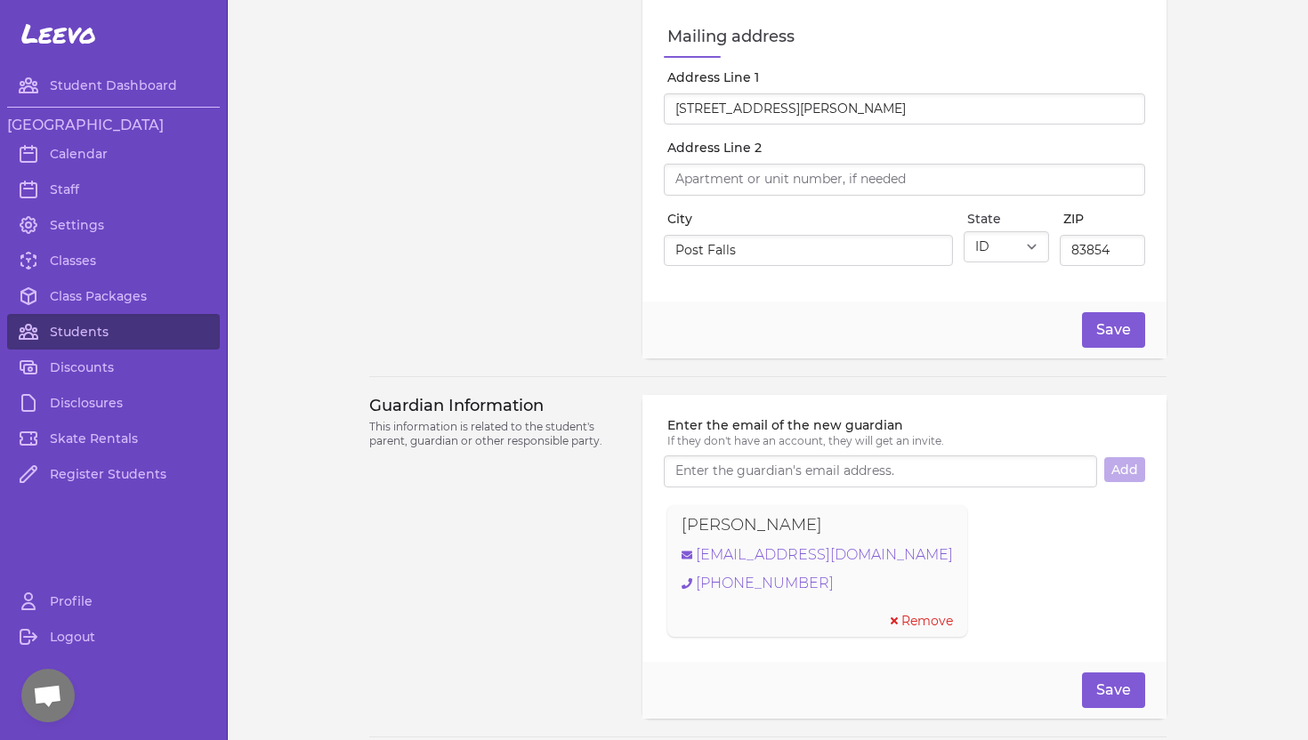
scroll to position [1012, 0]
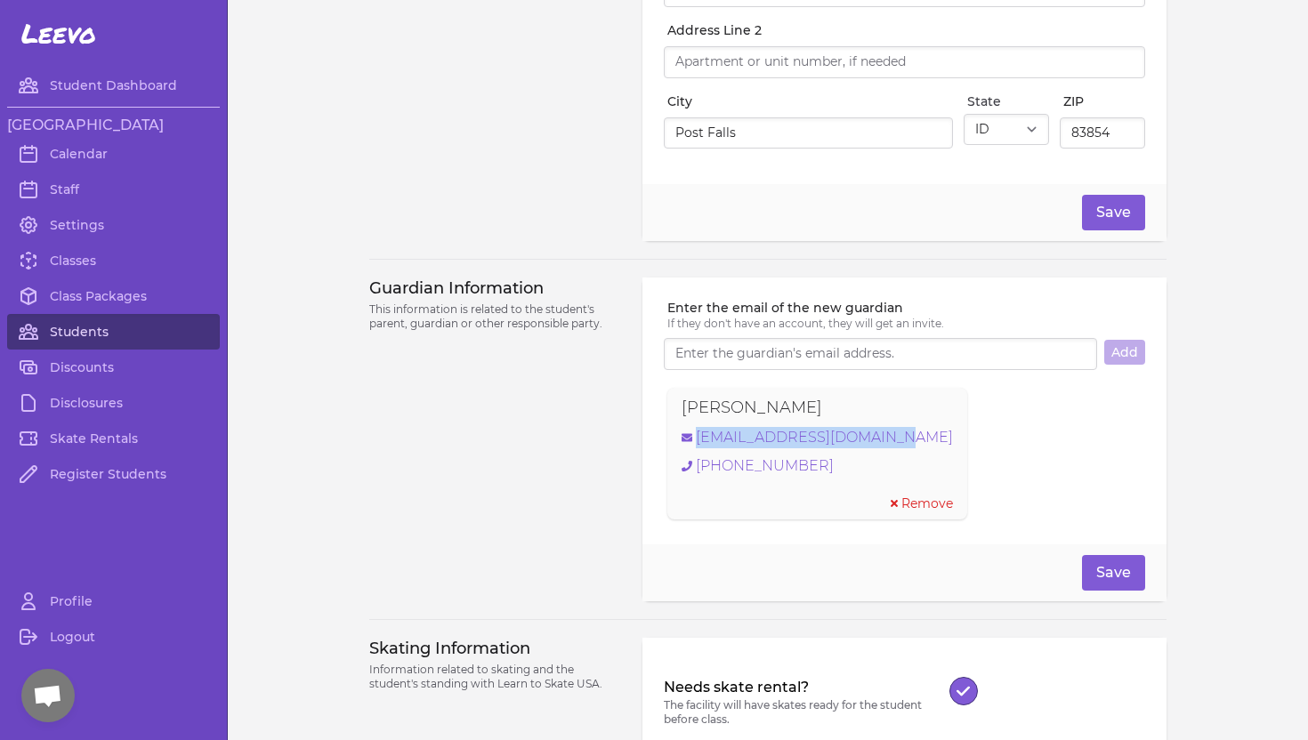
click at [139, 324] on link "Students" at bounding box center [113, 332] width 213 height 36
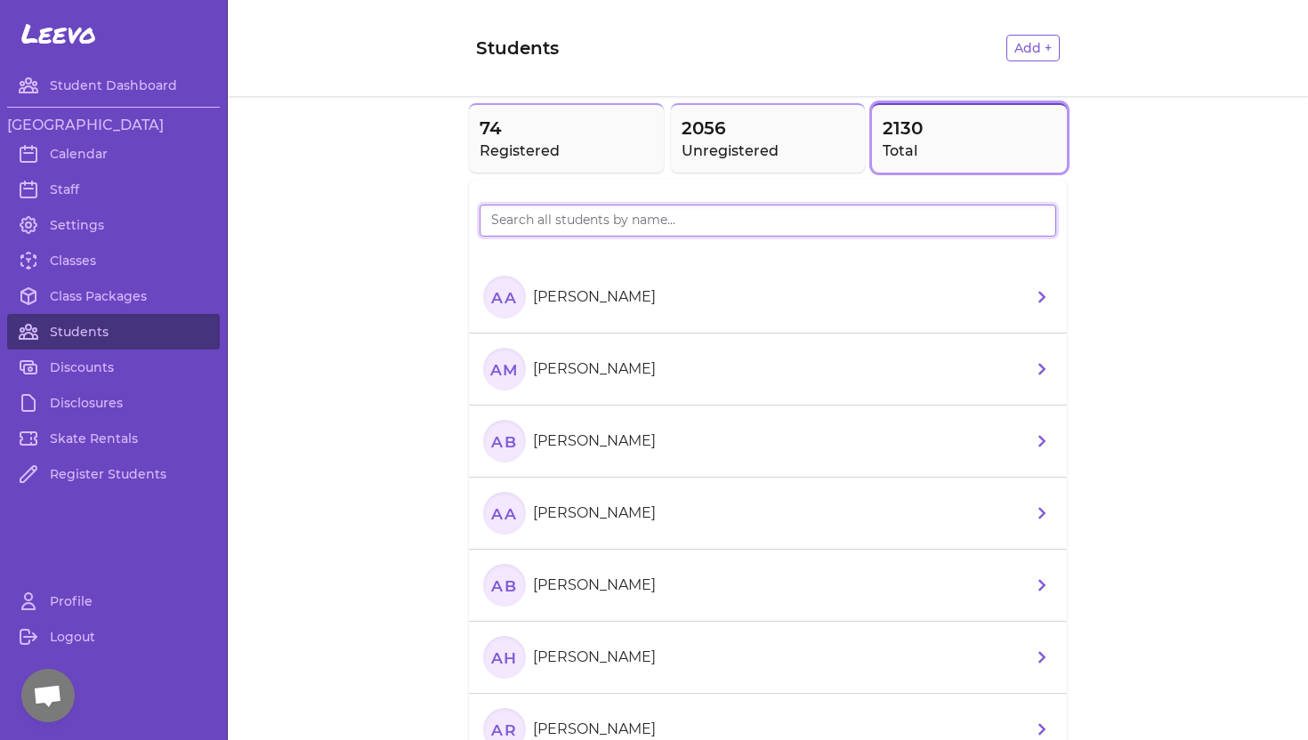
click at [522, 228] on input "search" at bounding box center [768, 221] width 577 height 32
type input "[PERSON_NAME]"
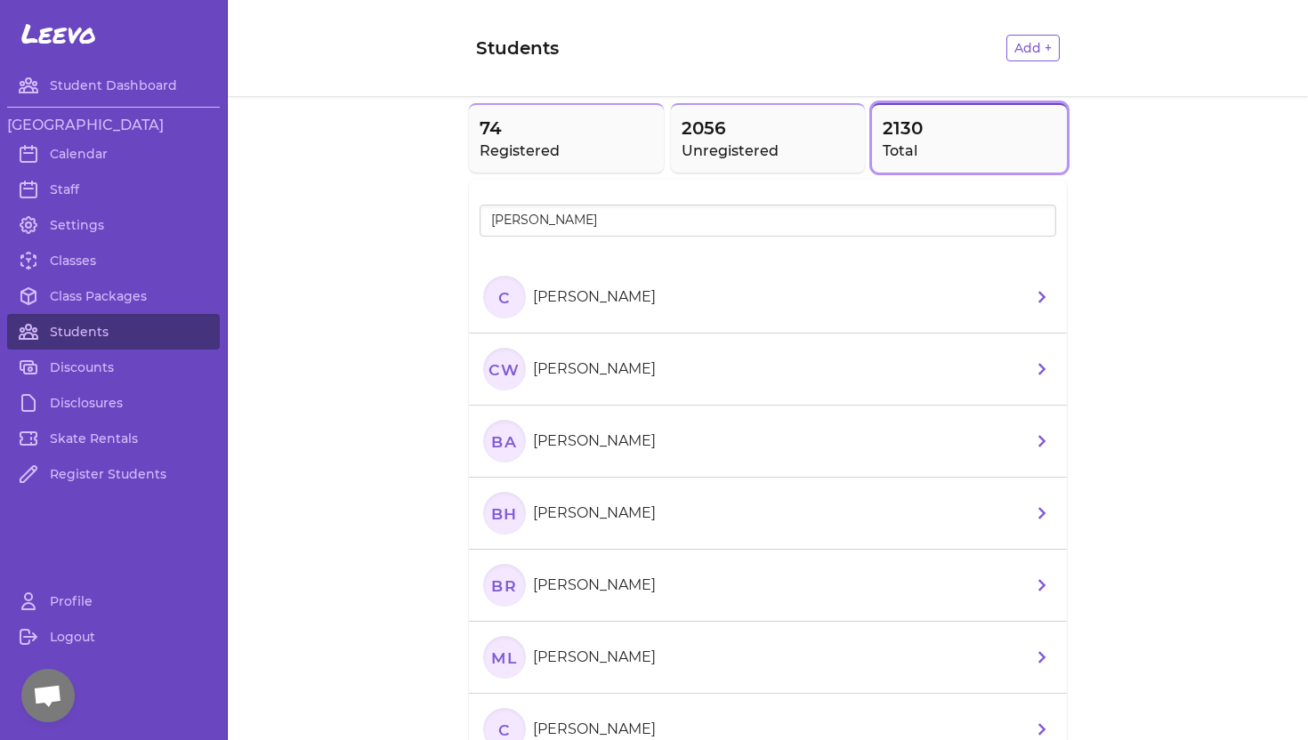
click at [556, 300] on p "[PERSON_NAME]" at bounding box center [594, 297] width 123 height 21
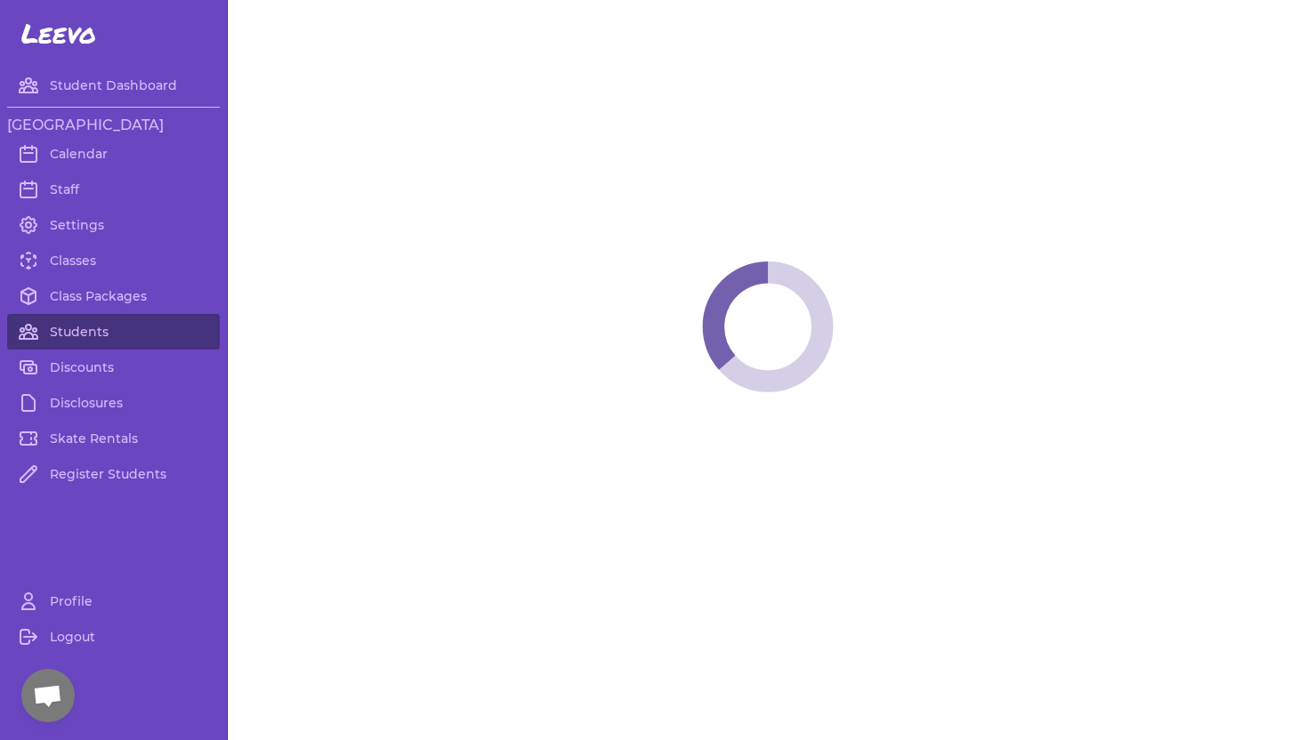
select select "ID"
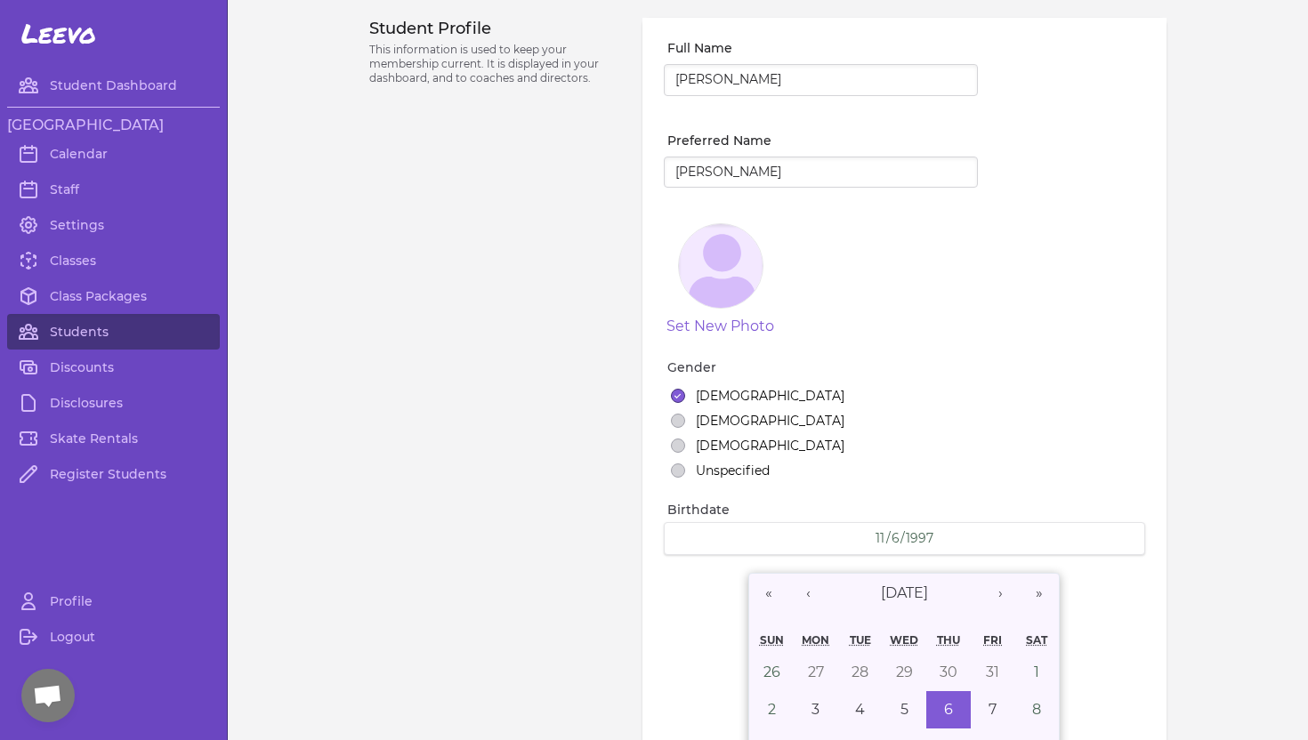
select select "19"
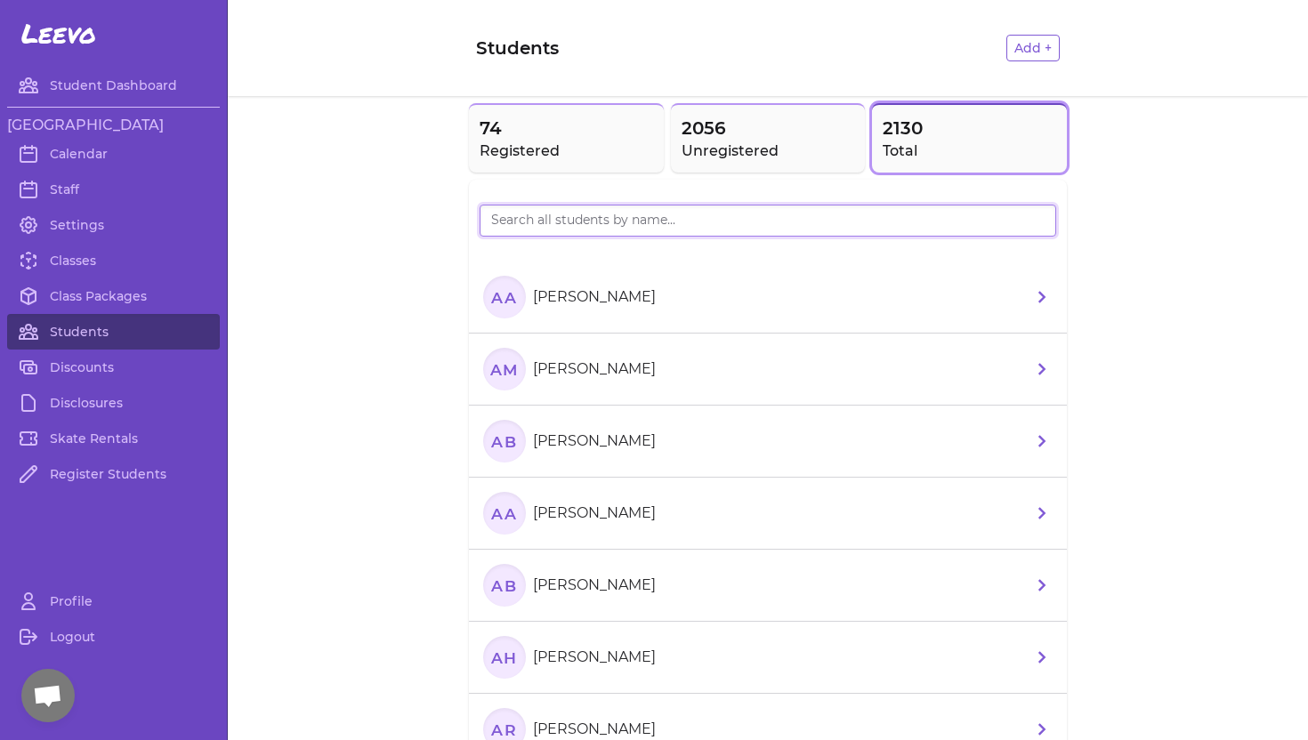
click at [521, 222] on input "search" at bounding box center [768, 221] width 577 height 32
type input "Keyes"
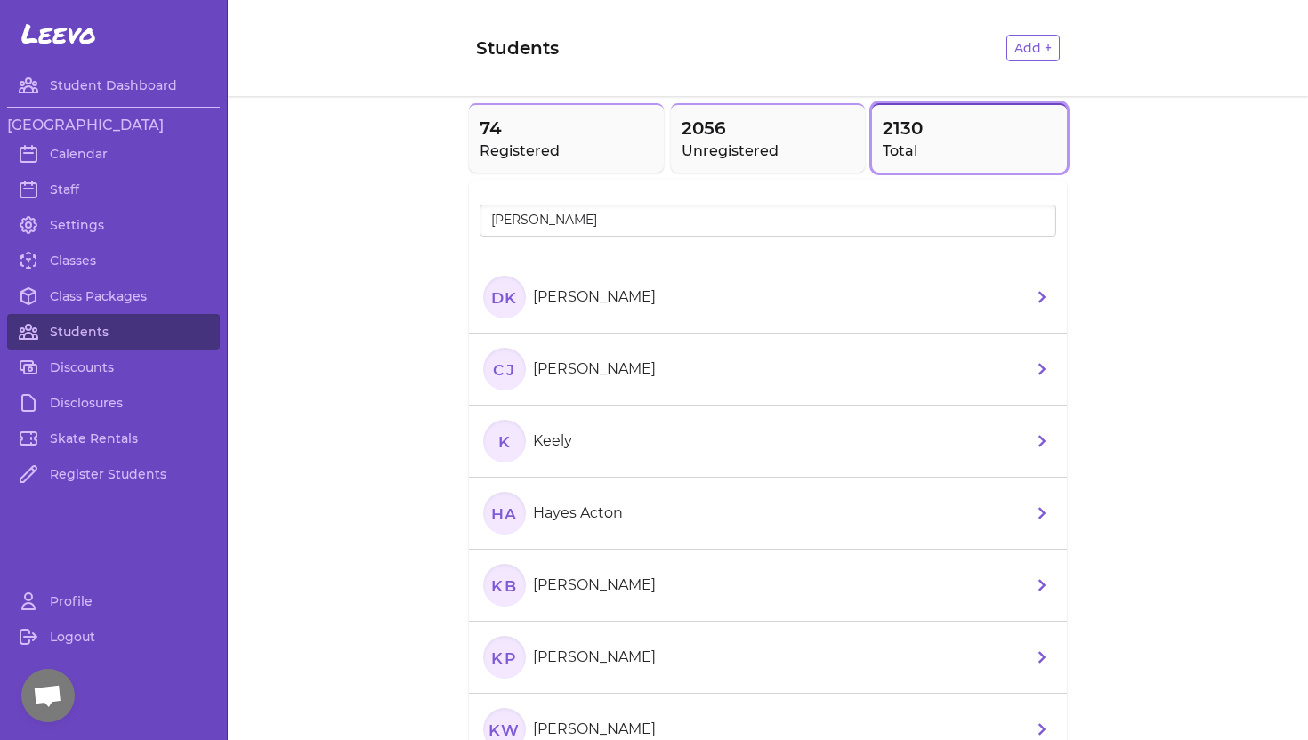
click at [604, 295] on p "[PERSON_NAME]" at bounding box center [594, 297] width 123 height 21
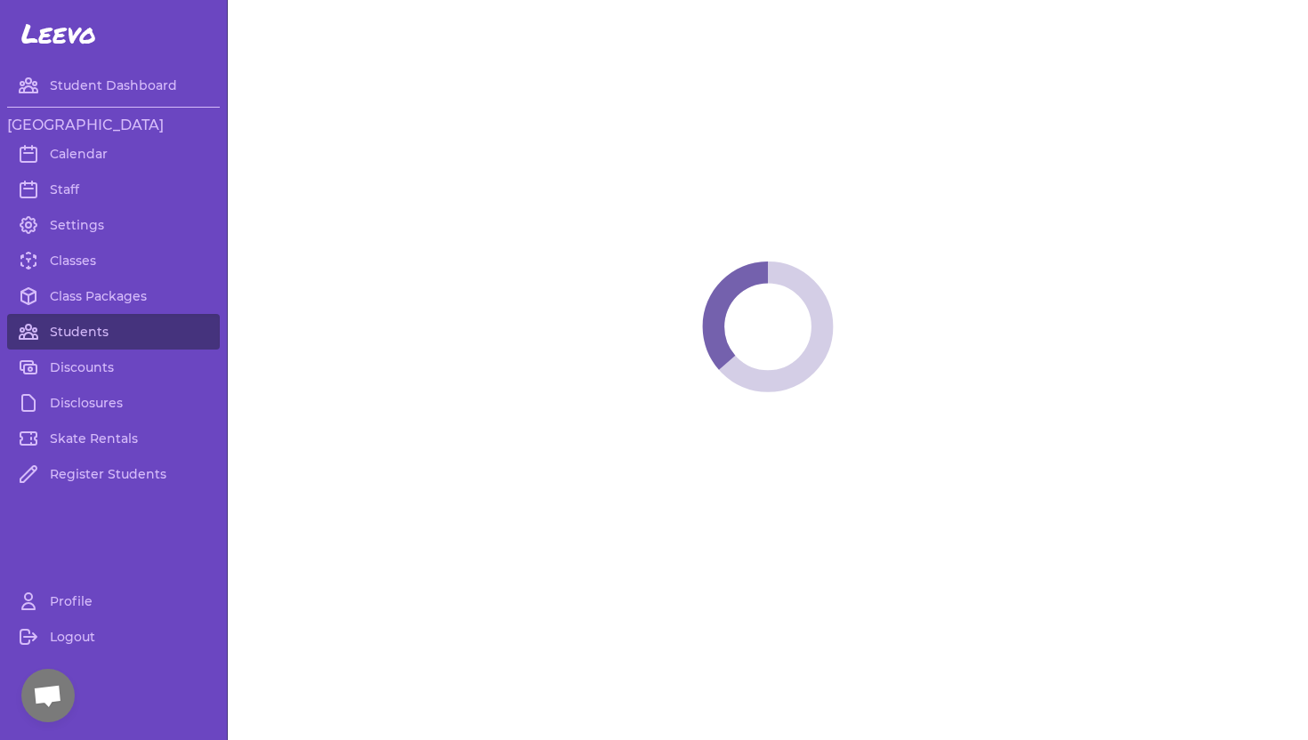
select select "ID"
select select "women_hockey"
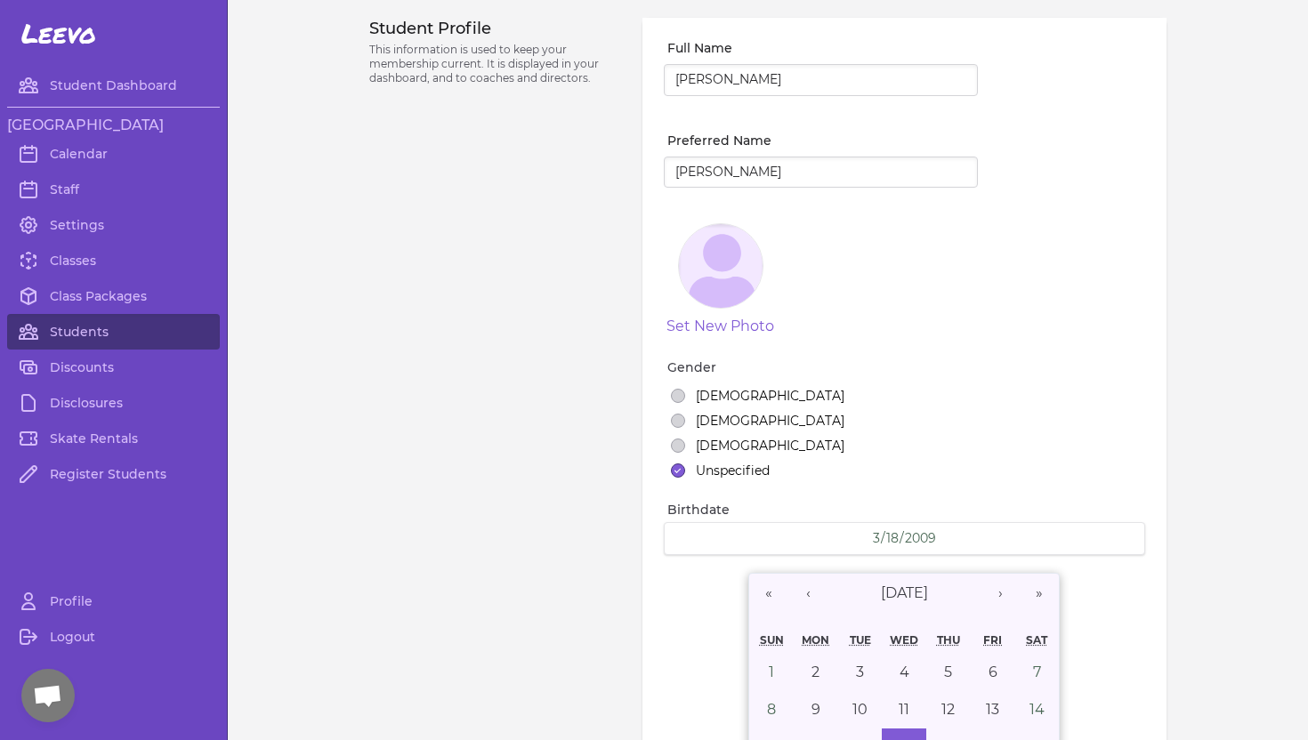
select select "18"
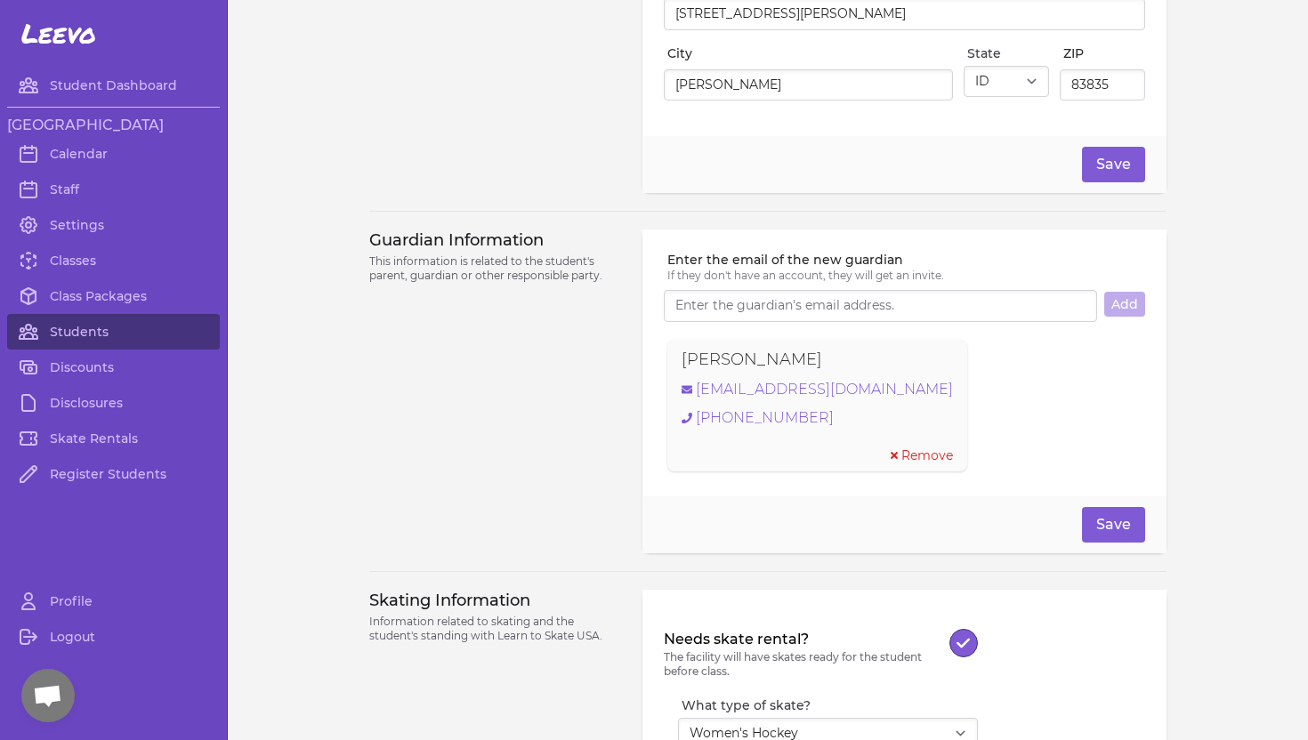
scroll to position [1065, 0]
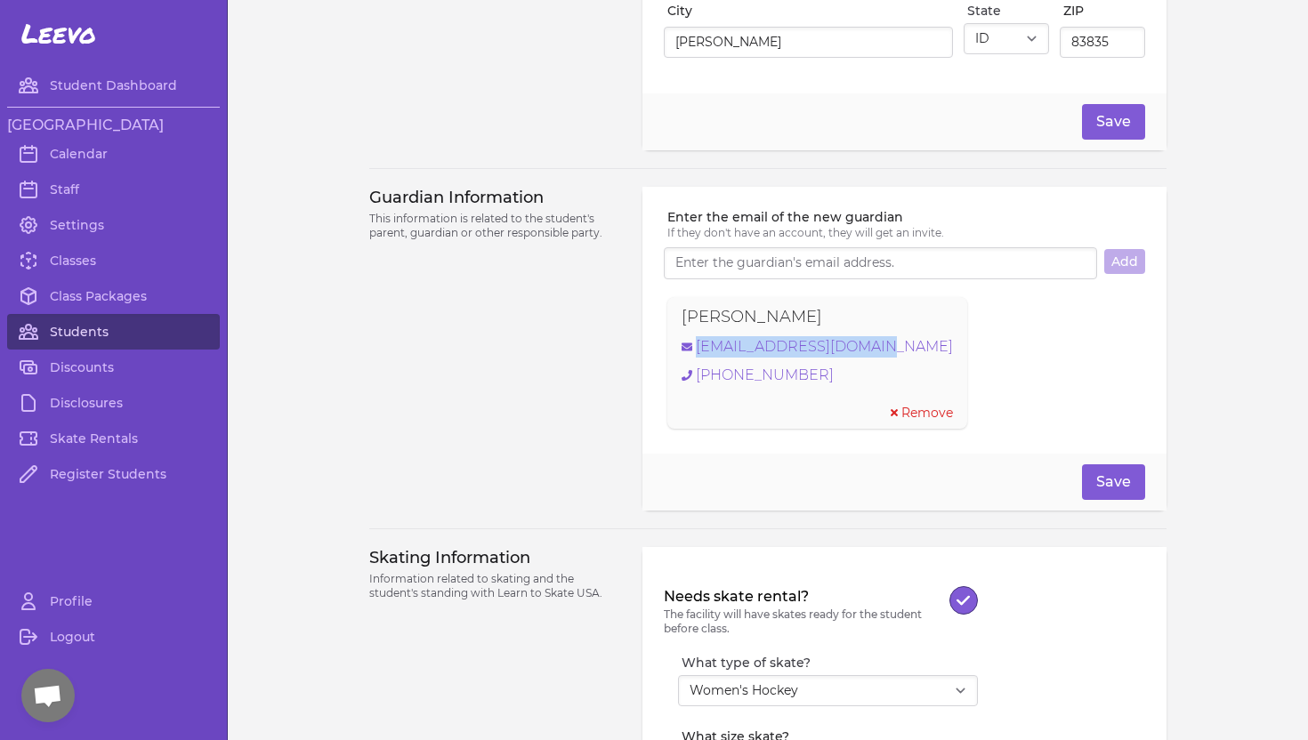
click at [114, 331] on link "Students" at bounding box center [113, 332] width 213 height 36
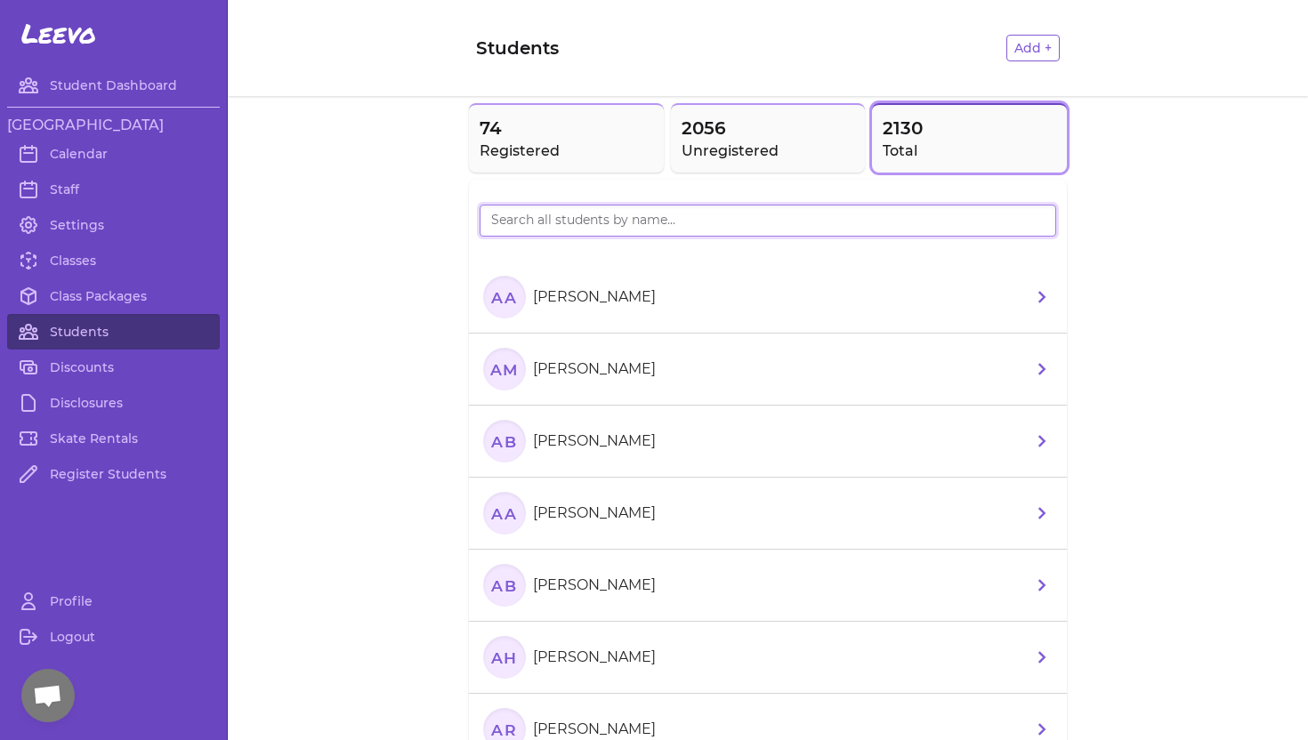
click at [519, 219] on input "search" at bounding box center [768, 221] width 577 height 32
type input "Alan"
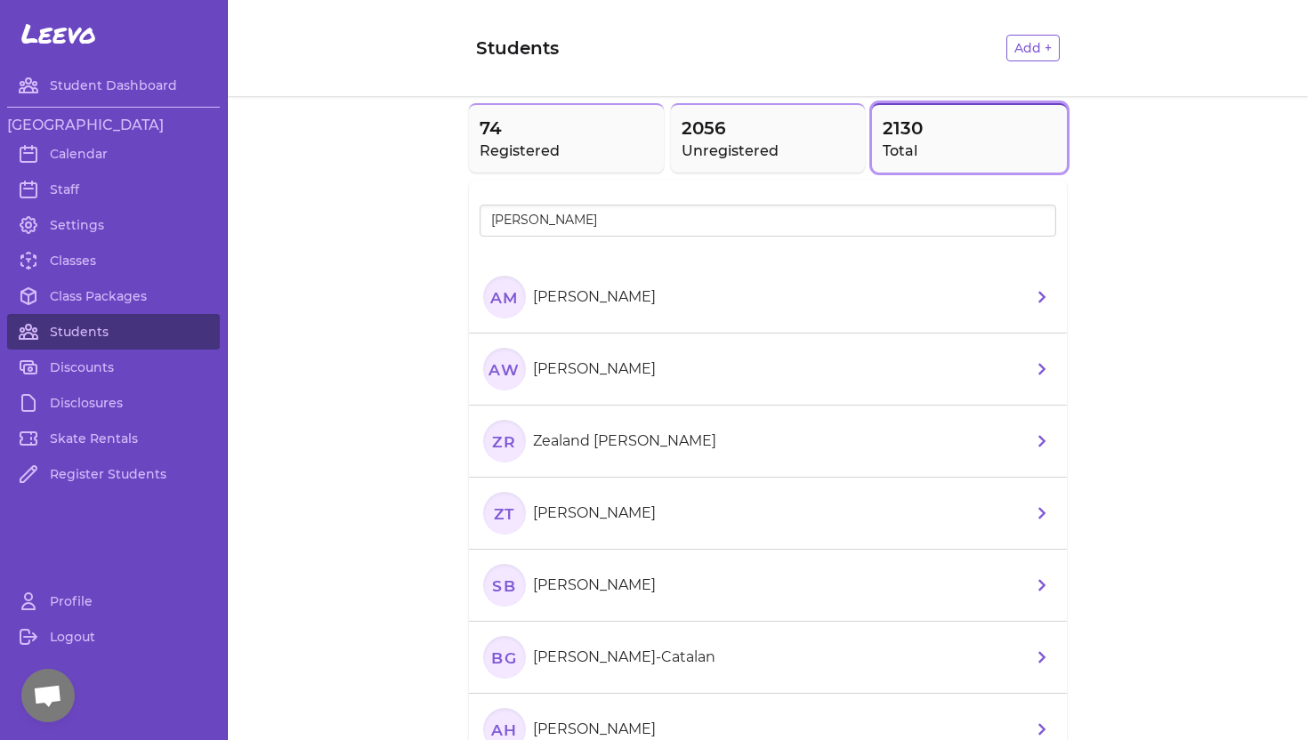
click at [551, 291] on p "[PERSON_NAME]" at bounding box center [594, 297] width 123 height 21
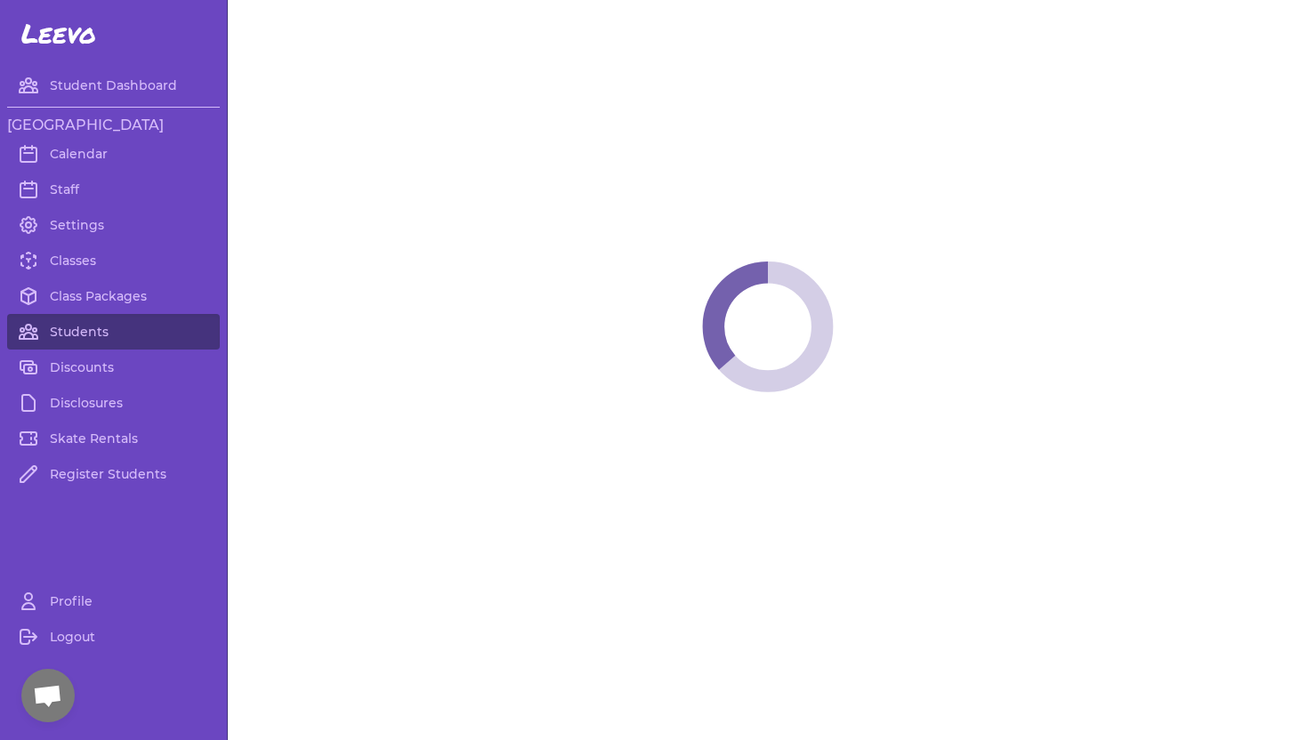
select select "ID"
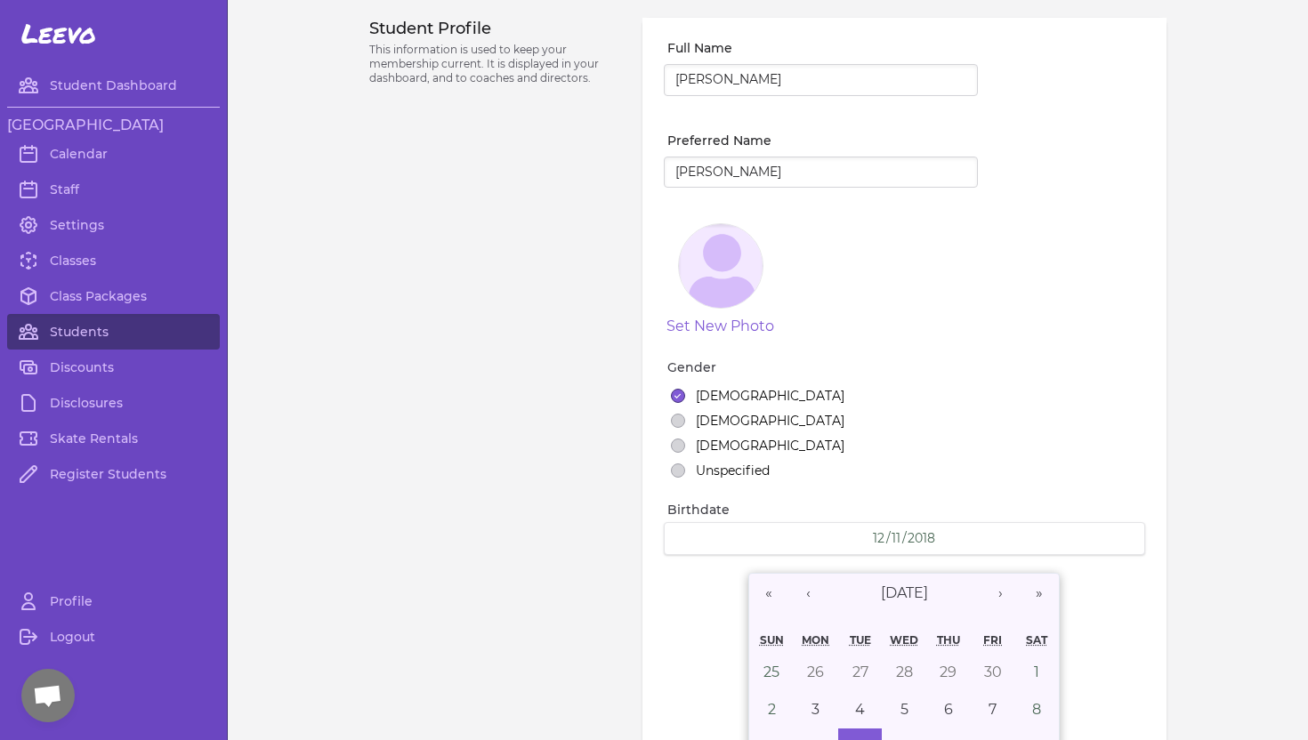
select select "9"
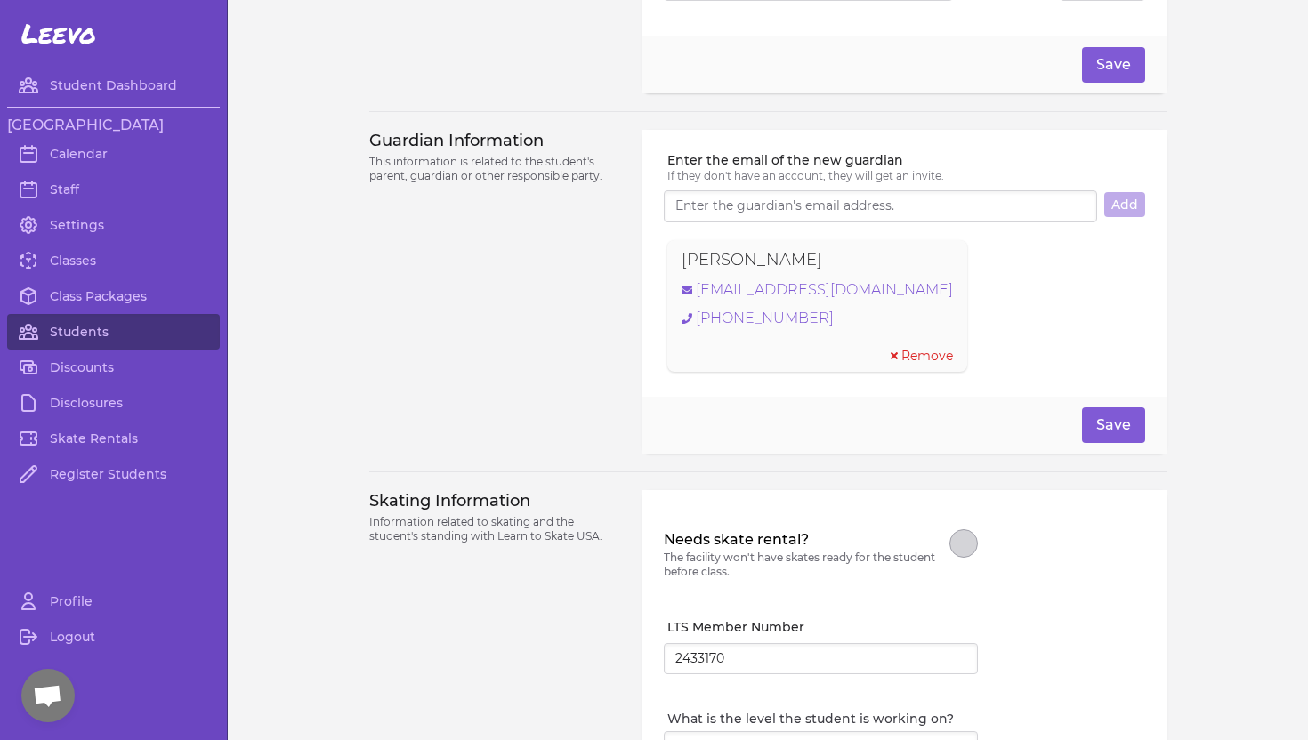
scroll to position [1165, 0]
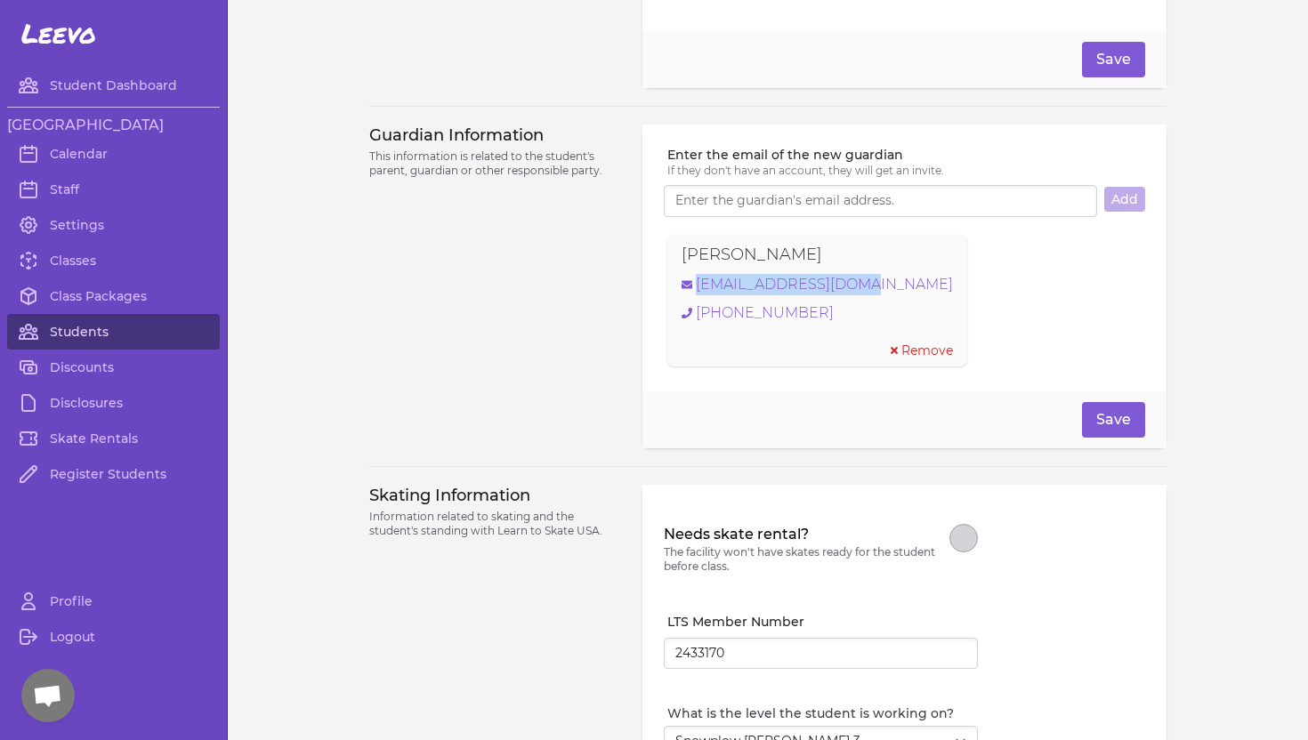
click at [96, 330] on link "Students" at bounding box center [113, 332] width 213 height 36
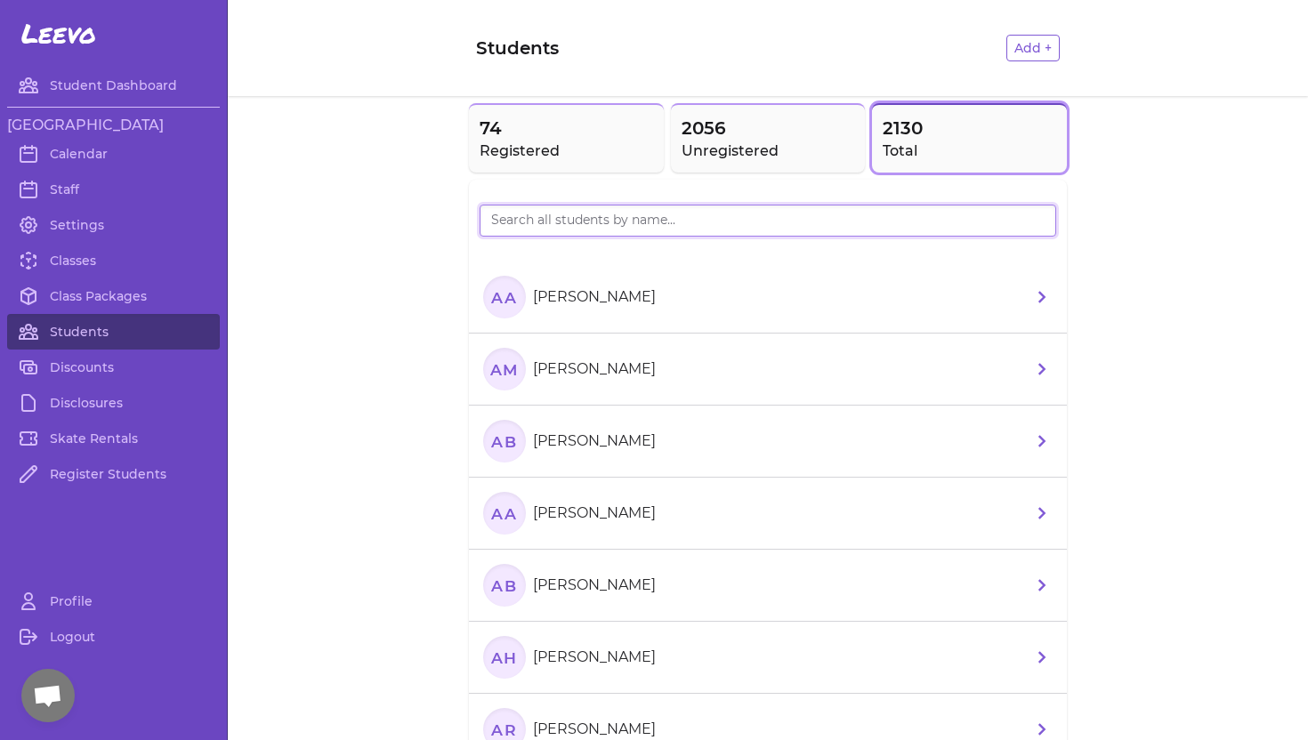
click at [580, 228] on input "search" at bounding box center [768, 221] width 577 height 32
type input "Mote"
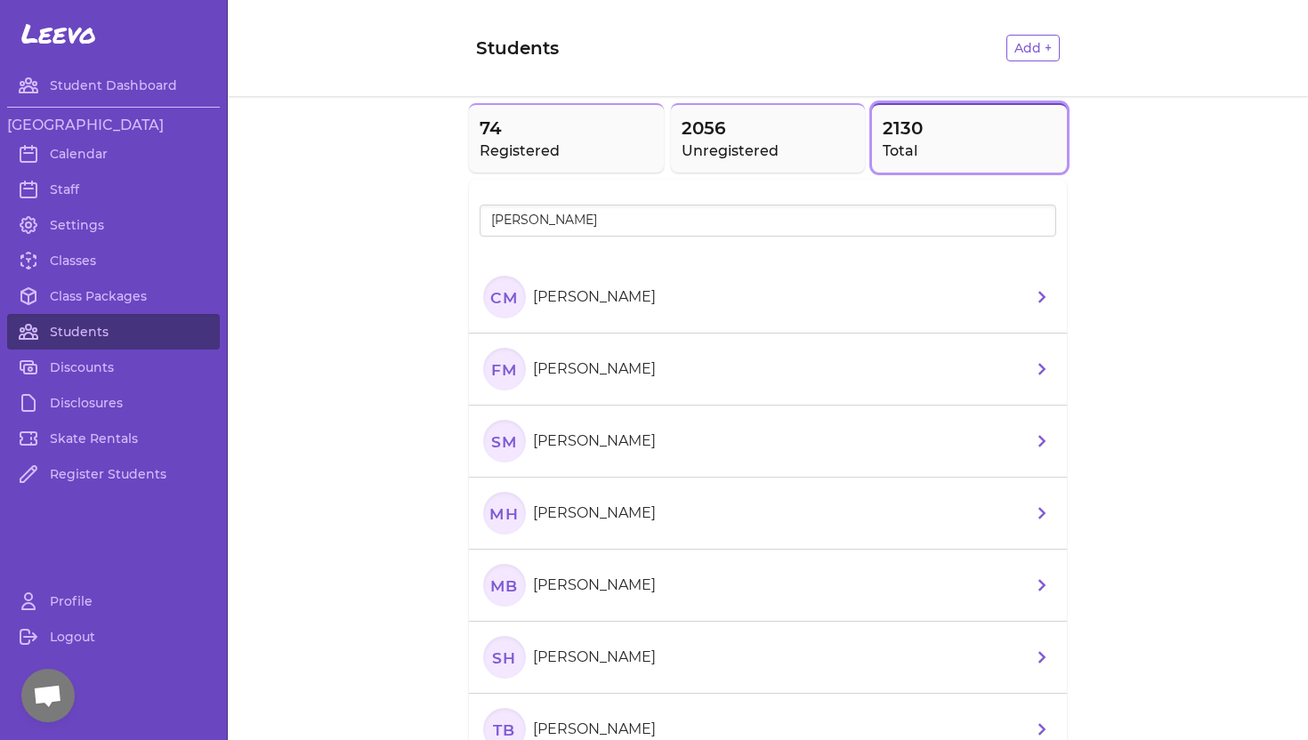
click at [596, 296] on p "[PERSON_NAME]" at bounding box center [594, 297] width 123 height 21
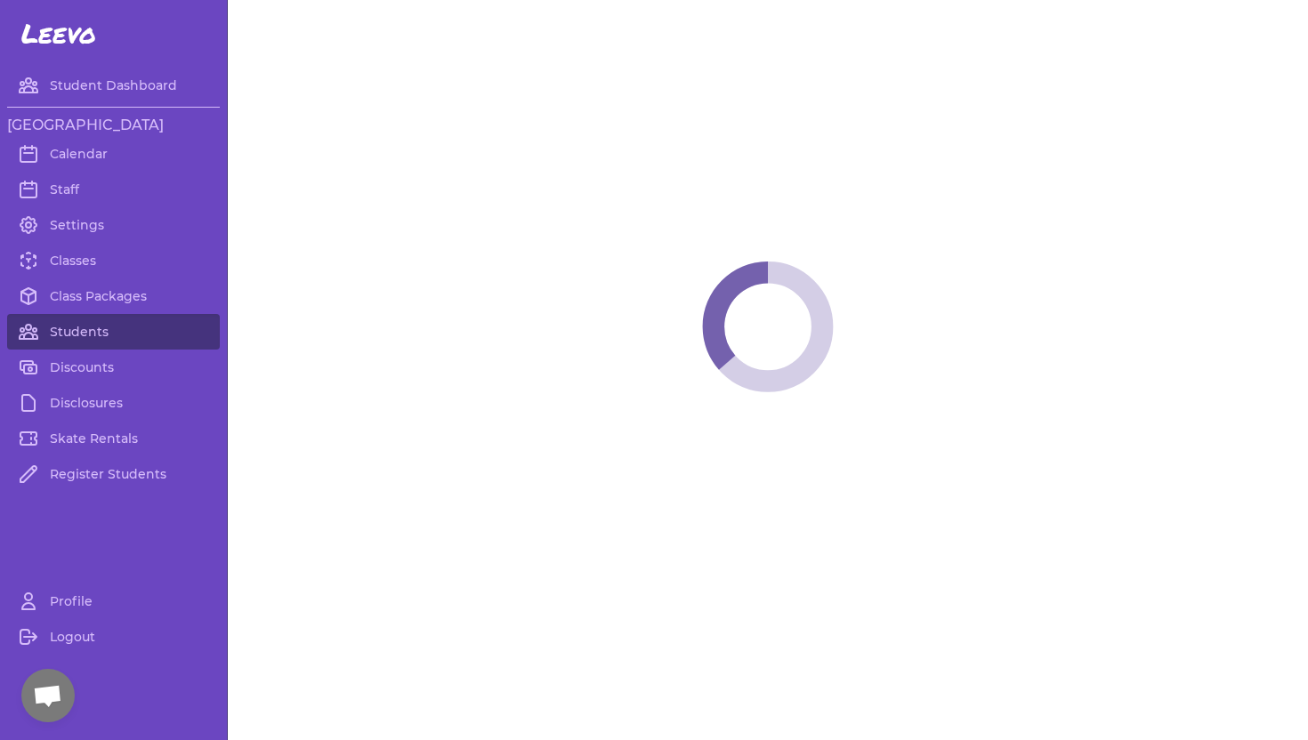
select select "ID"
select select "youth_figure"
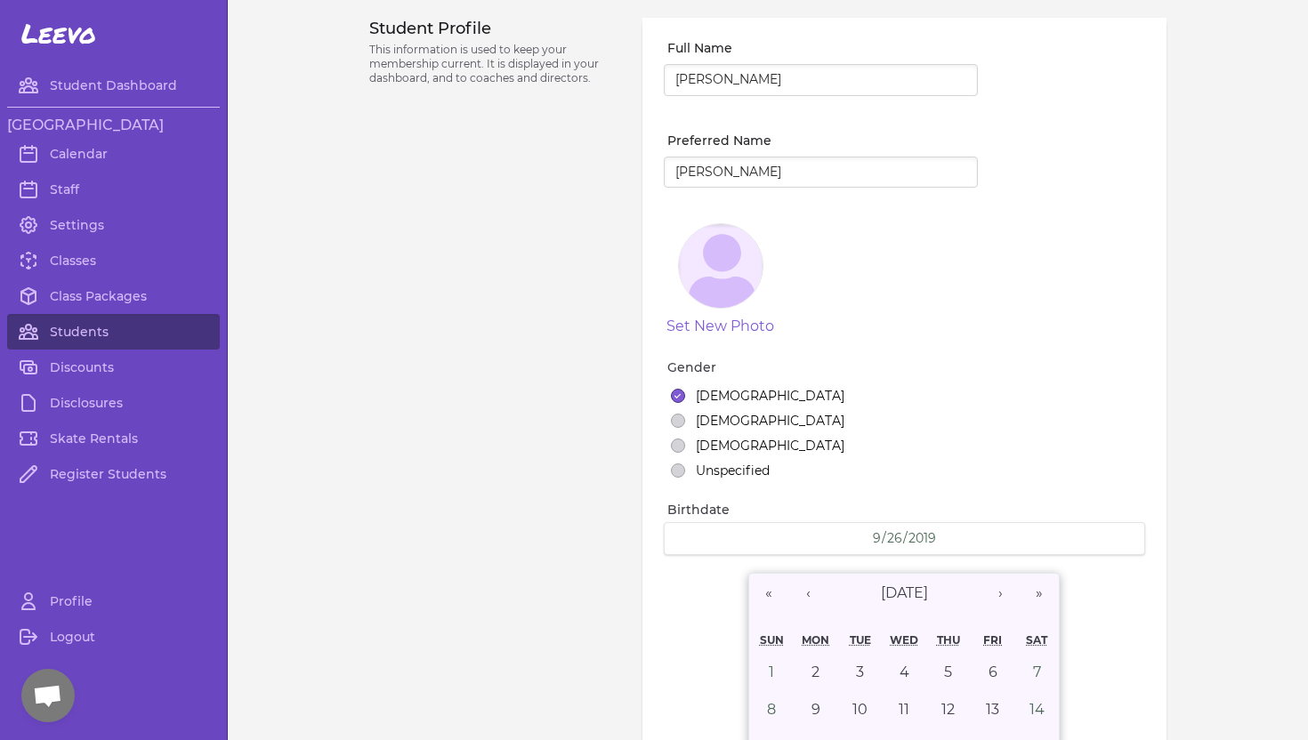
select select "8"
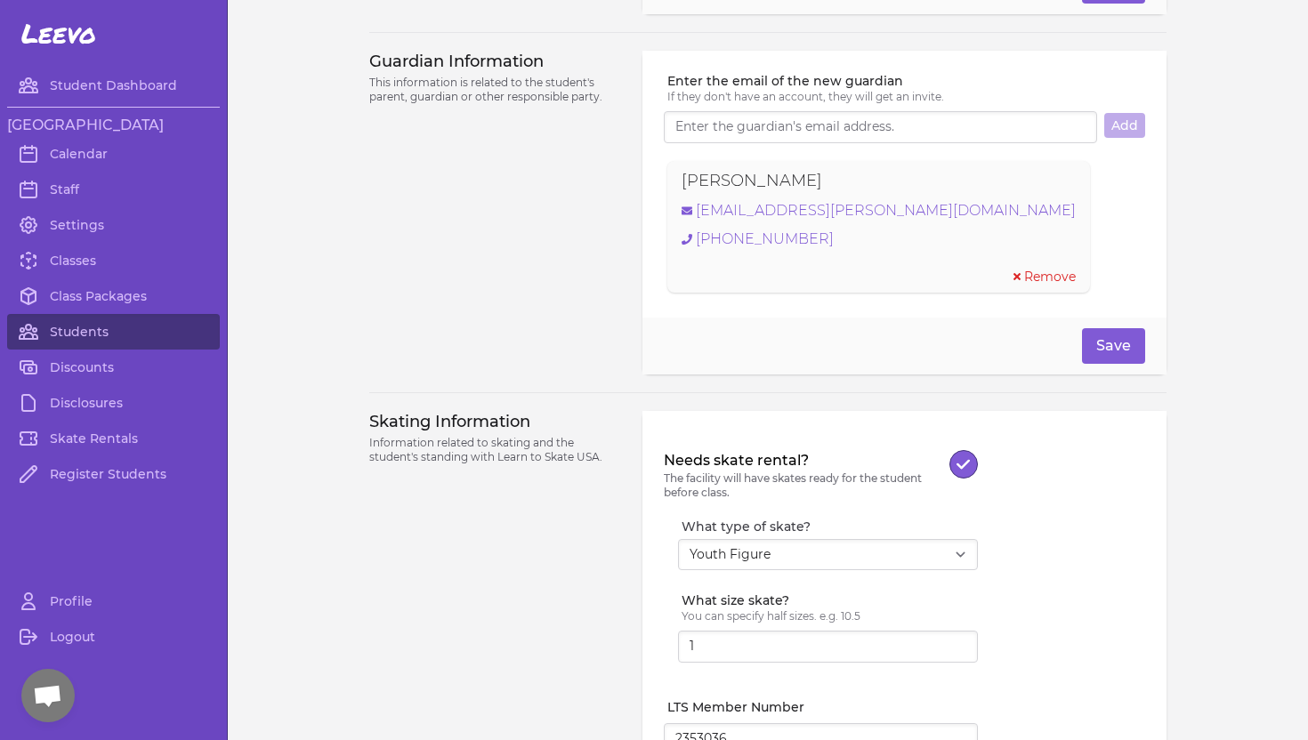
scroll to position [1200, 0]
click at [89, 331] on link "Students" at bounding box center [113, 332] width 213 height 36
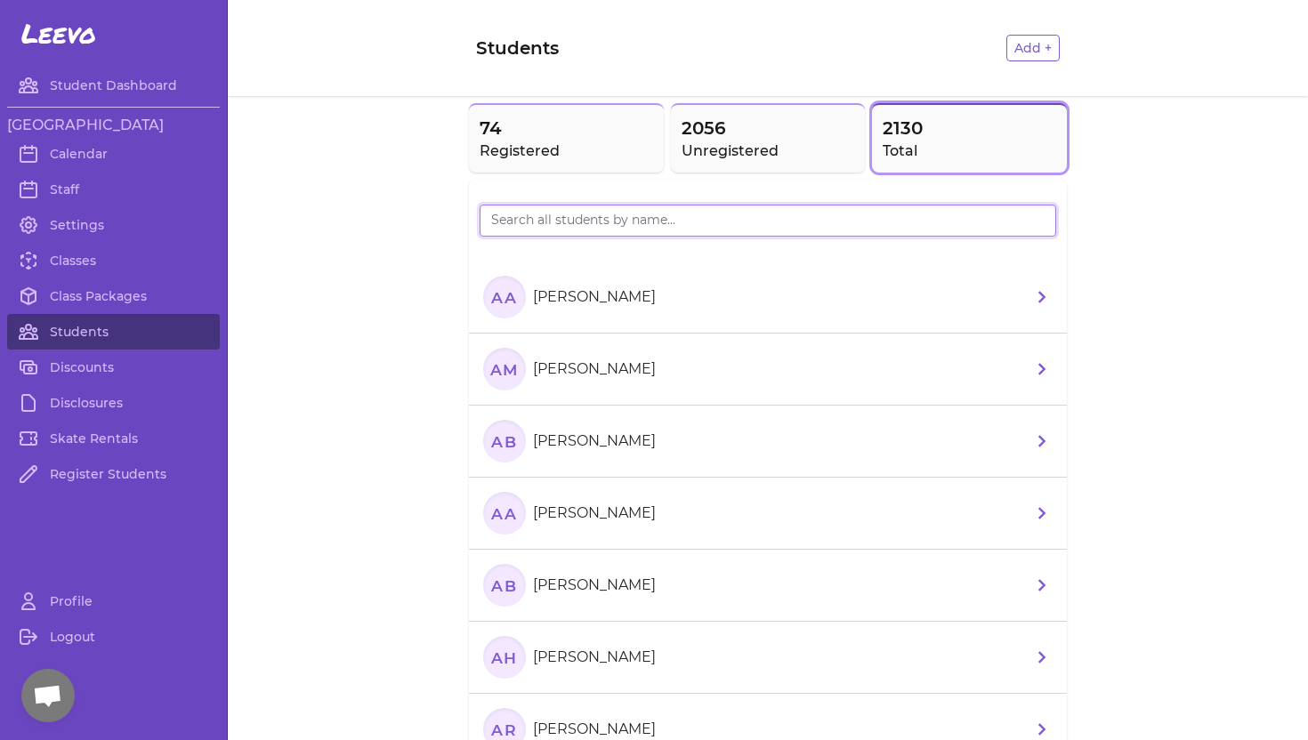
click at [532, 213] on input "search" at bounding box center [768, 221] width 577 height 32
type input "Mote"
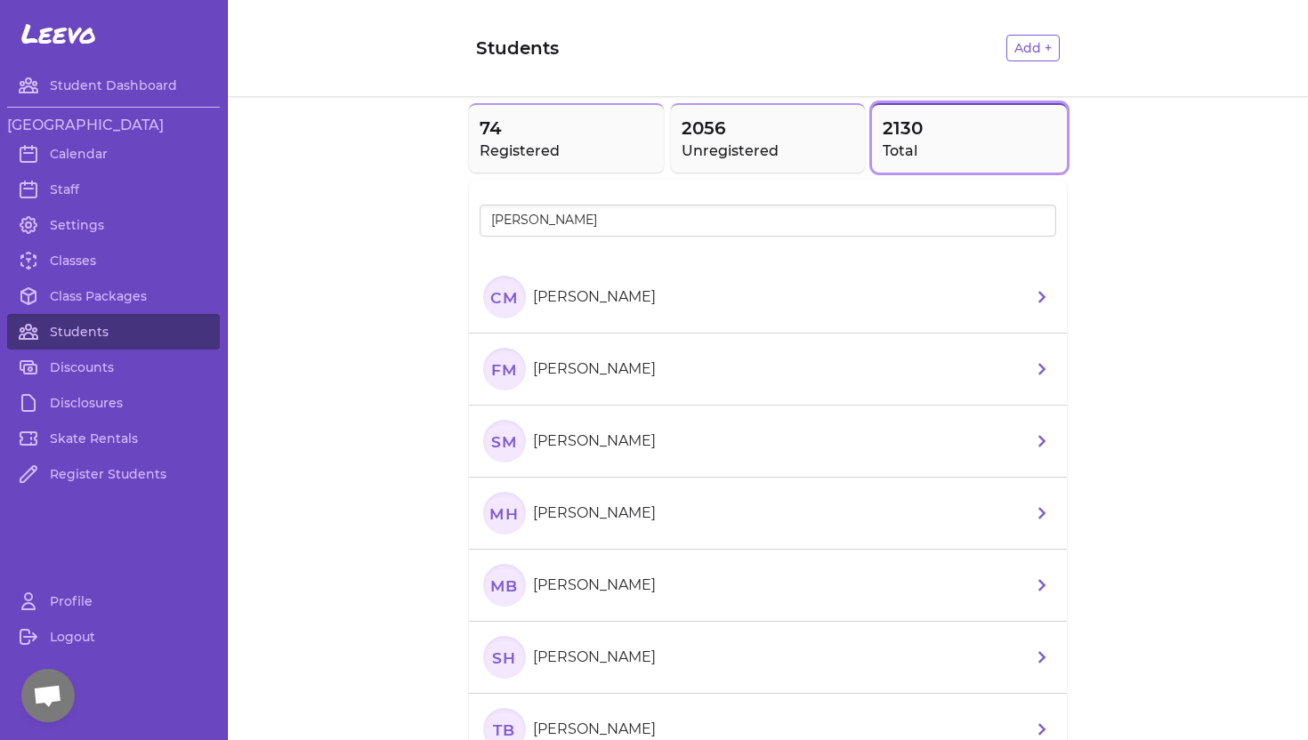
click at [568, 443] on p "[PERSON_NAME]" at bounding box center [594, 441] width 123 height 21
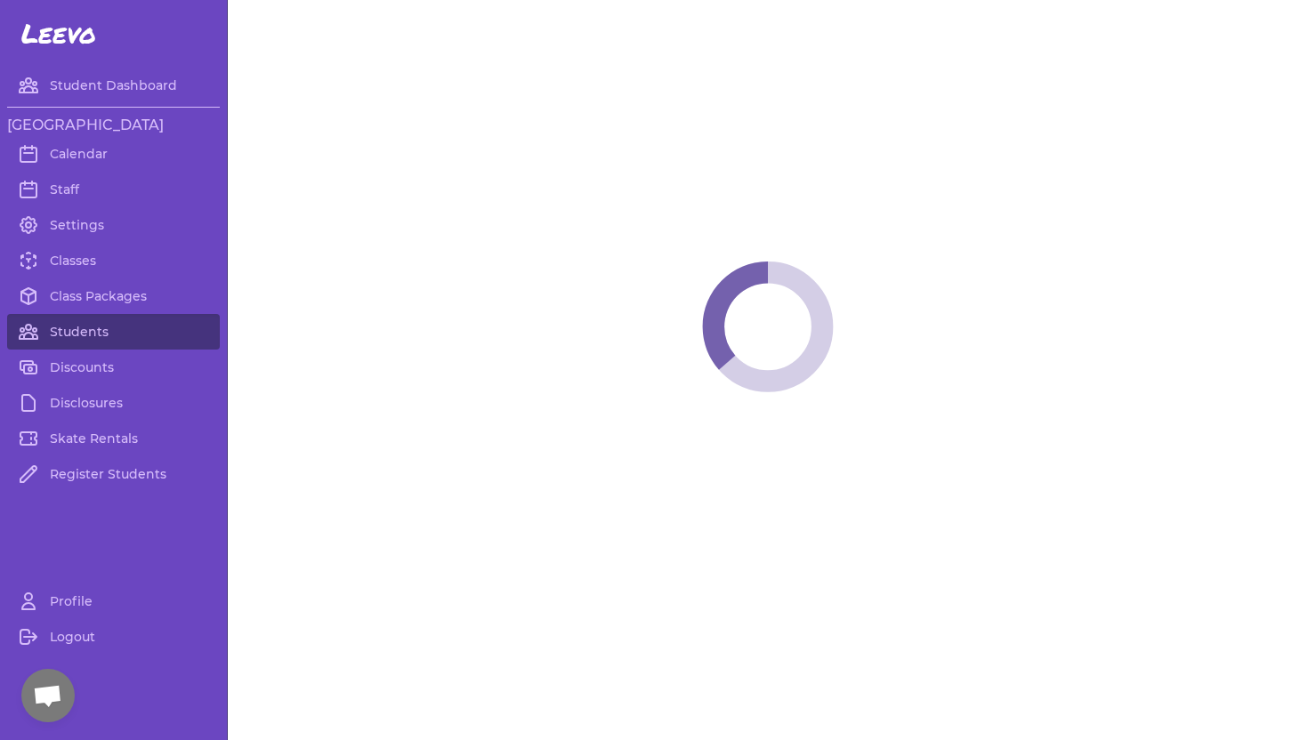
select select "ID"
select select "youth_figure"
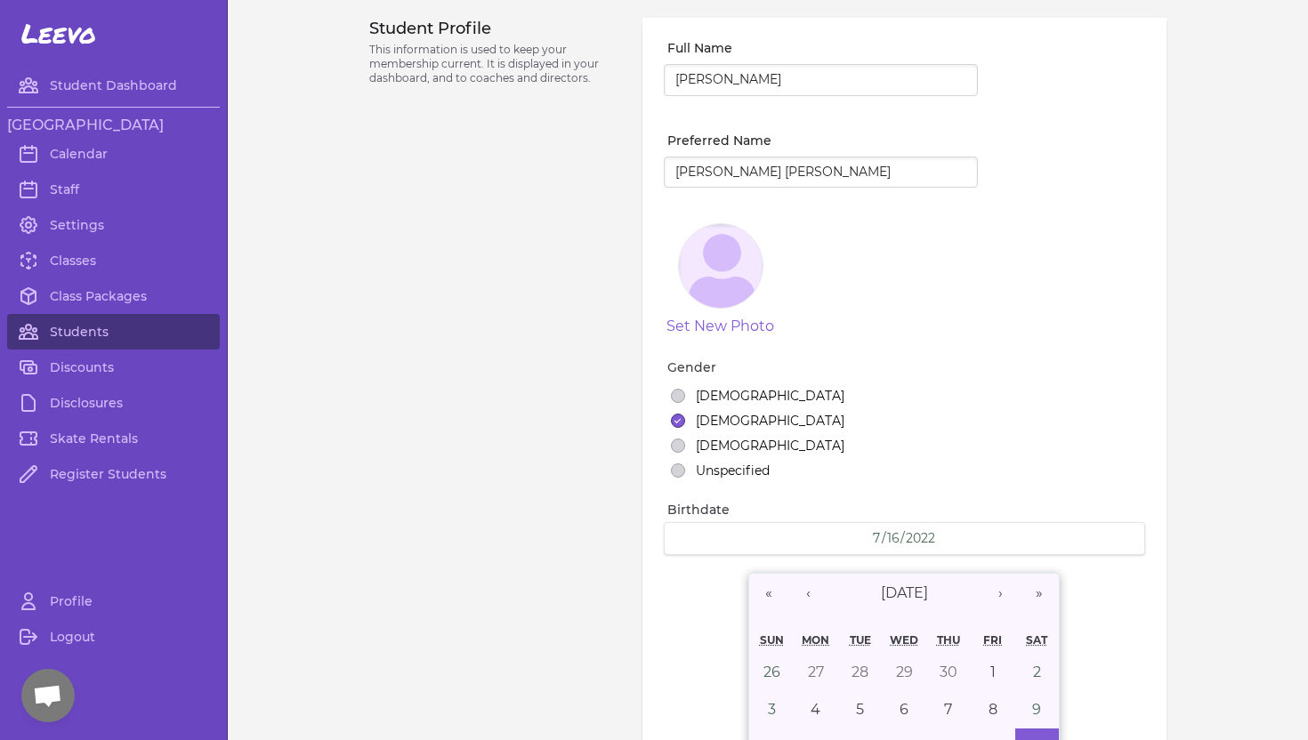
select select "112"
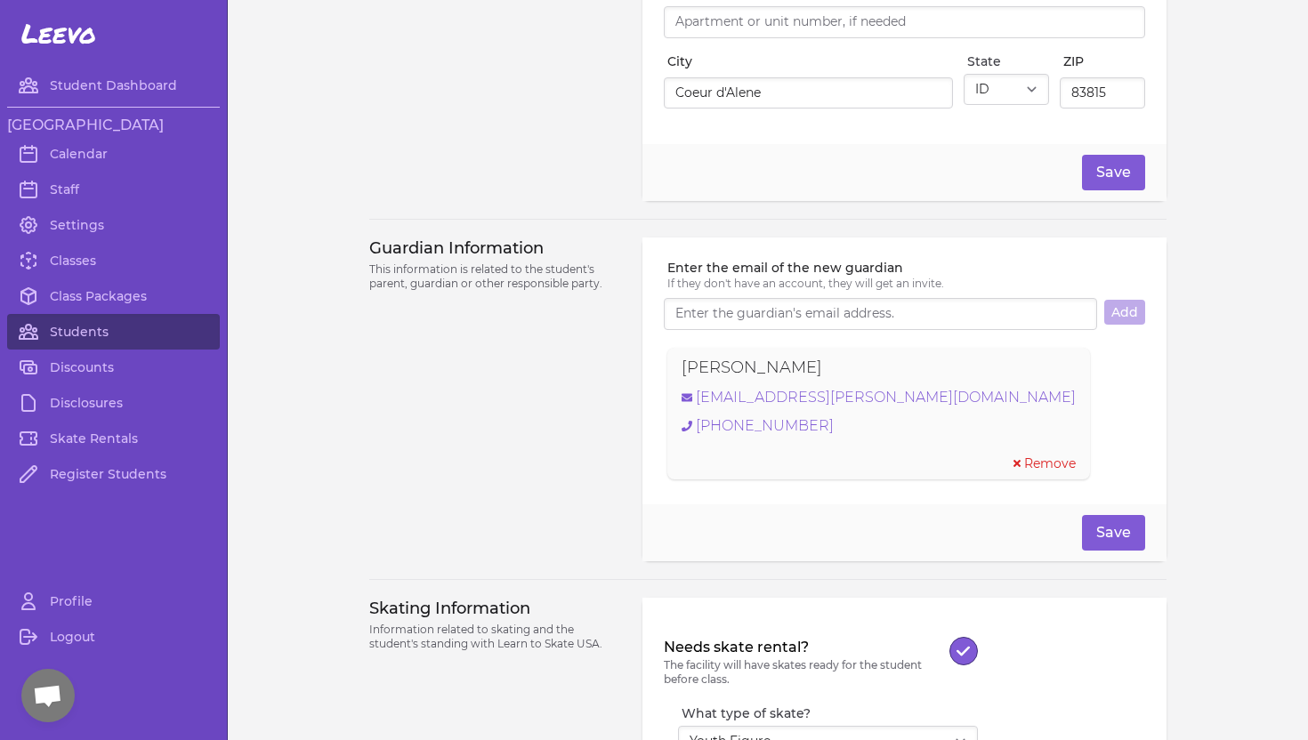
scroll to position [1083, 0]
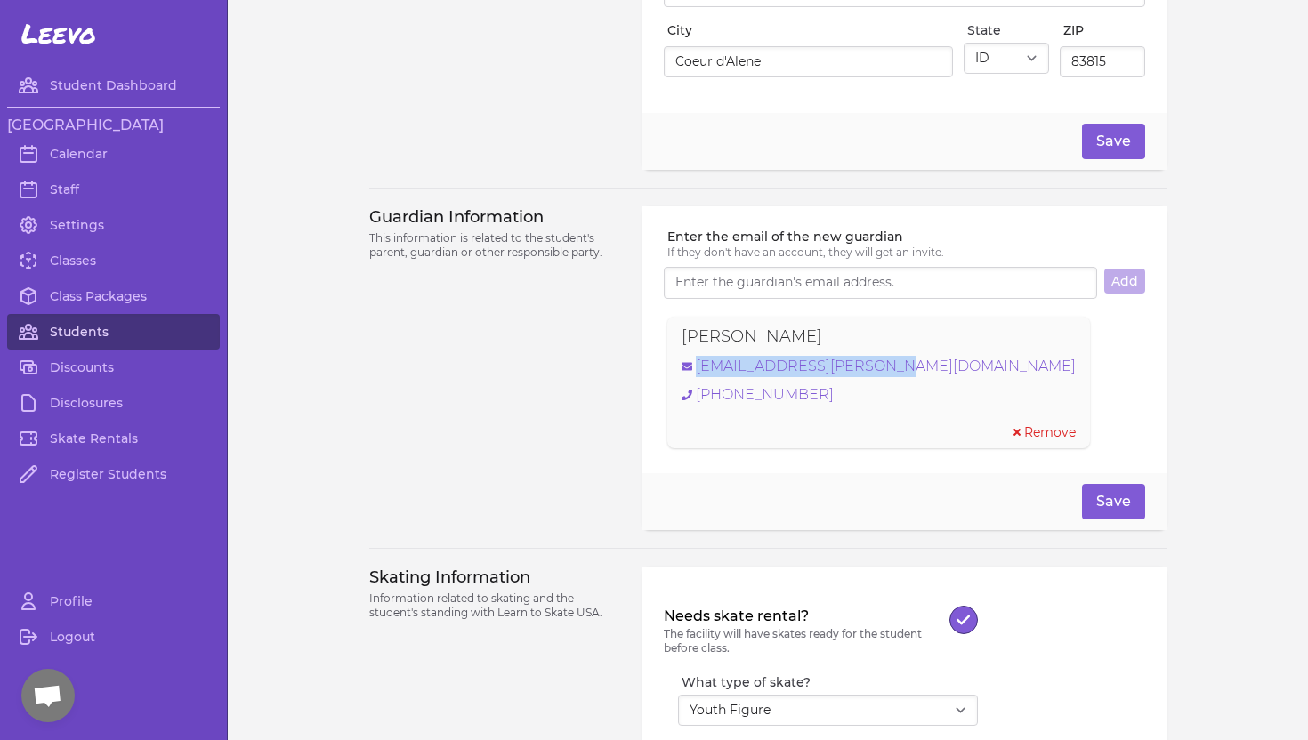
click at [96, 328] on link "Students" at bounding box center [113, 332] width 213 height 36
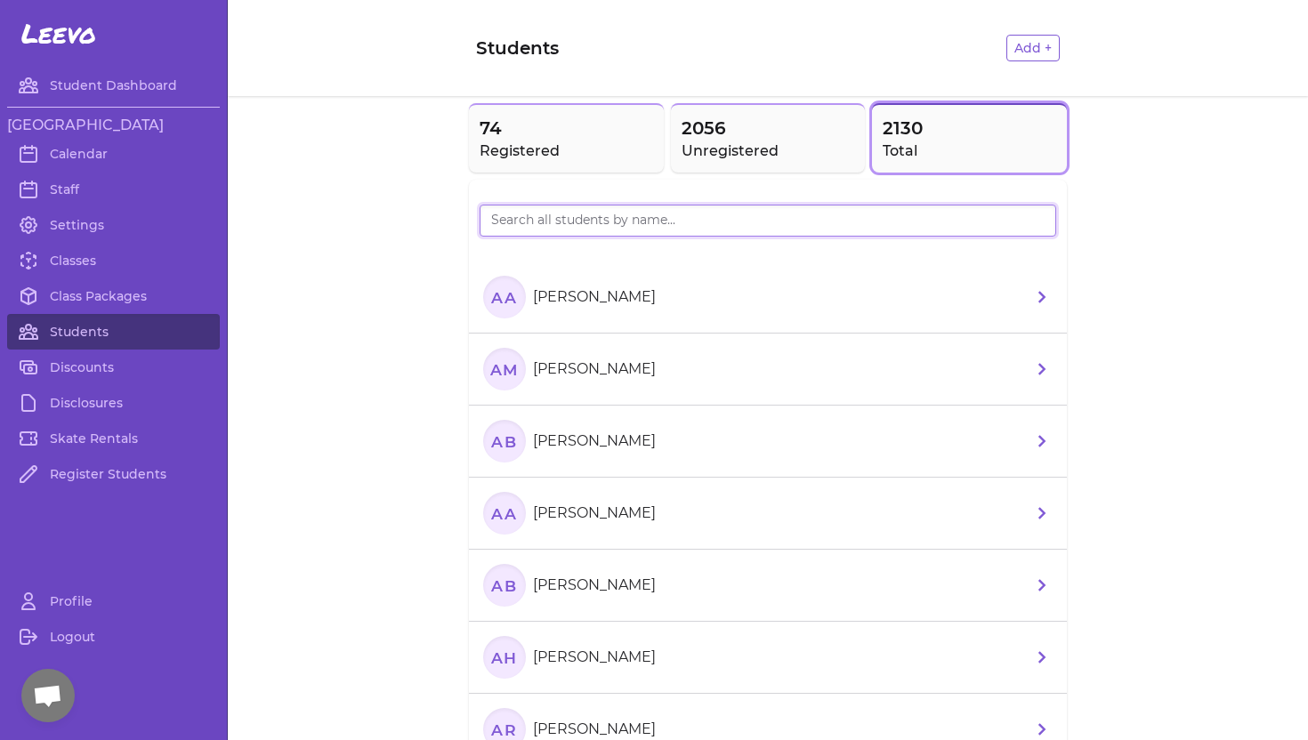
click at [508, 218] on input "search" at bounding box center [768, 221] width 577 height 32
type input "Ospin"
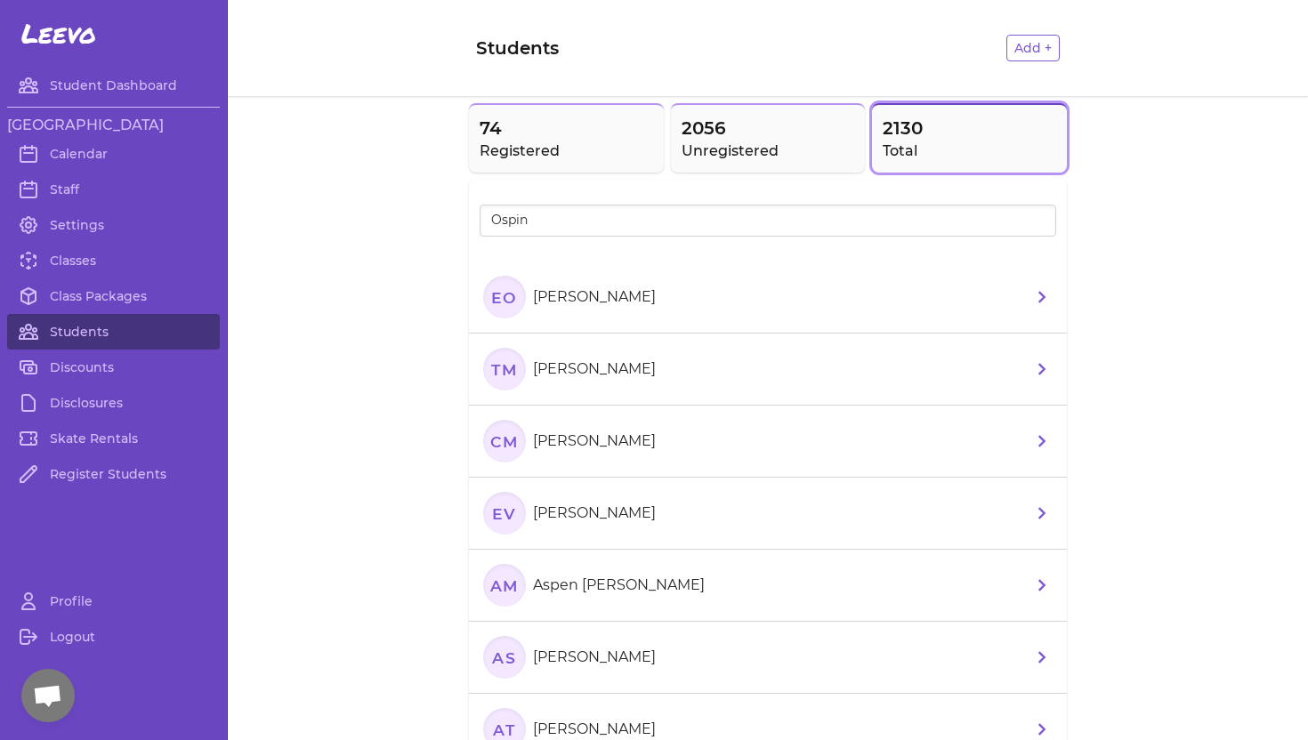
click at [577, 298] on p "[PERSON_NAME]" at bounding box center [594, 297] width 123 height 21
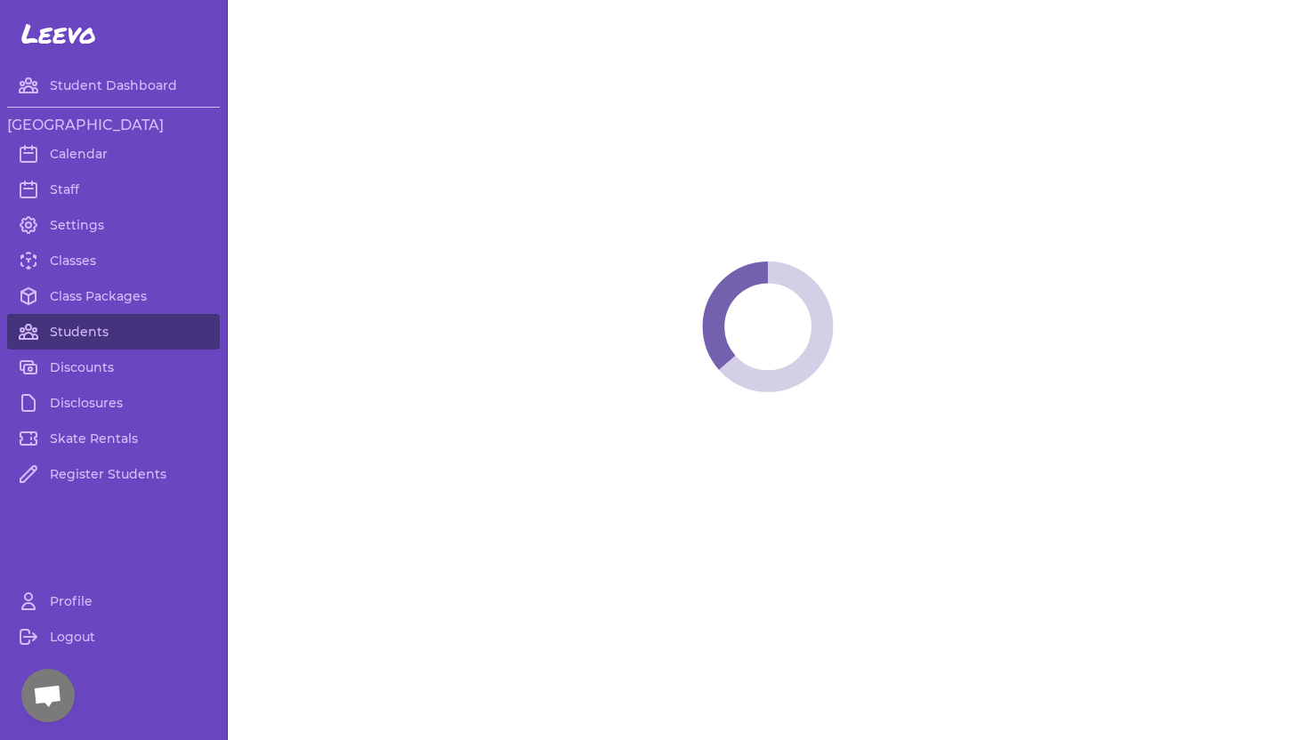
select select "ID"
select select "youth_figure"
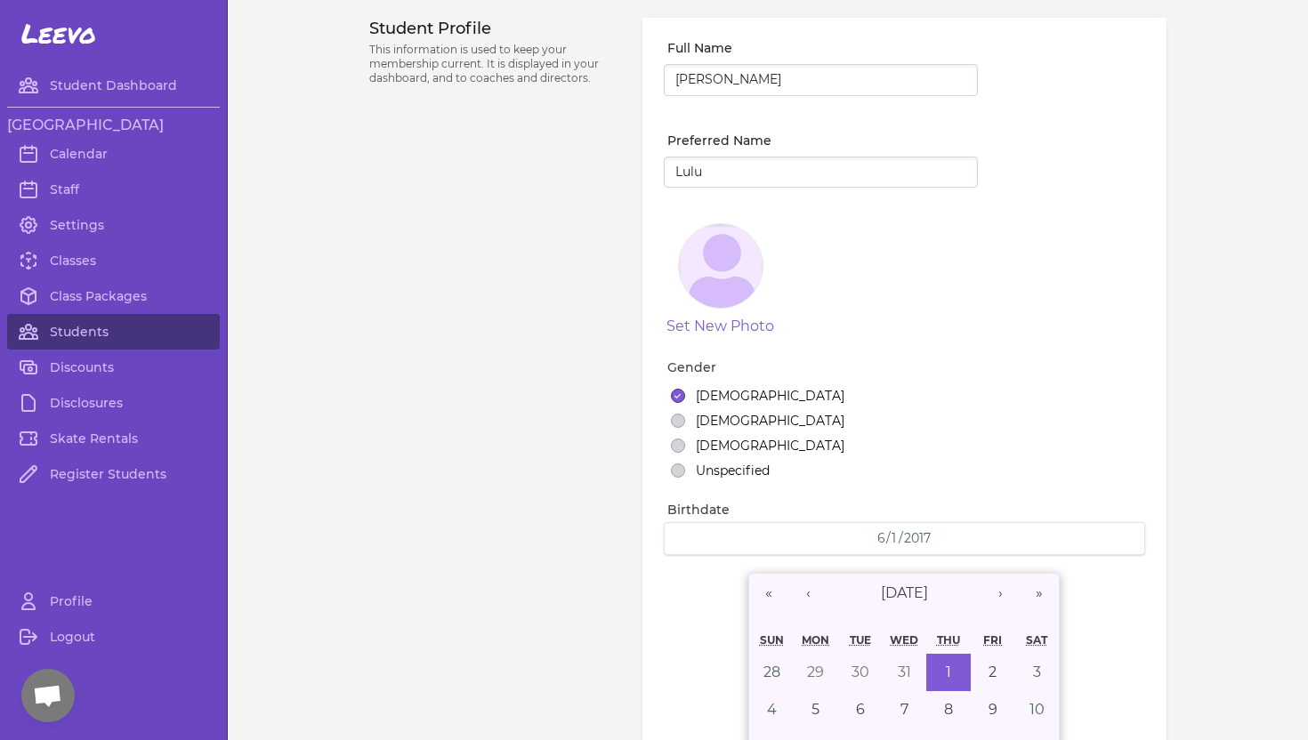
select select "1"
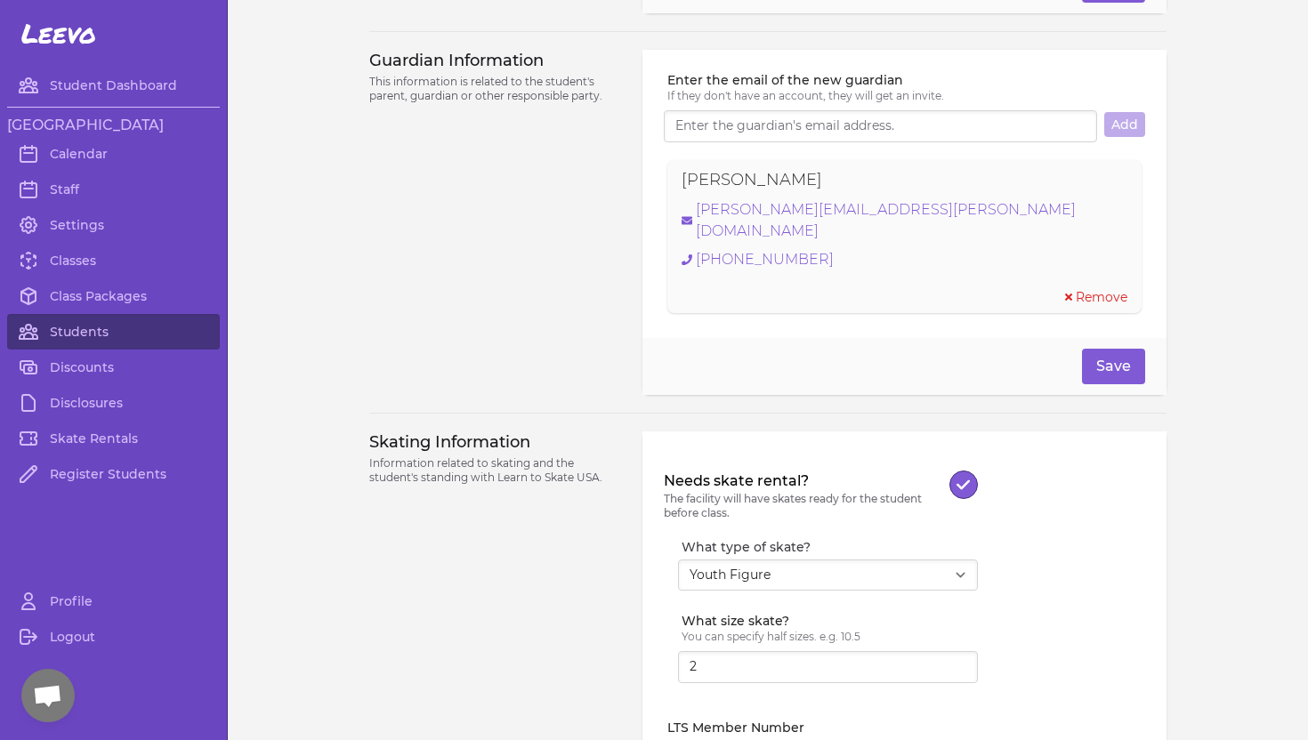
scroll to position [1204, 0]
click at [80, 295] on link "Class Packages" at bounding box center [113, 297] width 213 height 36
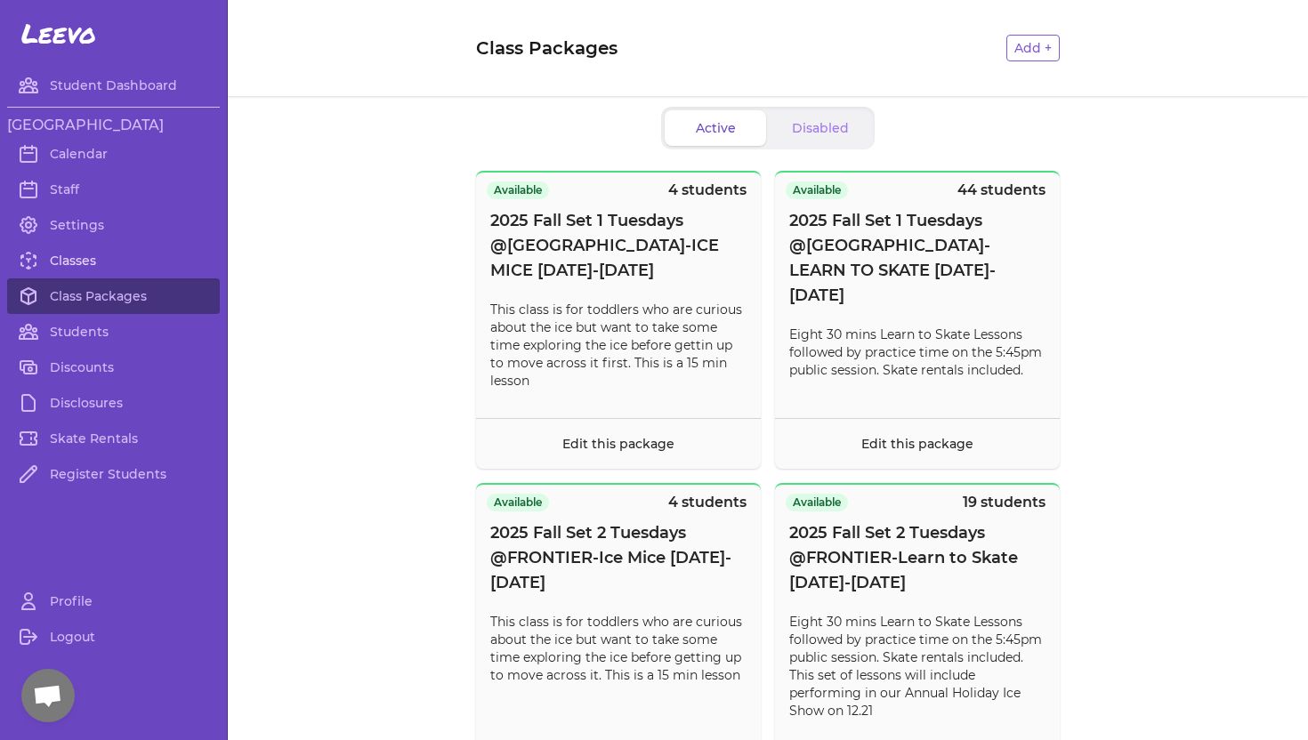
click at [74, 264] on link "Classes" at bounding box center [113, 261] width 213 height 36
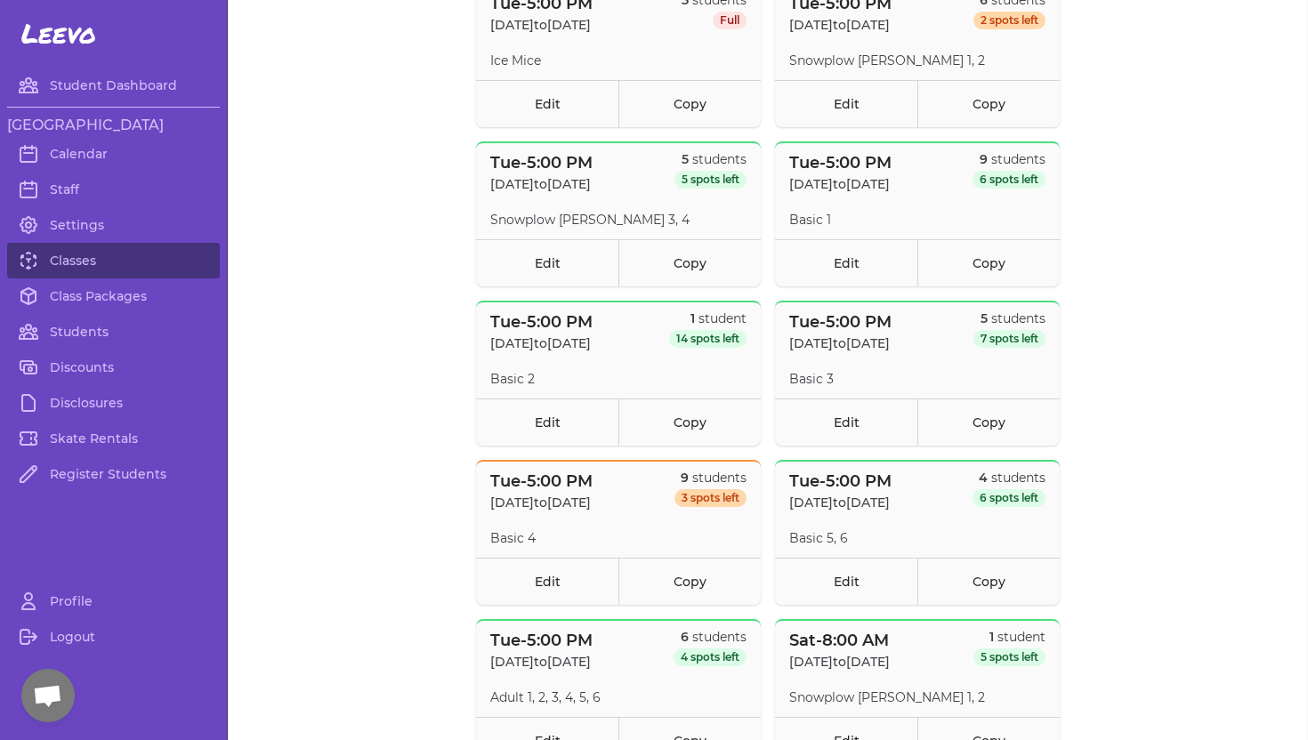
scroll to position [233, 0]
click at [538, 581] on link "Edit" at bounding box center [547, 579] width 142 height 47
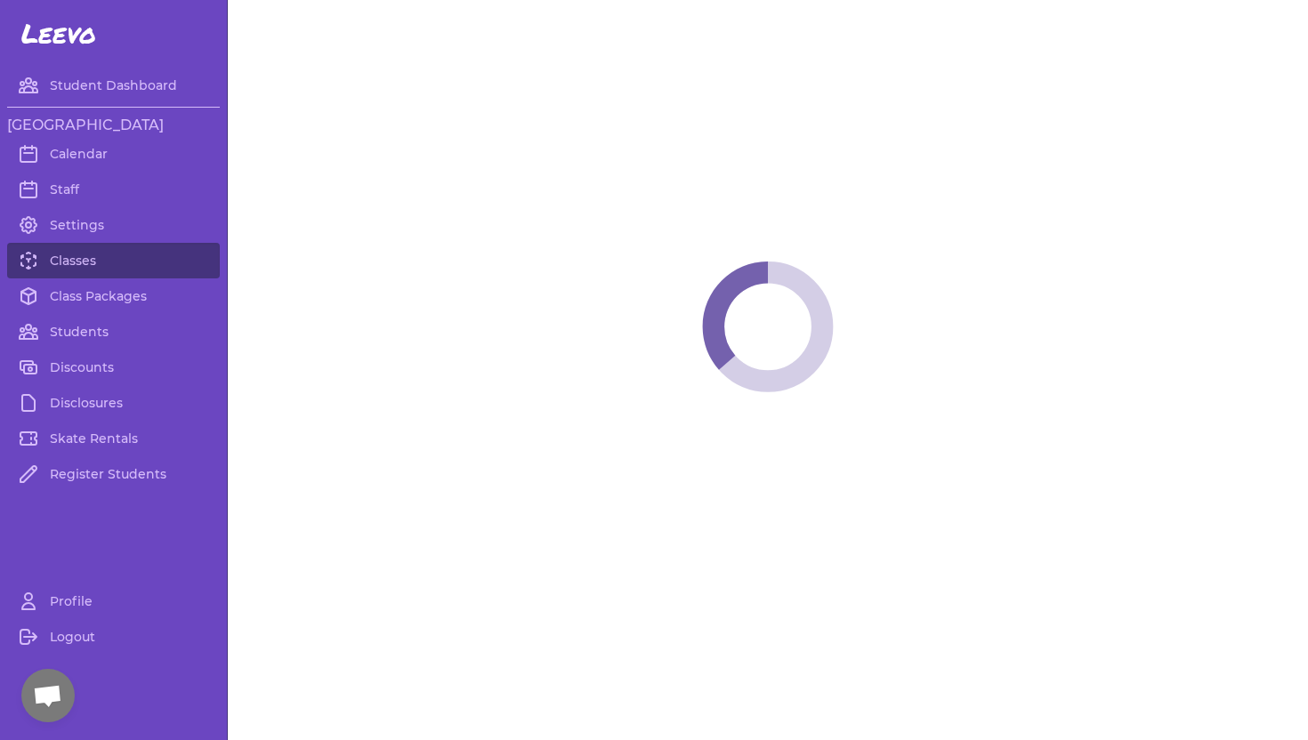
select select "2"
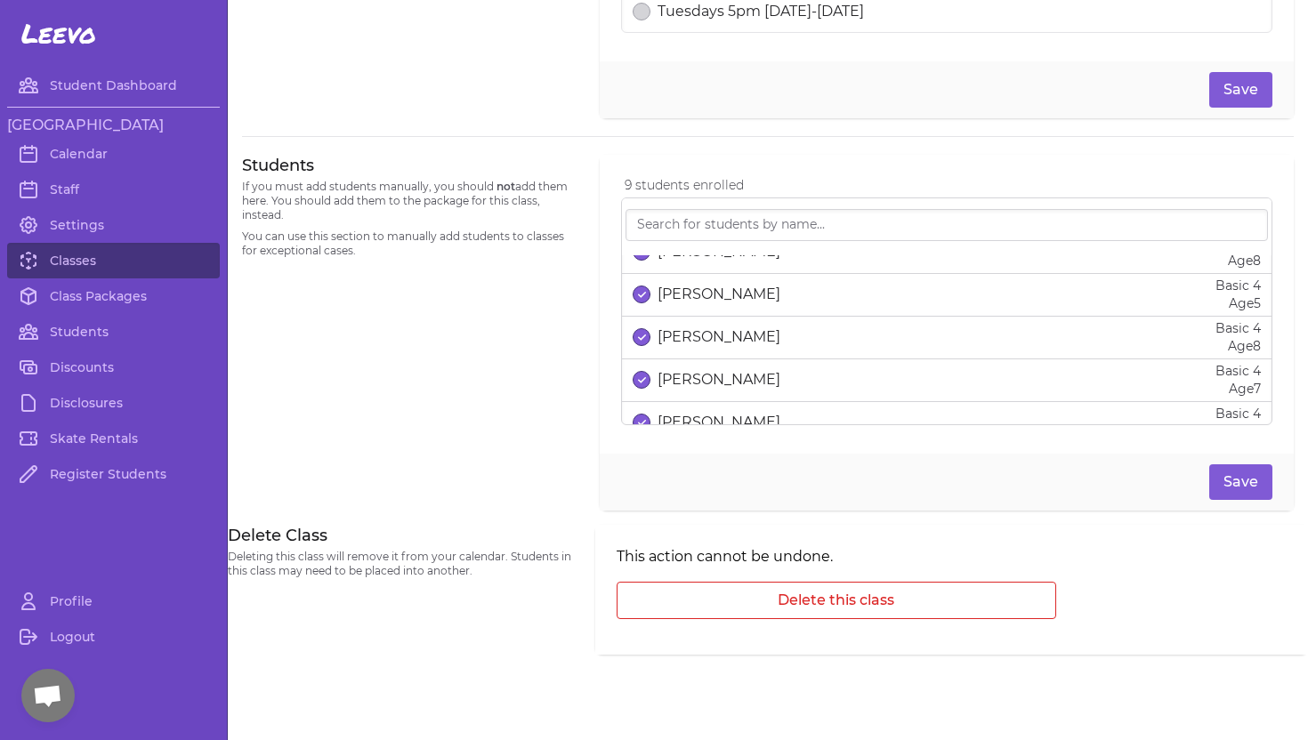
scroll to position [151, 0]
click at [641, 299] on button "select date" at bounding box center [642, 296] width 18 height 18
click at [1250, 484] on button "Save" at bounding box center [1240, 483] width 63 height 36
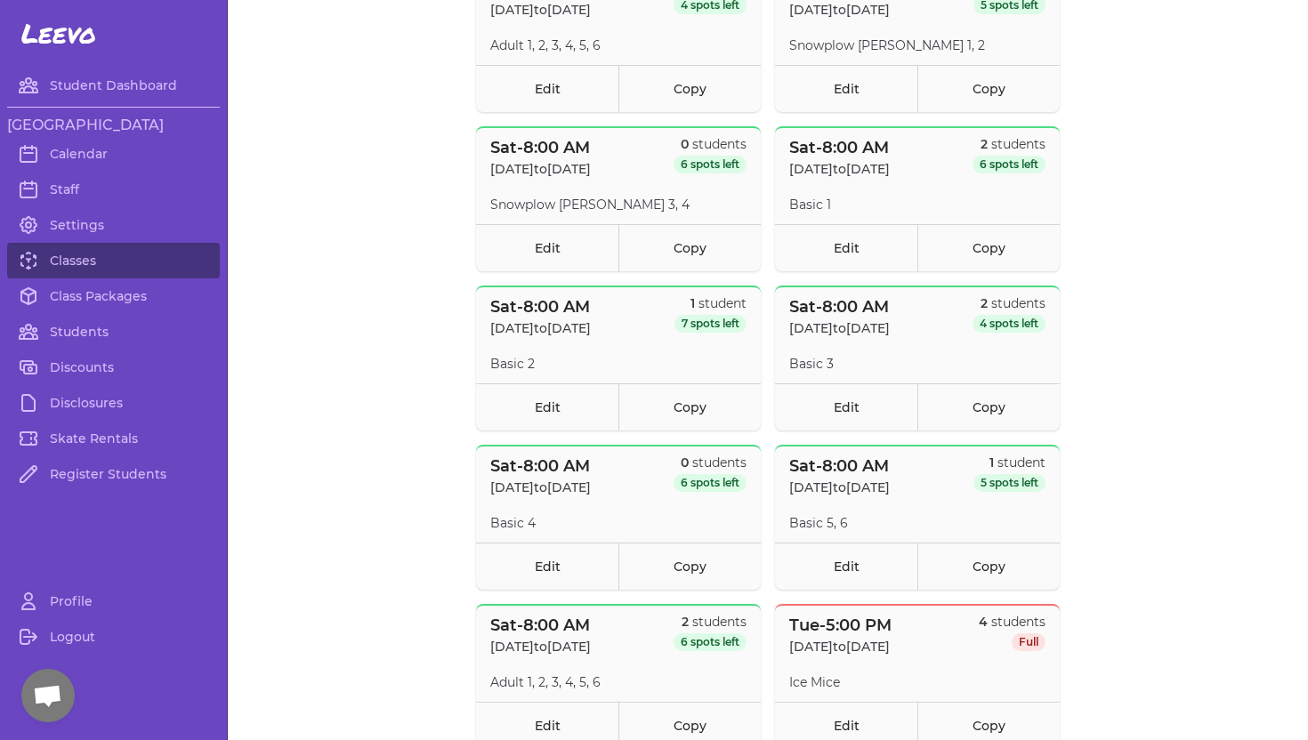
scroll to position [890, 0]
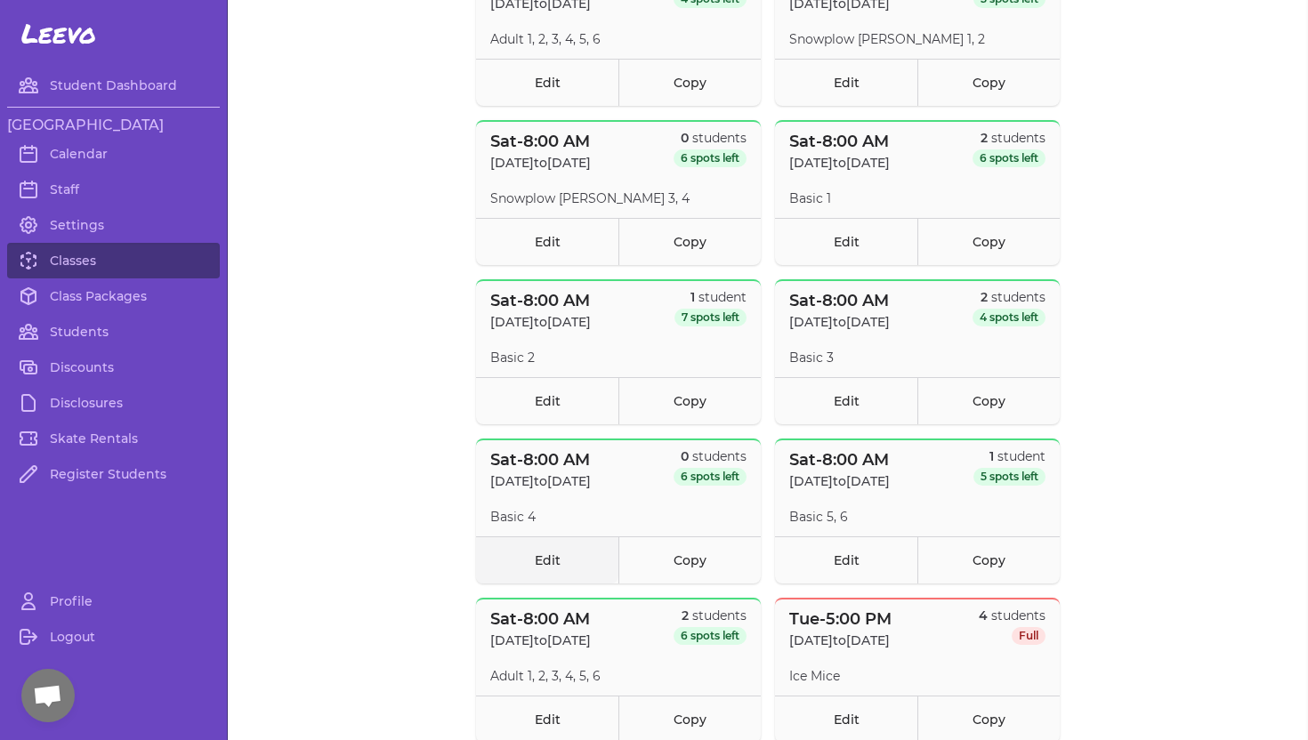
click at [553, 564] on link "Edit" at bounding box center [547, 560] width 142 height 47
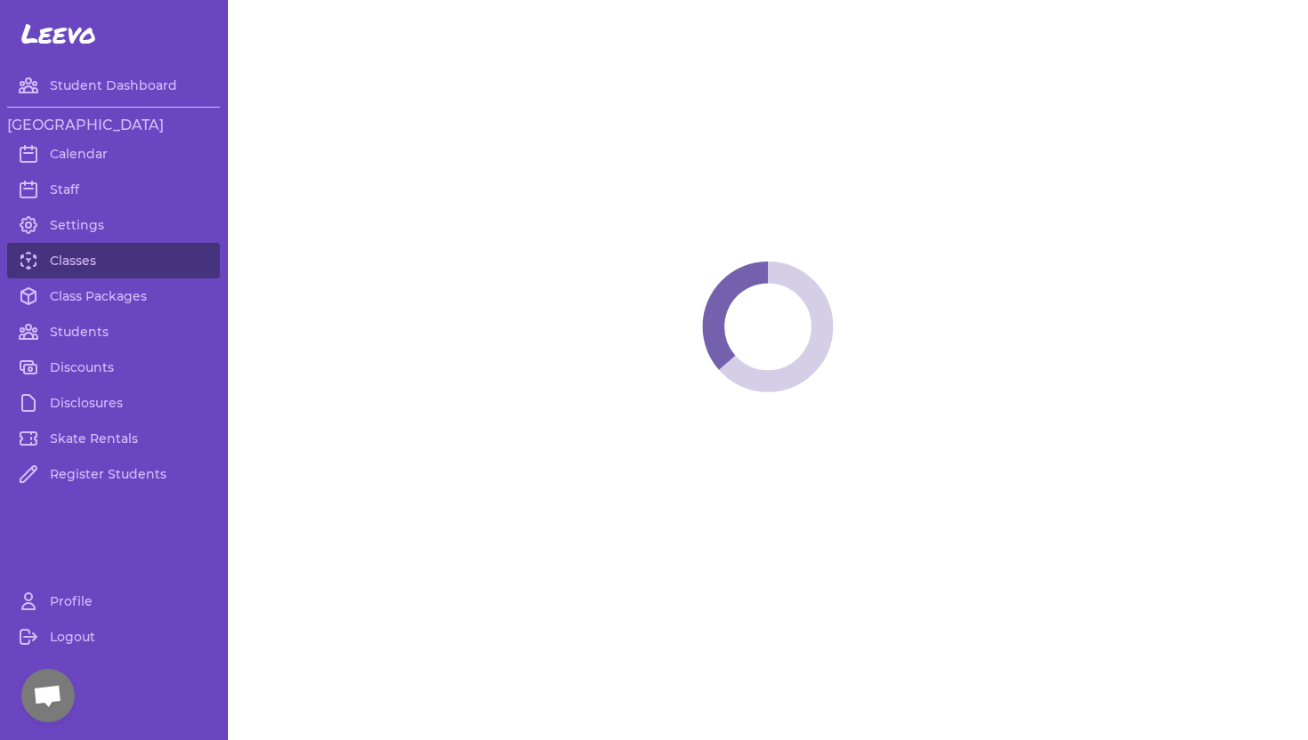
select select "6"
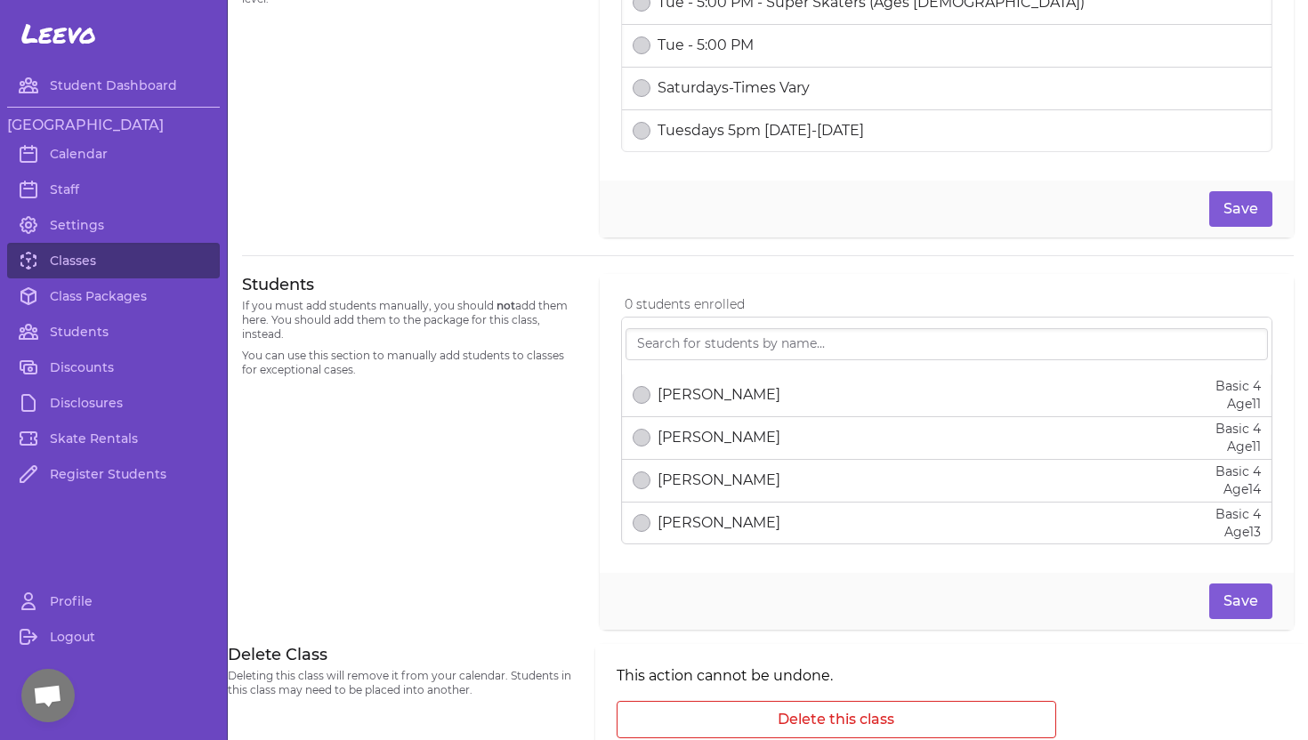
scroll to position [947, 0]
click at [679, 345] on input "search" at bounding box center [947, 343] width 643 height 32
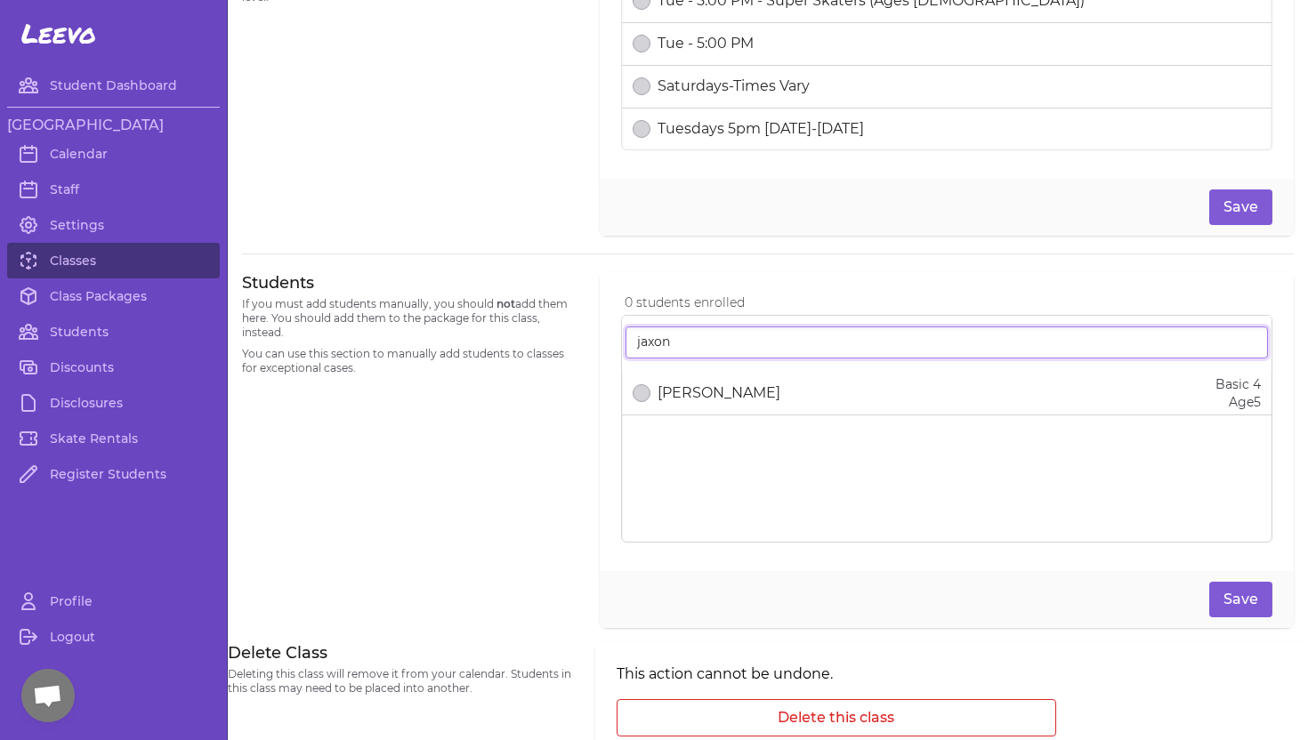
type input "jaxon"
click at [639, 393] on button "select date" at bounding box center [642, 393] width 18 height 18
click at [1218, 593] on button "Save" at bounding box center [1240, 600] width 63 height 36
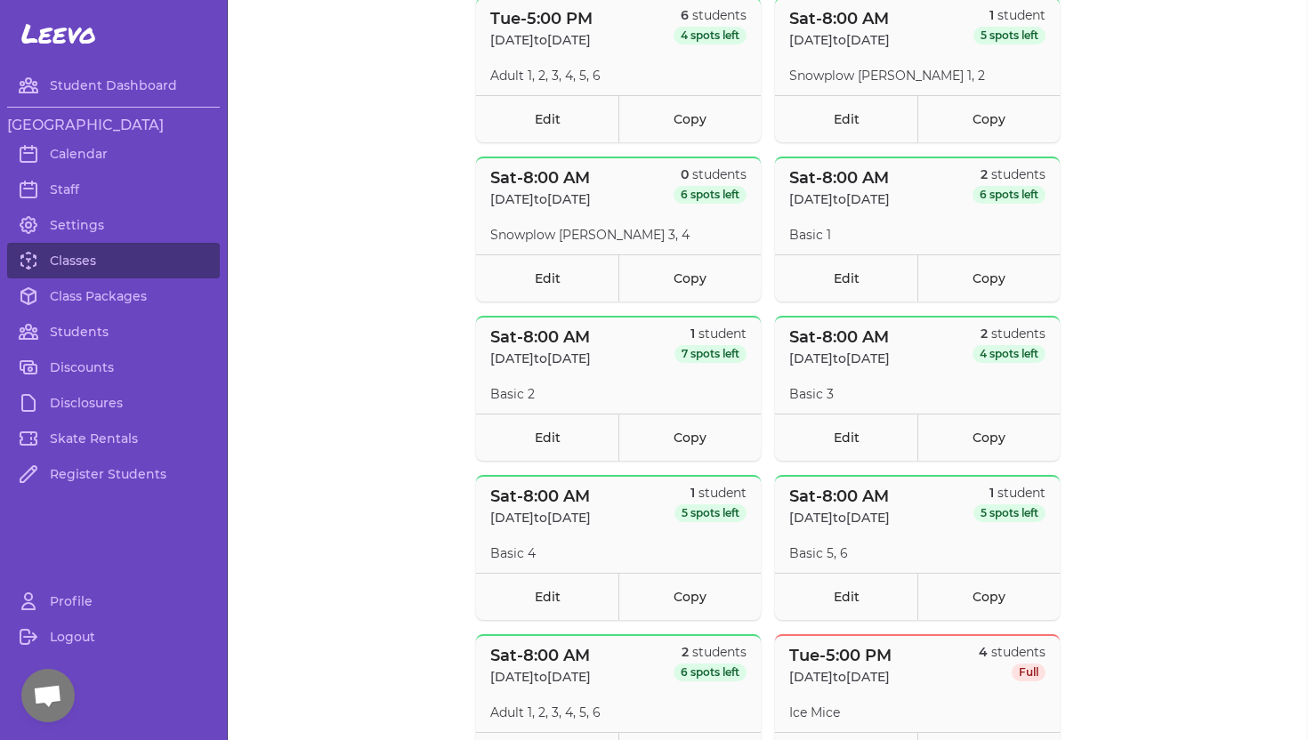
scroll to position [888, 0]
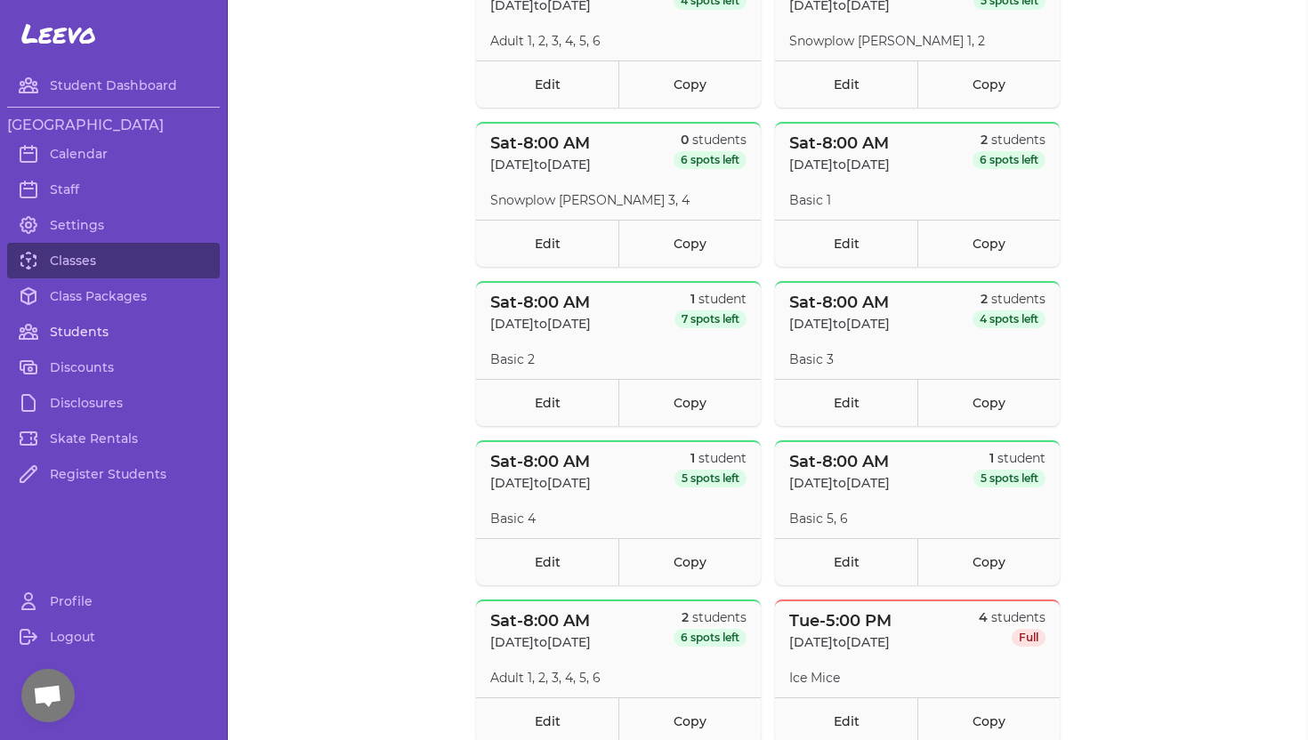
click at [74, 332] on link "Students" at bounding box center [113, 332] width 213 height 36
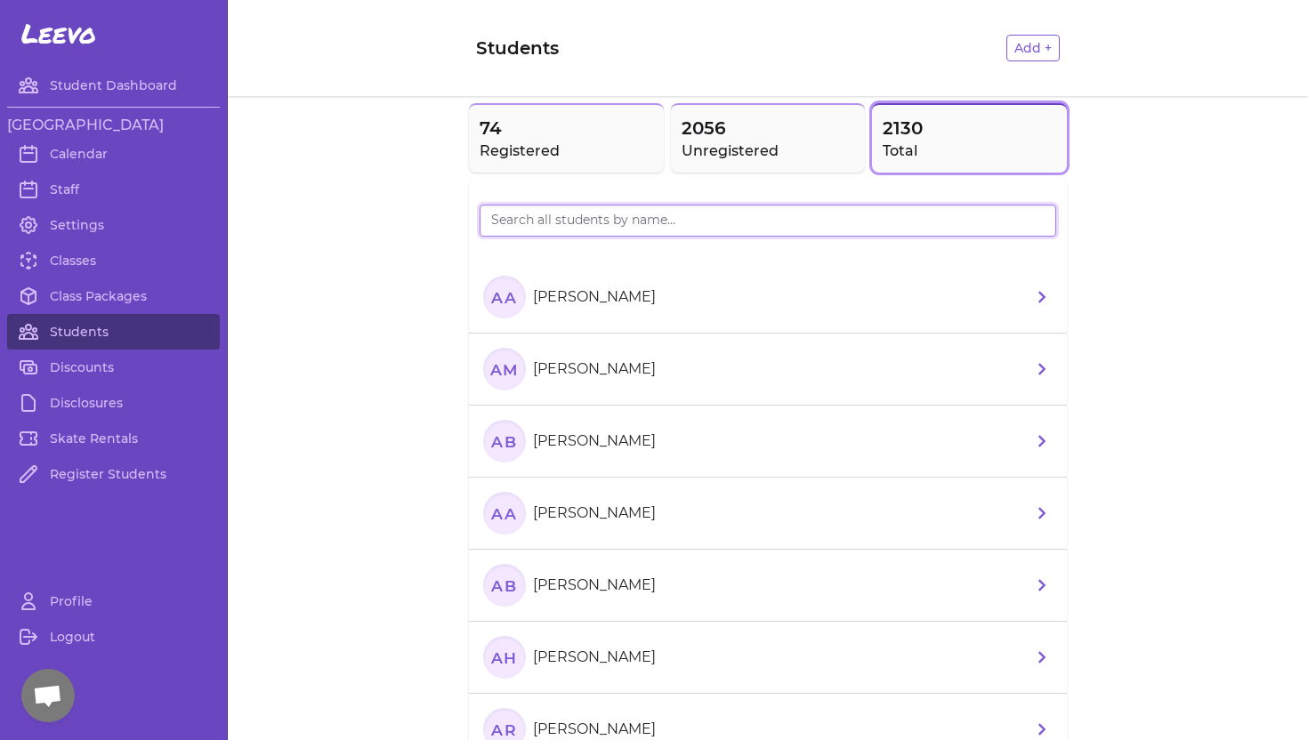
click at [497, 220] on input "search" at bounding box center [768, 221] width 577 height 32
type input "shibley"
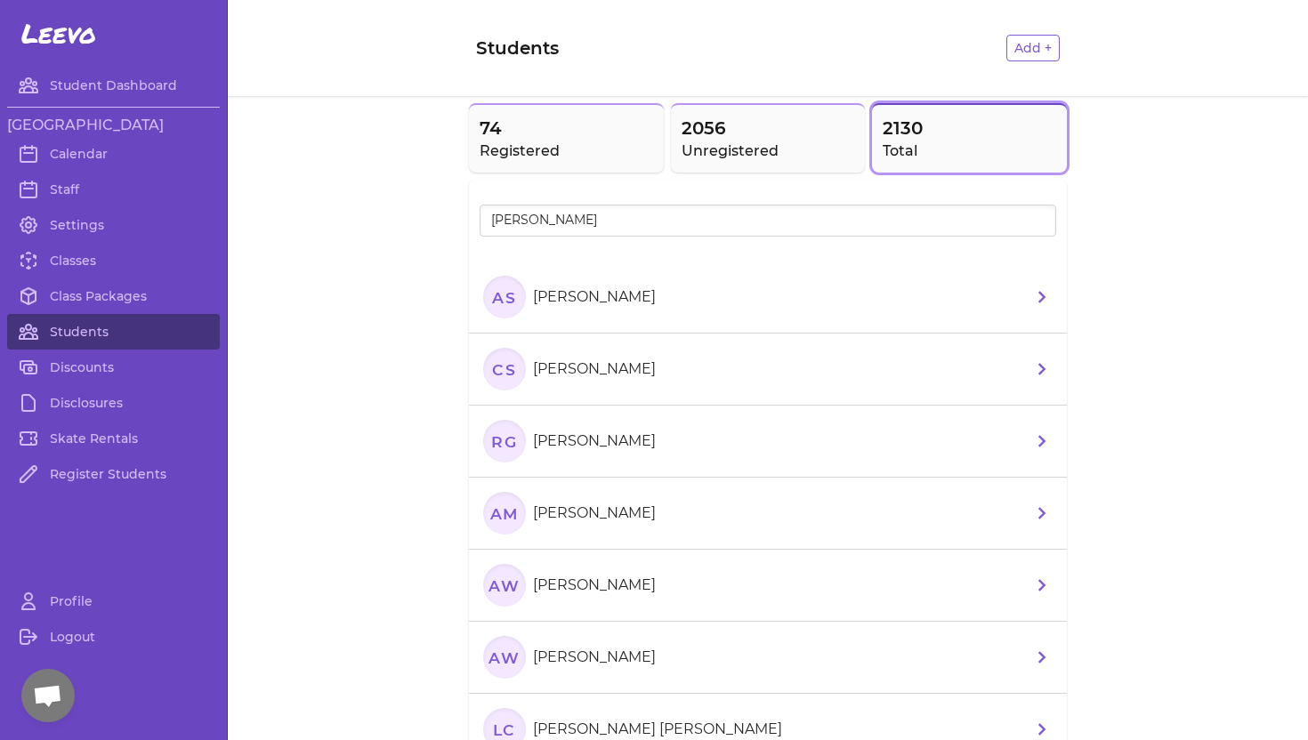
click at [578, 297] on p "[PERSON_NAME]" at bounding box center [594, 297] width 123 height 21
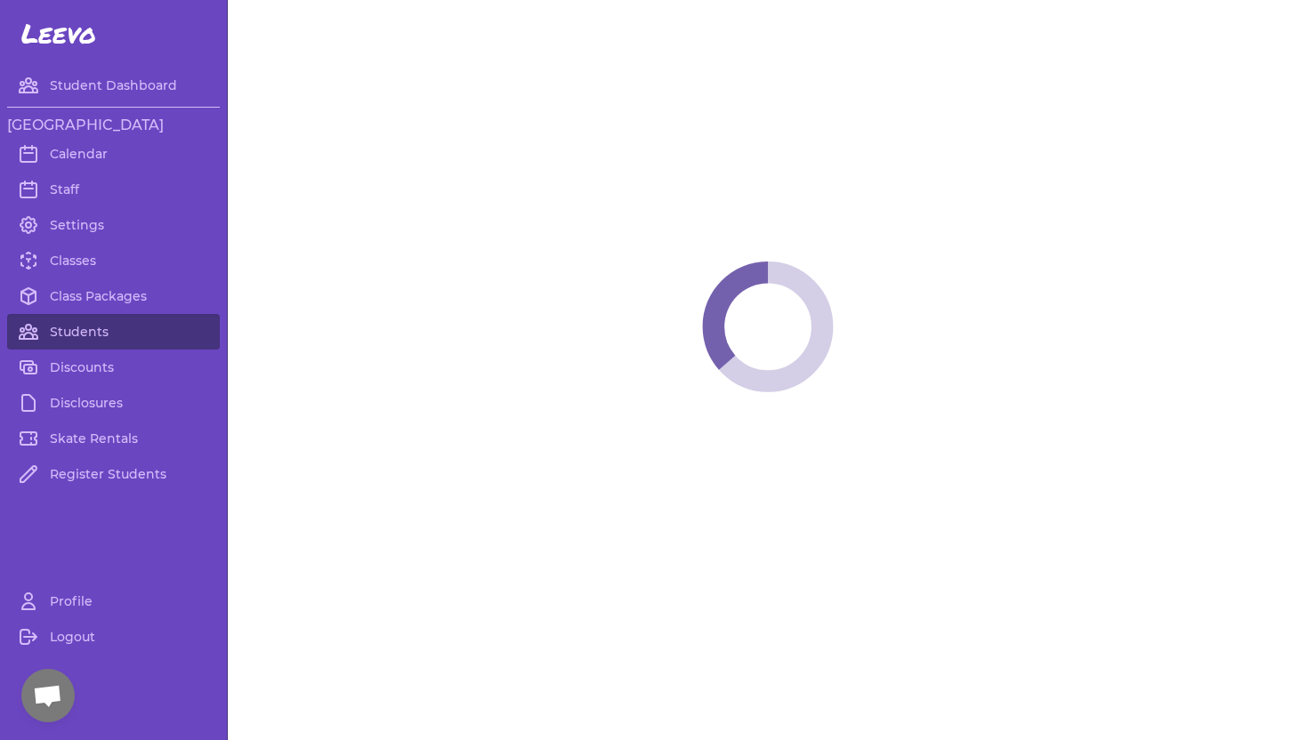
select select "ID"
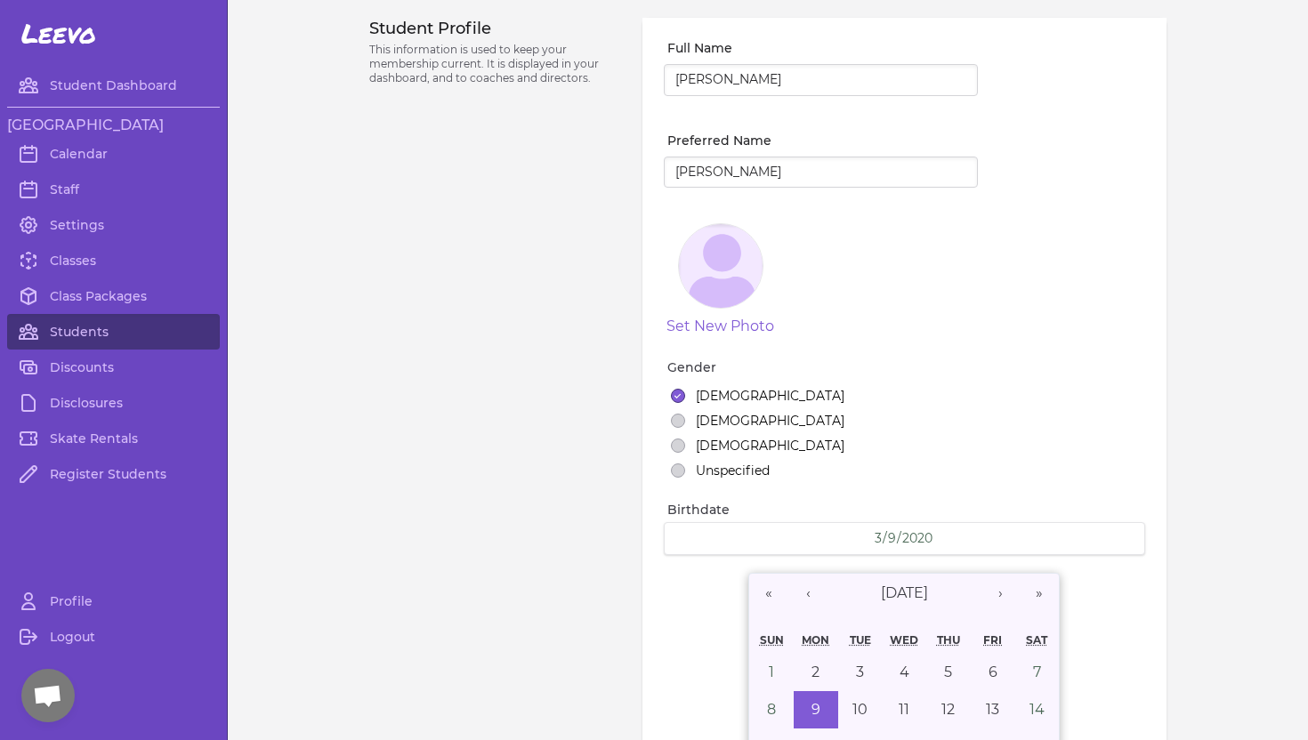
select select "9"
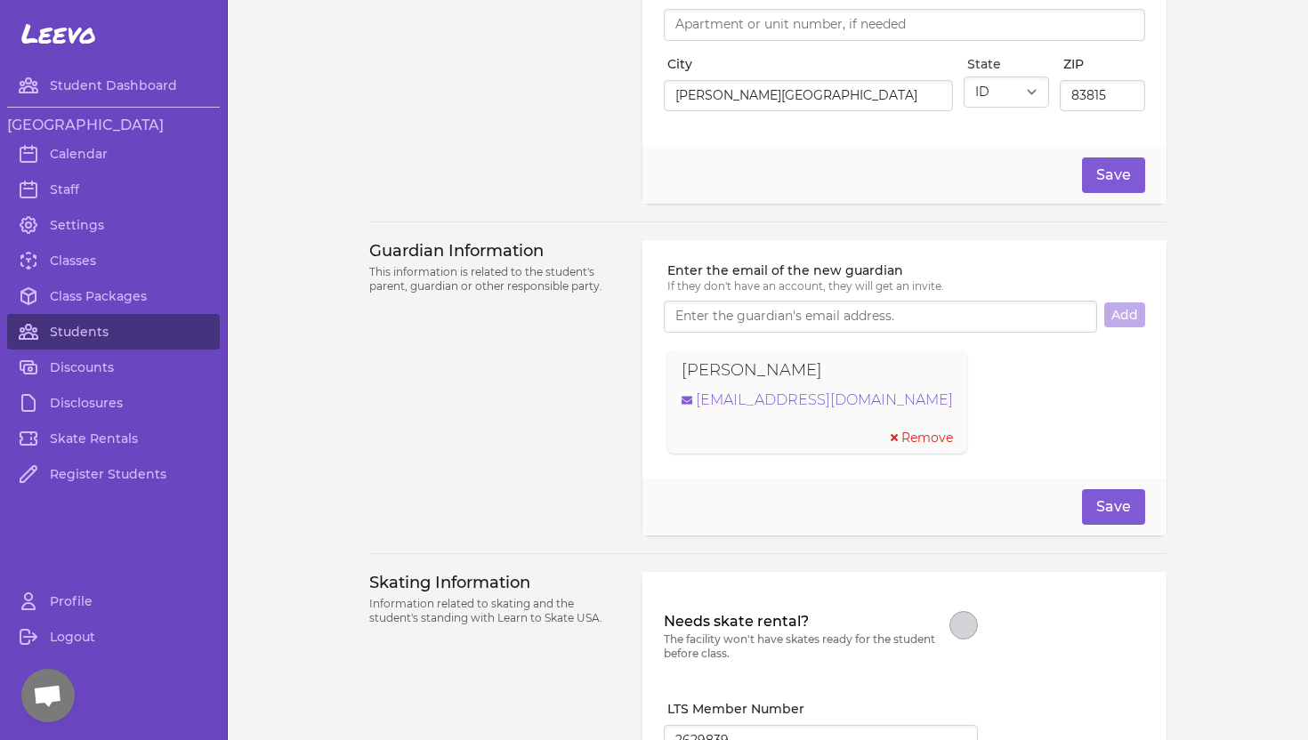
scroll to position [1016, 0]
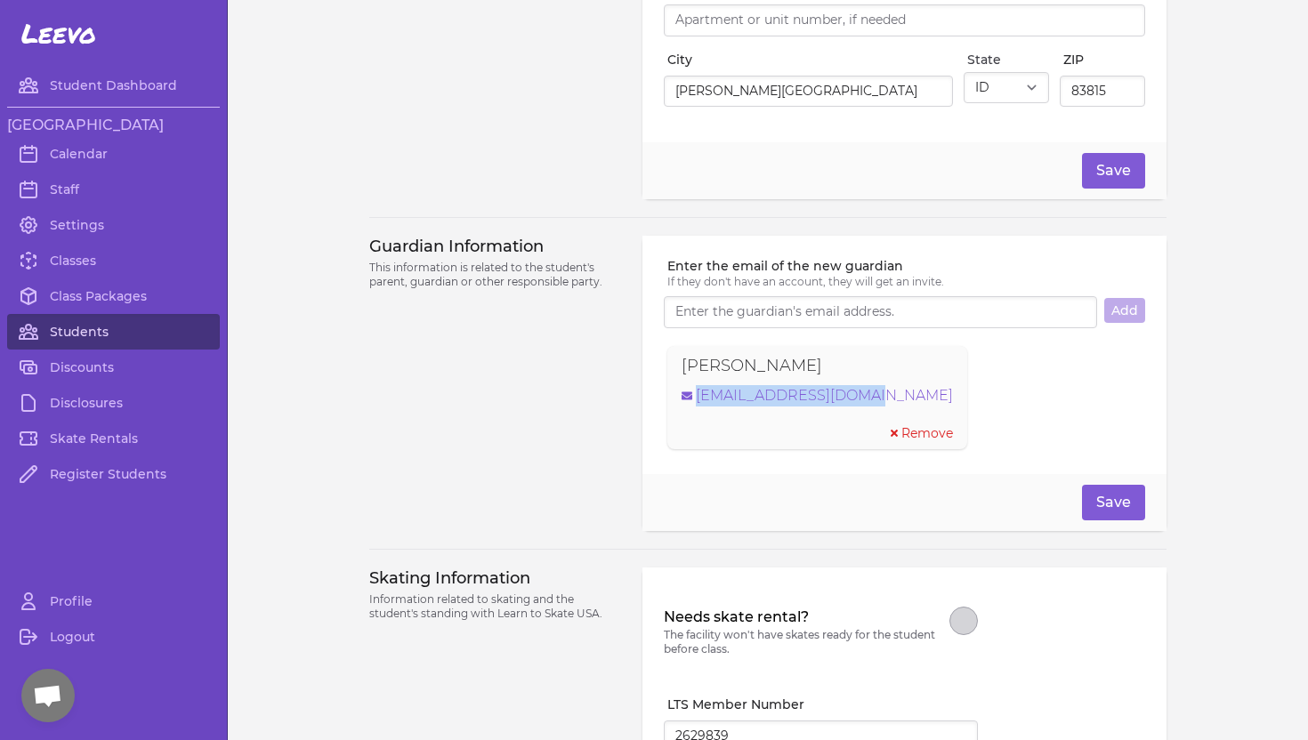
click at [101, 333] on link "Students" at bounding box center [113, 332] width 213 height 36
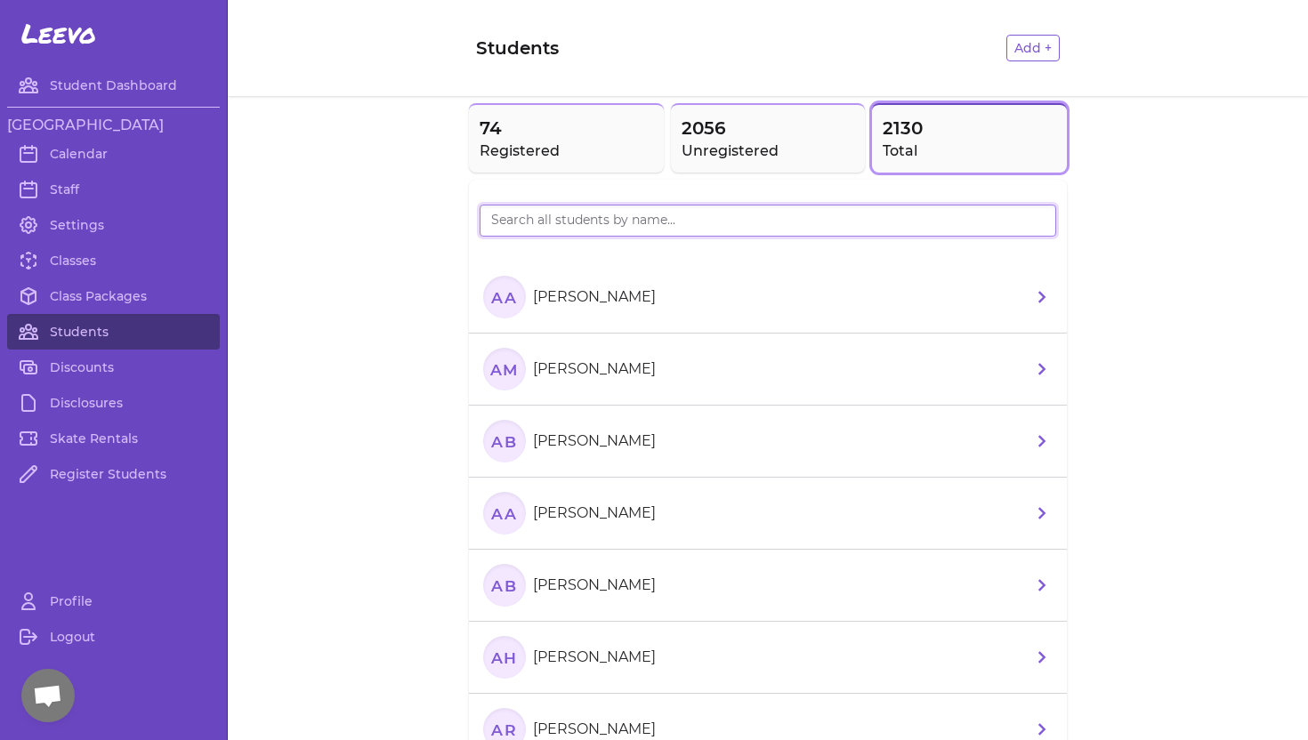
click at [541, 223] on input "search" at bounding box center [768, 221] width 577 height 32
type input "Usai"
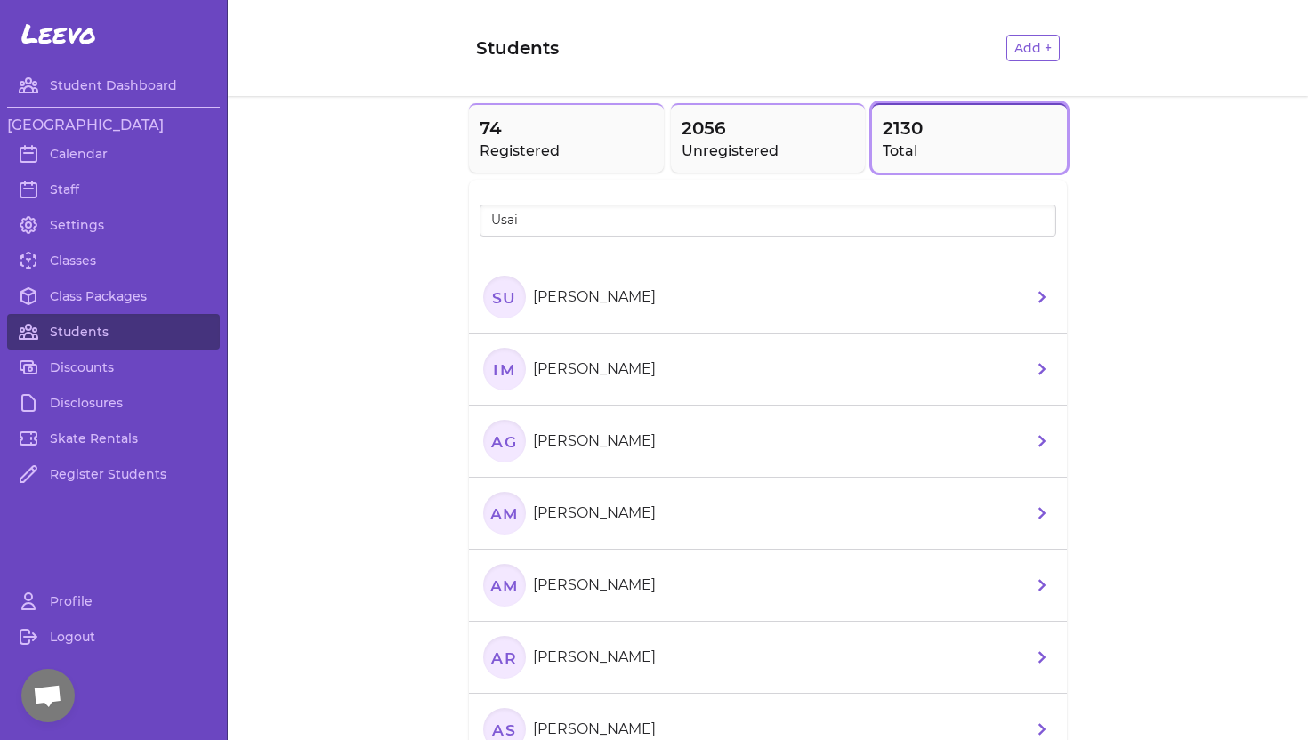
click at [585, 297] on p "[PERSON_NAME]" at bounding box center [594, 297] width 123 height 21
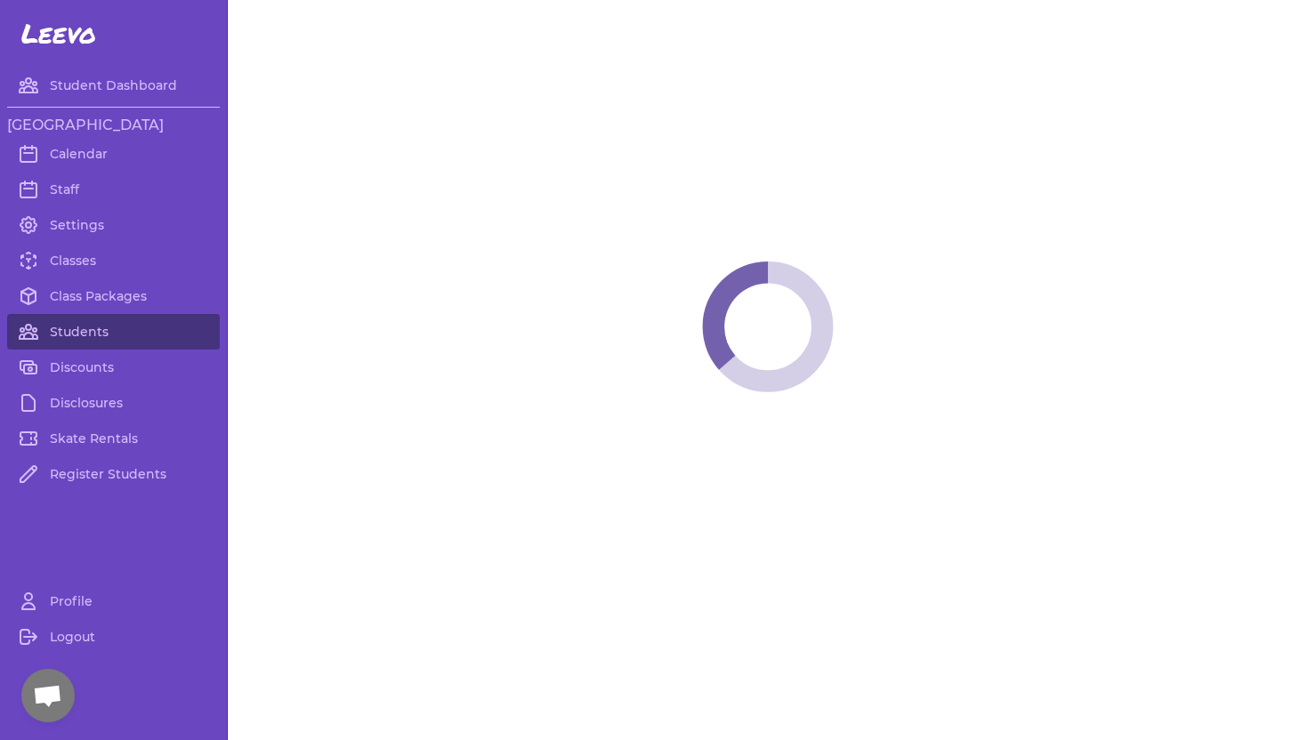
select select "WA"
select select "youth_figure"
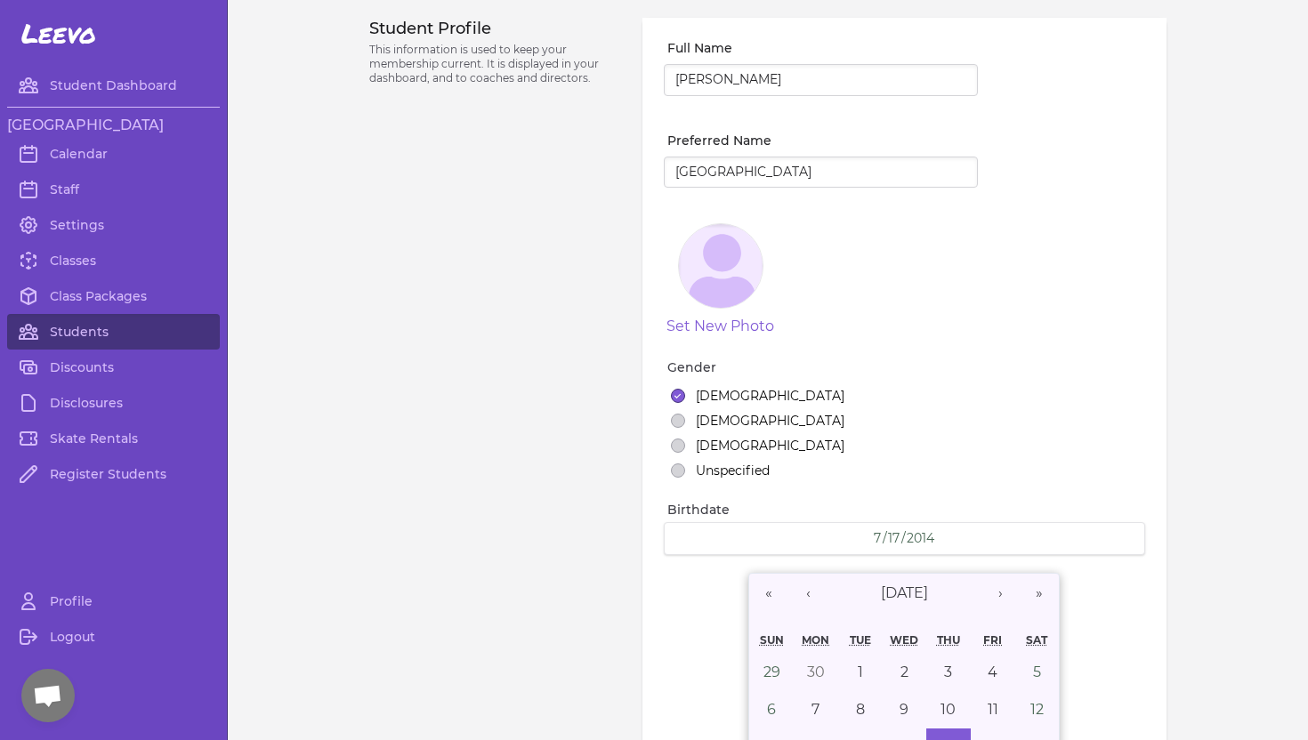
select select "20"
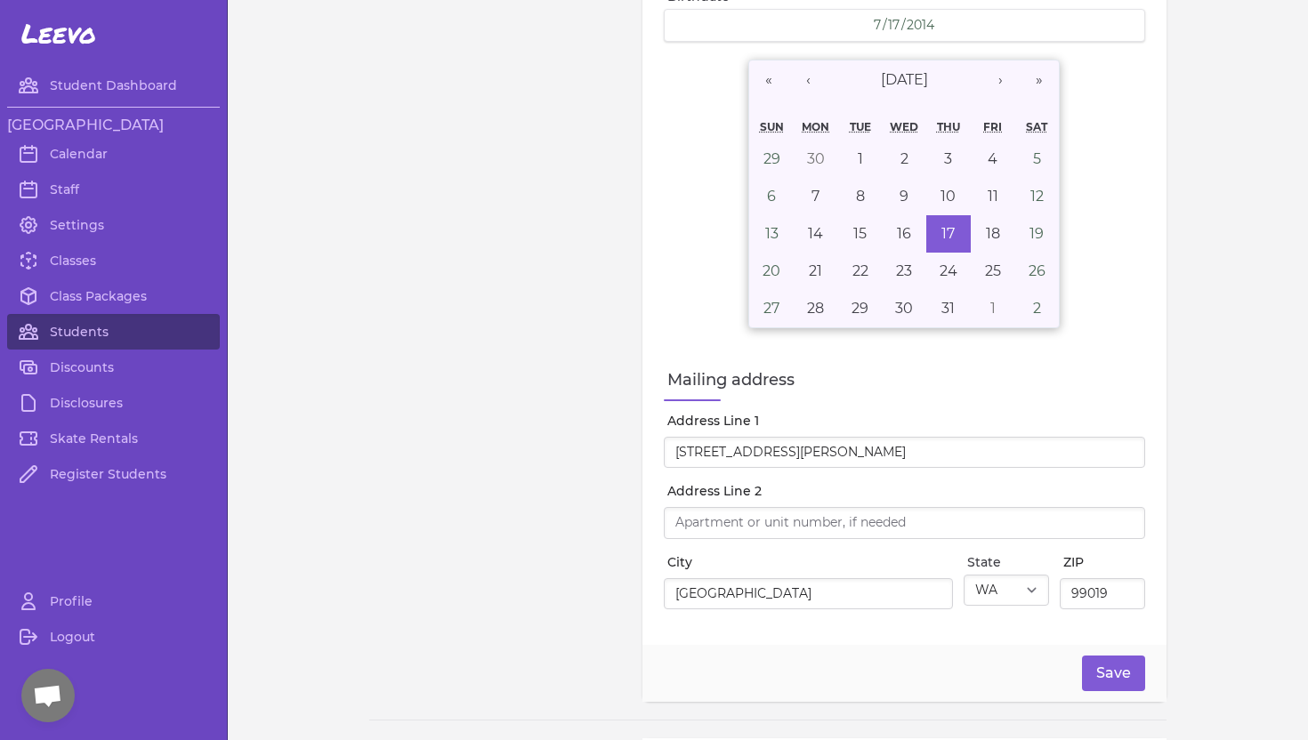
scroll to position [1037, 0]
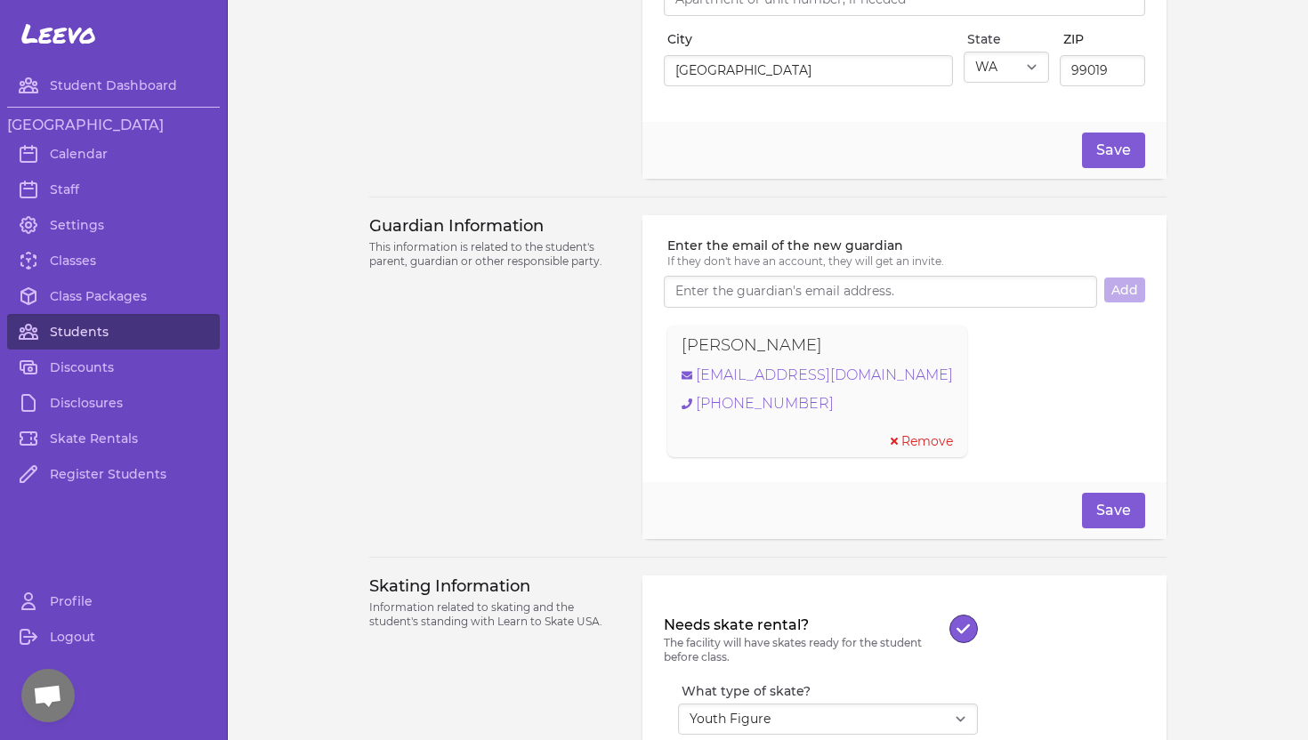
click at [100, 330] on link "Students" at bounding box center [113, 332] width 213 height 36
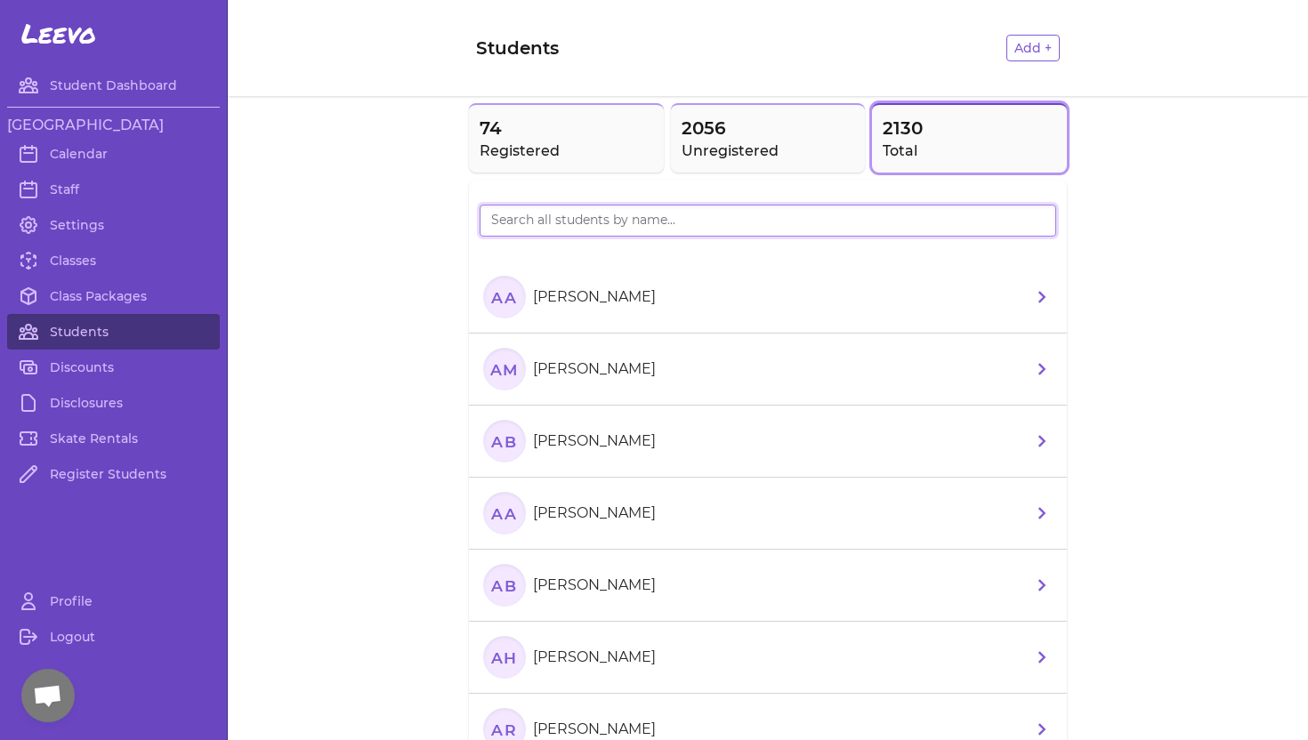
click at [528, 223] on input "search" at bounding box center [768, 221] width 577 height 32
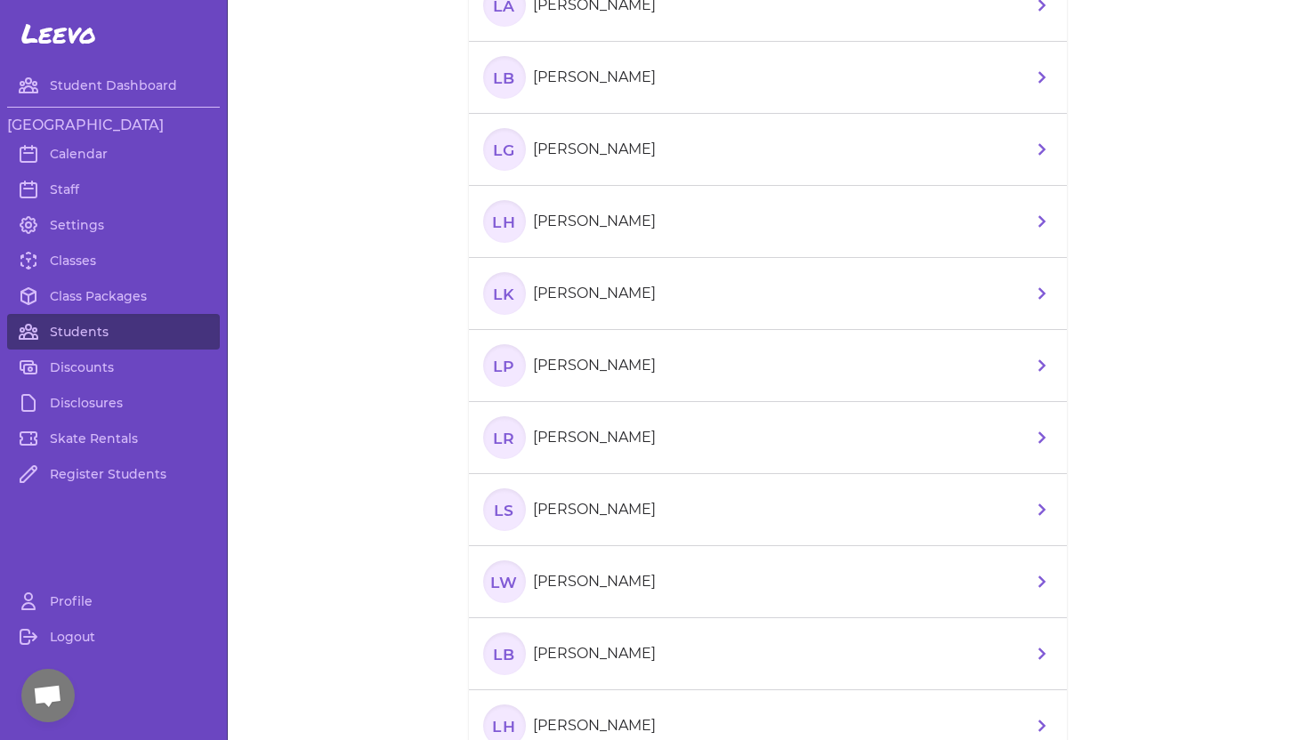
scroll to position [294, 0]
type input "Lucy"
click at [552, 580] on p "[PERSON_NAME]" at bounding box center [594, 580] width 123 height 21
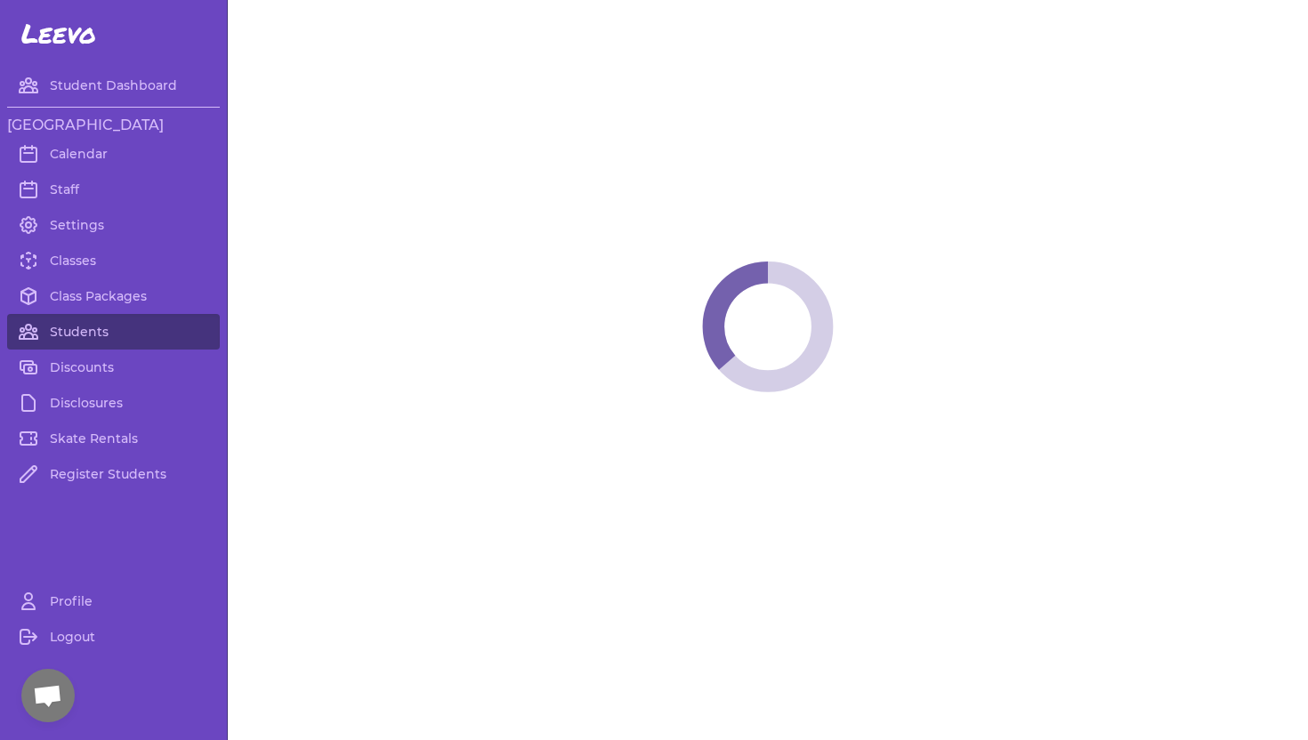
select select "WA"
select select "youth_figure"
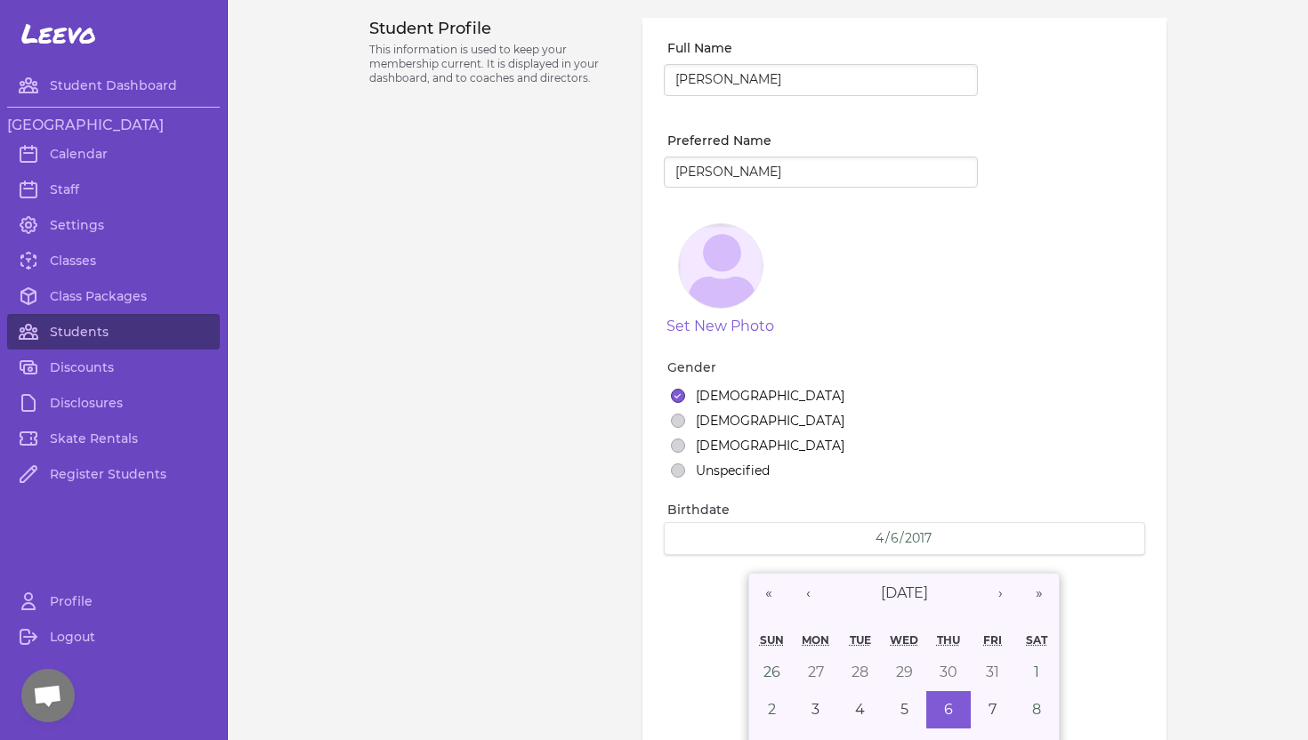
select select "4"
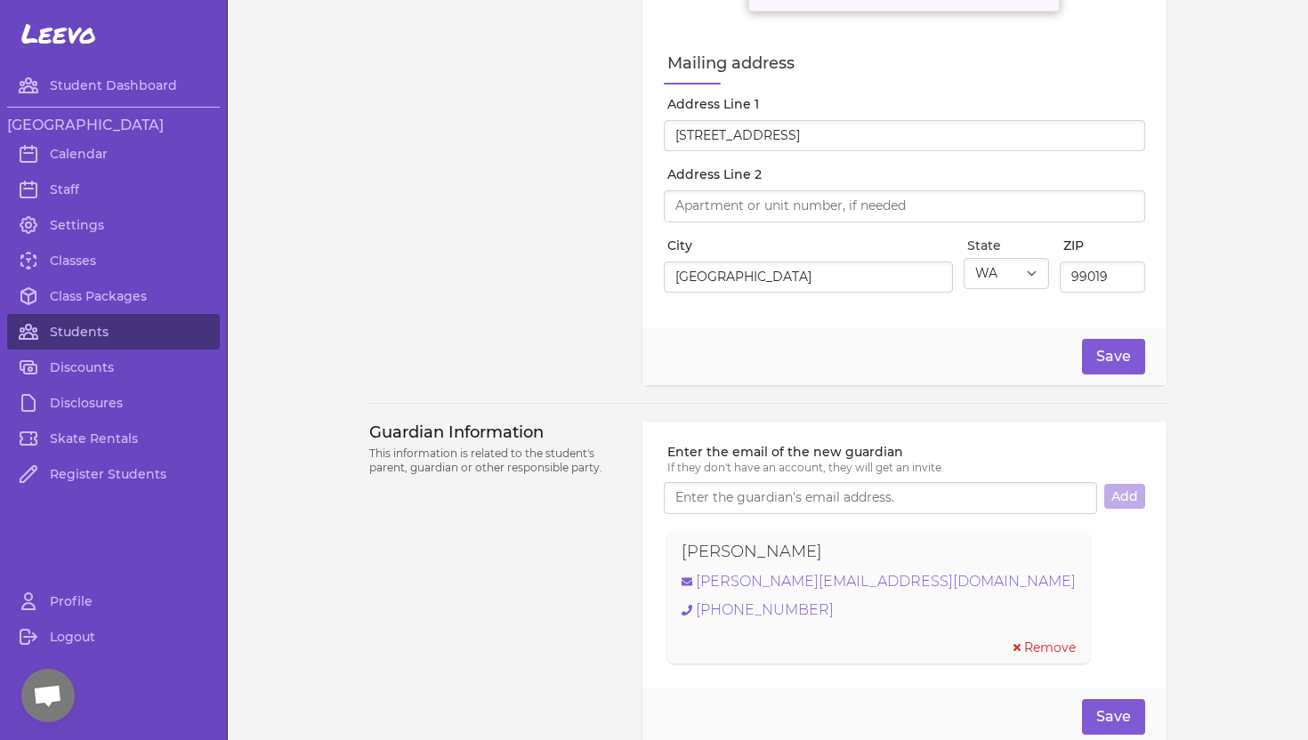
scroll to position [880, 0]
